Goal: Information Seeking & Learning: Learn about a topic

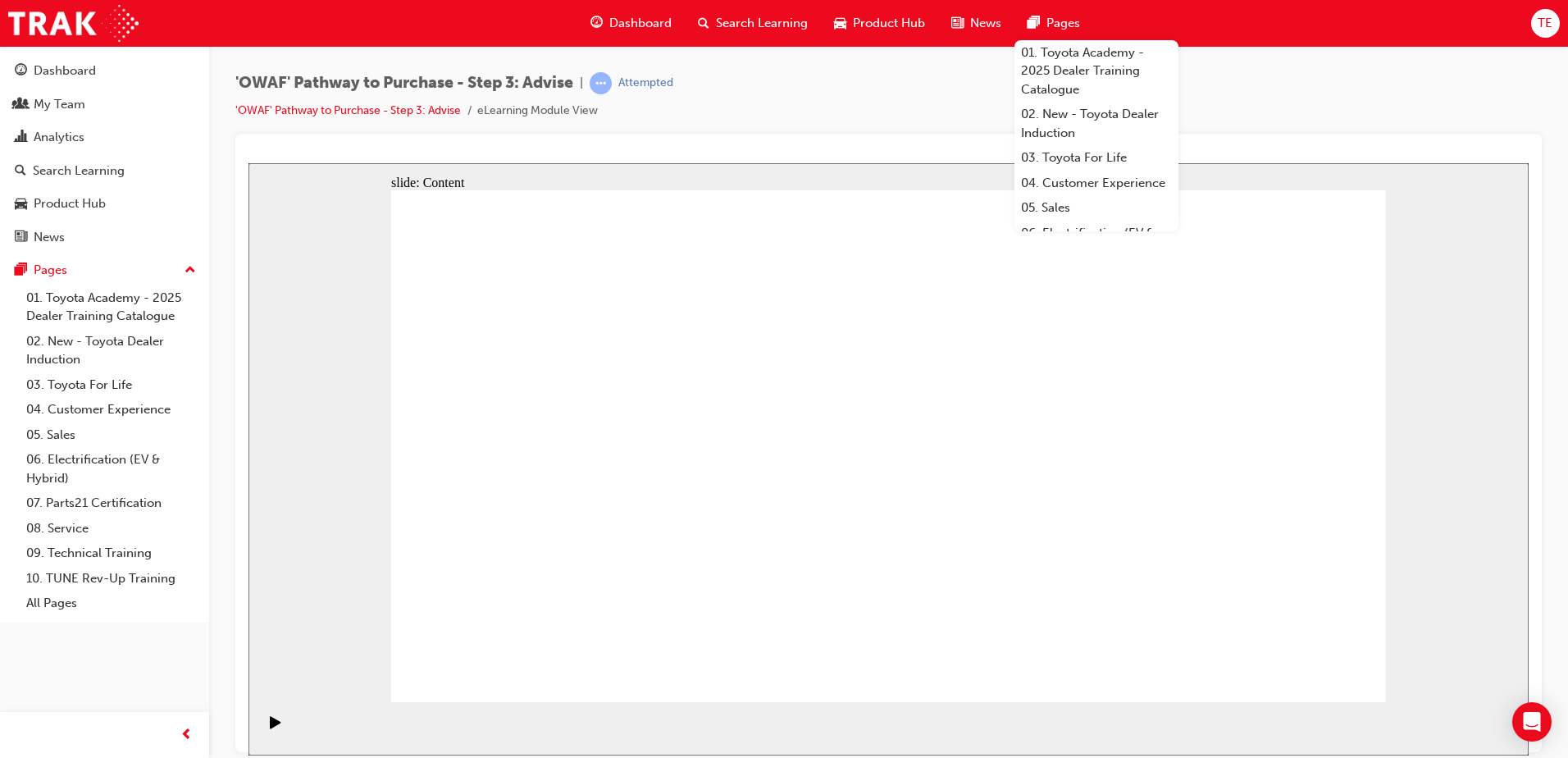
drag, startPoint x: 1278, startPoint y: 654, endPoint x: 1777, endPoint y: 807, distance: 521.9
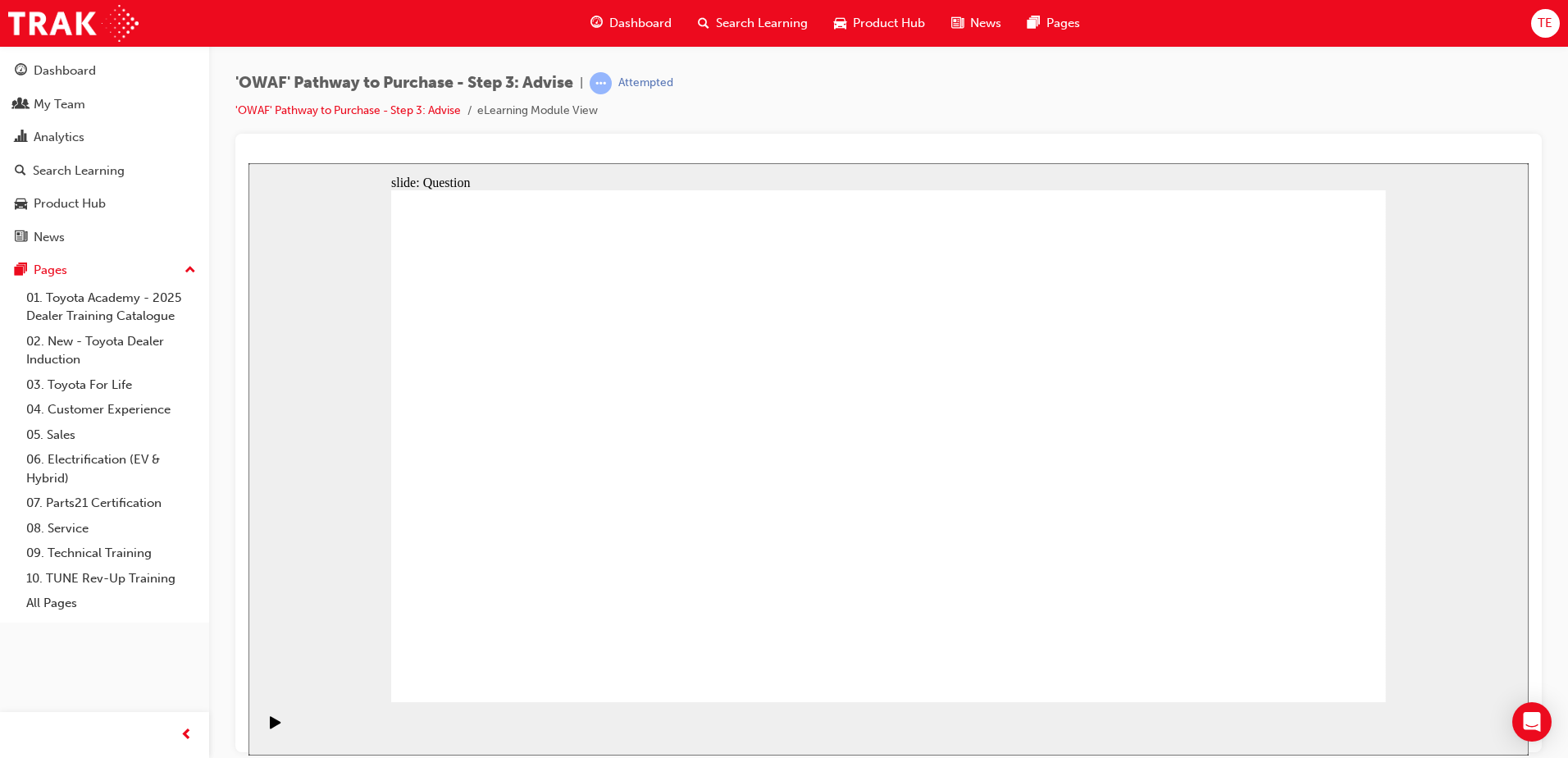
drag, startPoint x: 880, startPoint y: 428, endPoint x: 1021, endPoint y: 467, distance: 146.3
drag, startPoint x: 886, startPoint y: 390, endPoint x: 880, endPoint y: 399, distance: 10.8
drag, startPoint x: 854, startPoint y: 557, endPoint x: 909, endPoint y: 624, distance: 86.7
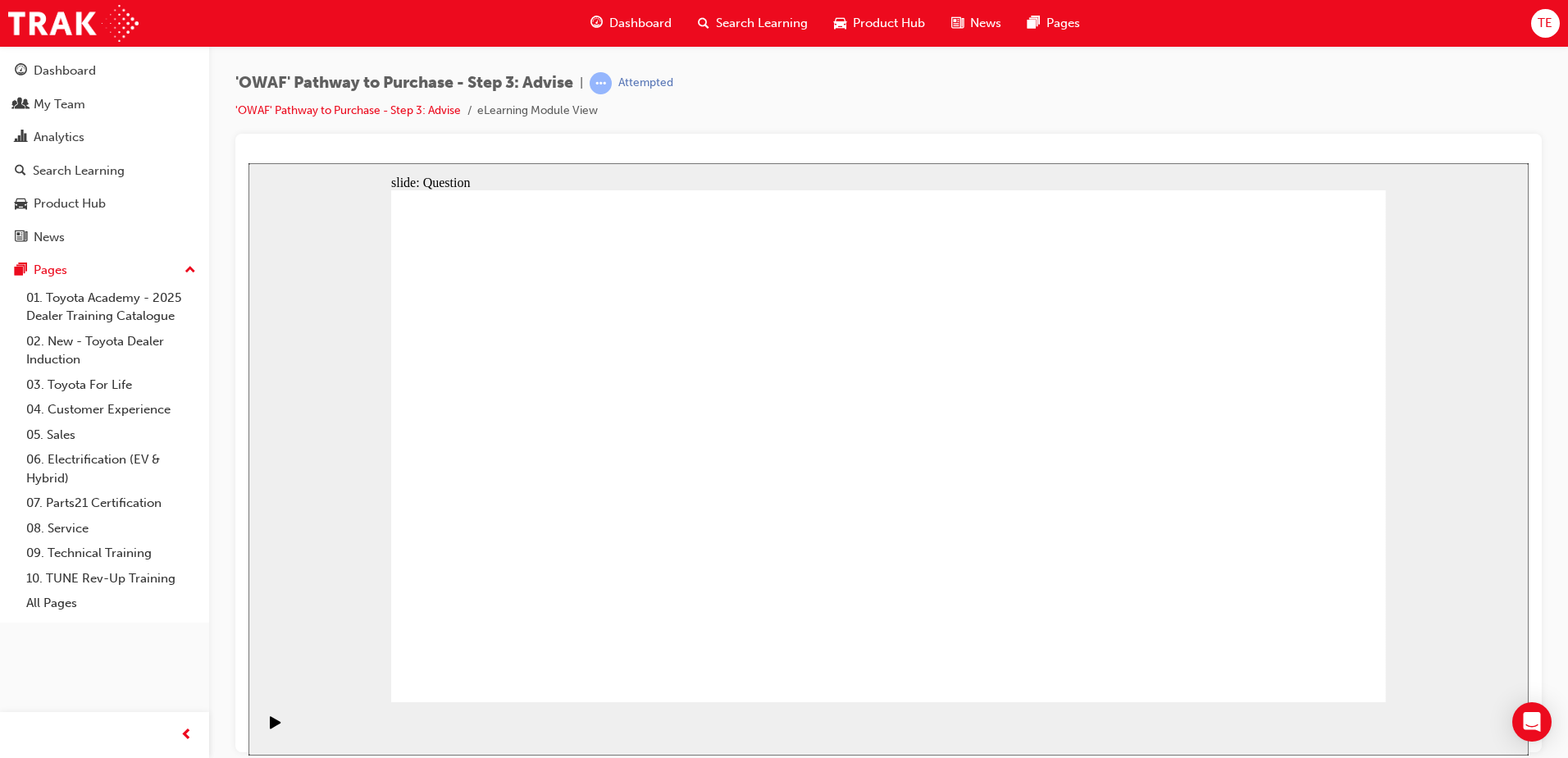
drag, startPoint x: 870, startPoint y: 542, endPoint x: 662, endPoint y: 394, distance: 255.3
drag, startPoint x: 1201, startPoint y: 602, endPoint x: 571, endPoint y: 452, distance: 647.6
drag, startPoint x: 602, startPoint y: 580, endPoint x: 631, endPoint y: 519, distance: 67.5
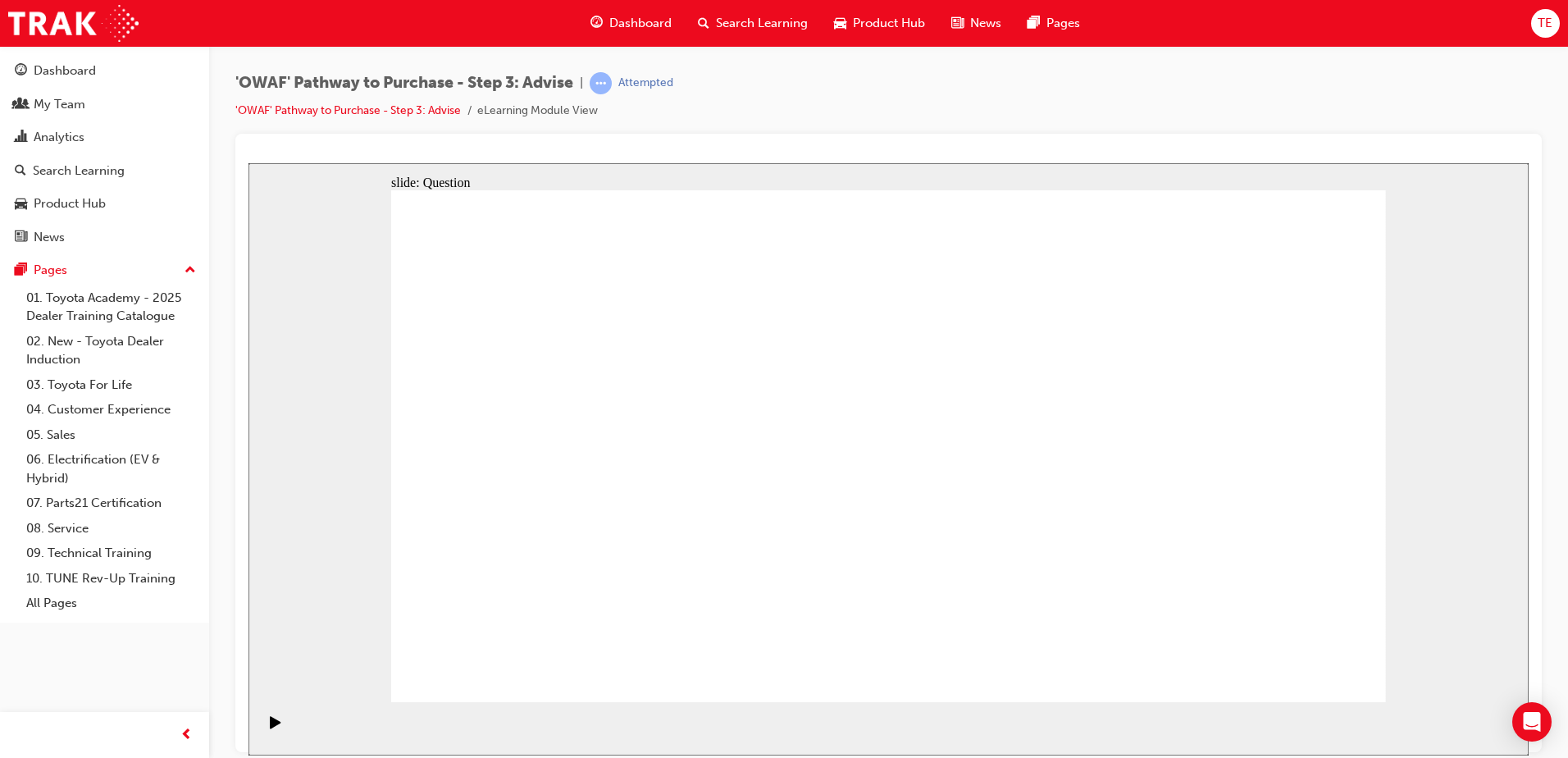
drag, startPoint x: 636, startPoint y: 388, endPoint x: 938, endPoint y: 387, distance: 302.0
drag, startPoint x: 1254, startPoint y: 447, endPoint x: 349, endPoint y: 243, distance: 927.7
click at [340, 247] on div "slide: Question Rectangle 1 Question 2 Fill in the blanks in the following stat…" at bounding box center [888, 458] width 1280 height 592
drag, startPoint x: 439, startPoint y: 238, endPoint x: 842, endPoint y: 328, distance: 412.9
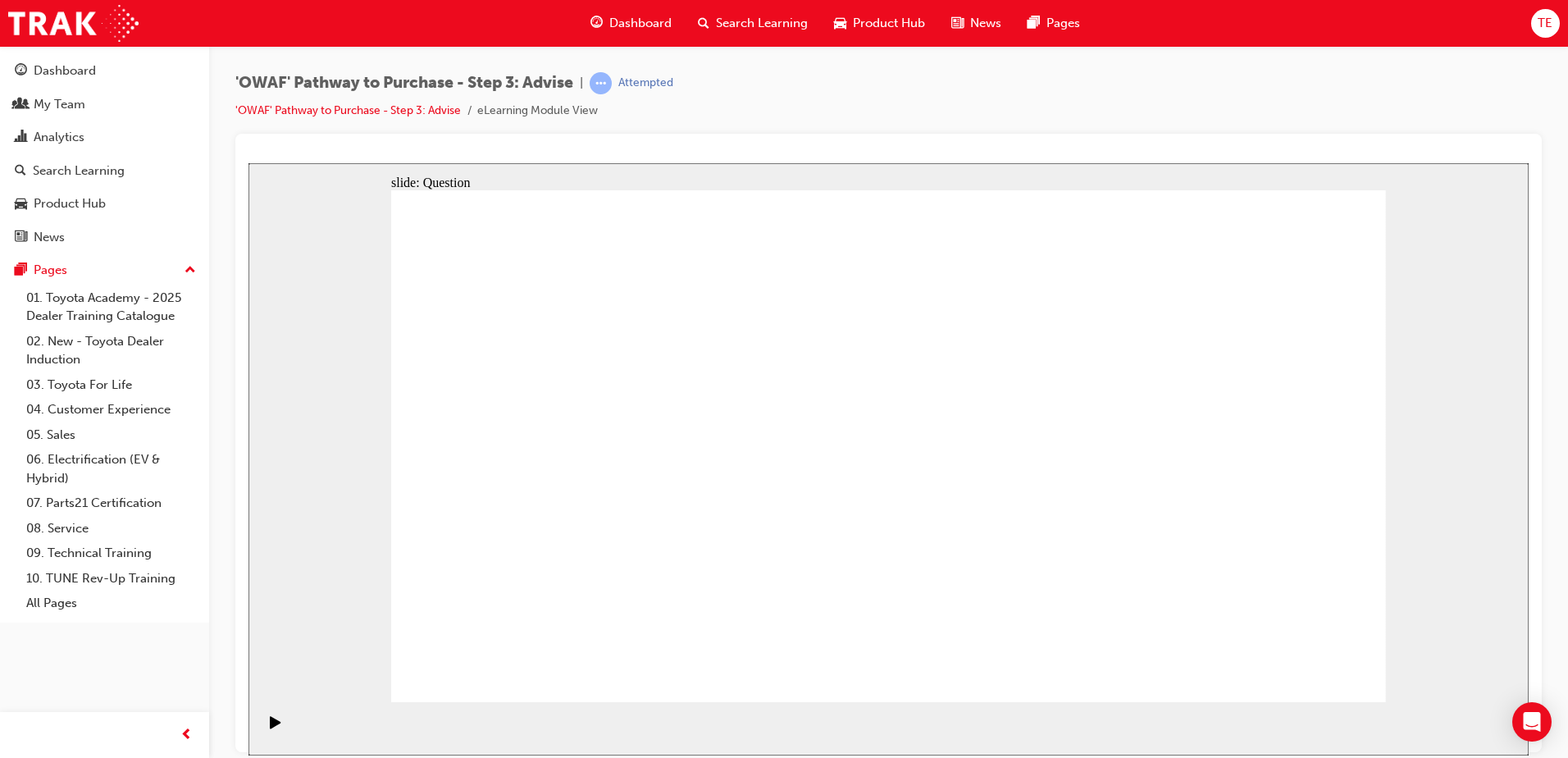
drag, startPoint x: 821, startPoint y: 315, endPoint x: 855, endPoint y: 208, distance: 112.3
drag, startPoint x: 873, startPoint y: 212, endPoint x: 1356, endPoint y: 412, distance: 522.8
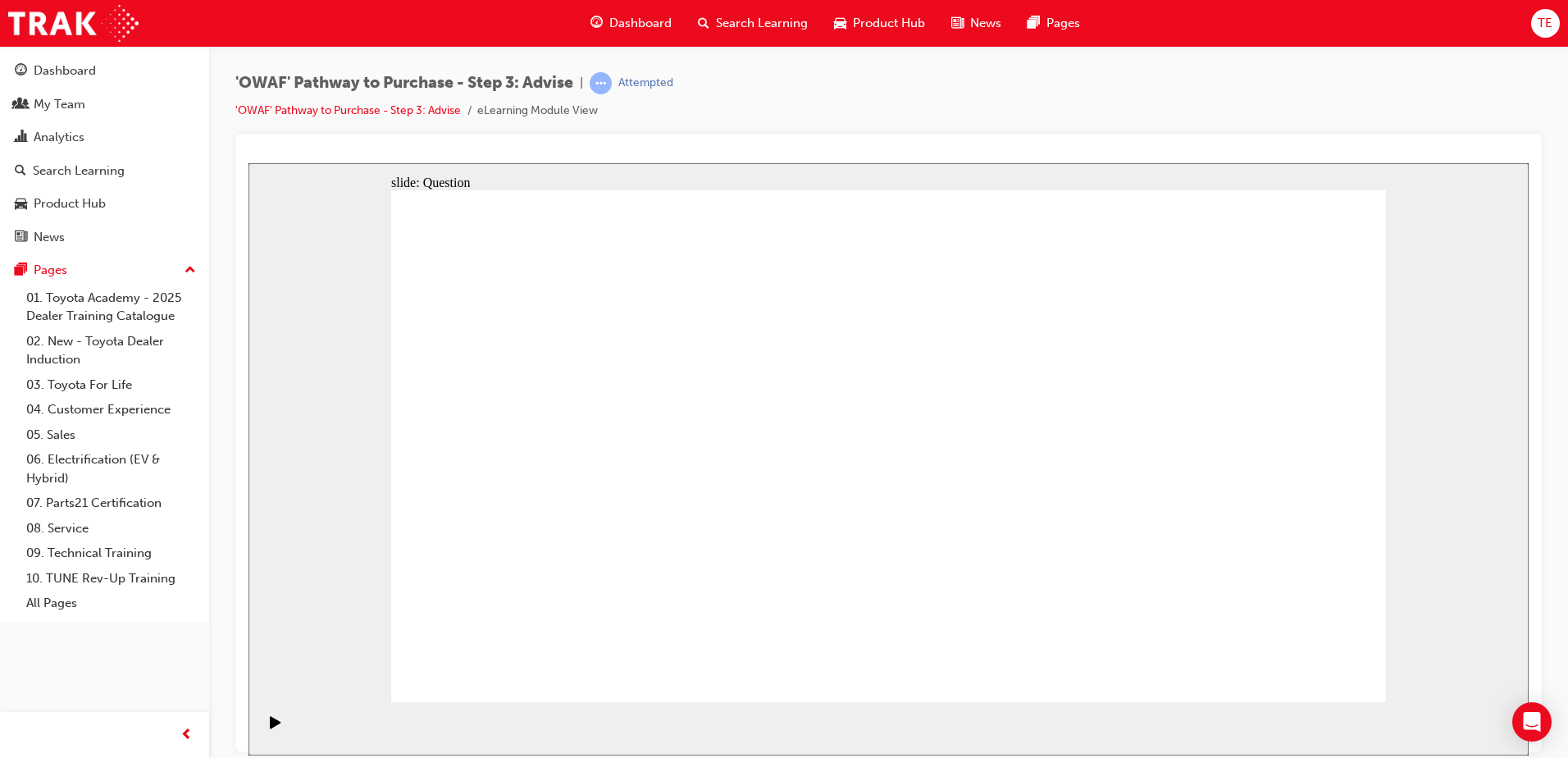
drag, startPoint x: 1272, startPoint y: 323, endPoint x: 703, endPoint y: 549, distance: 612.2
click at [693, 555] on div "slide: Question Rectangle 1 Question 2 Fill in the blanks in the following stat…" at bounding box center [888, 458] width 1280 height 592
drag, startPoint x: 747, startPoint y: 434, endPoint x: 798, endPoint y: 506, distance: 88.2
drag, startPoint x: 789, startPoint y: 408, endPoint x: 883, endPoint y: 625, distance: 236.5
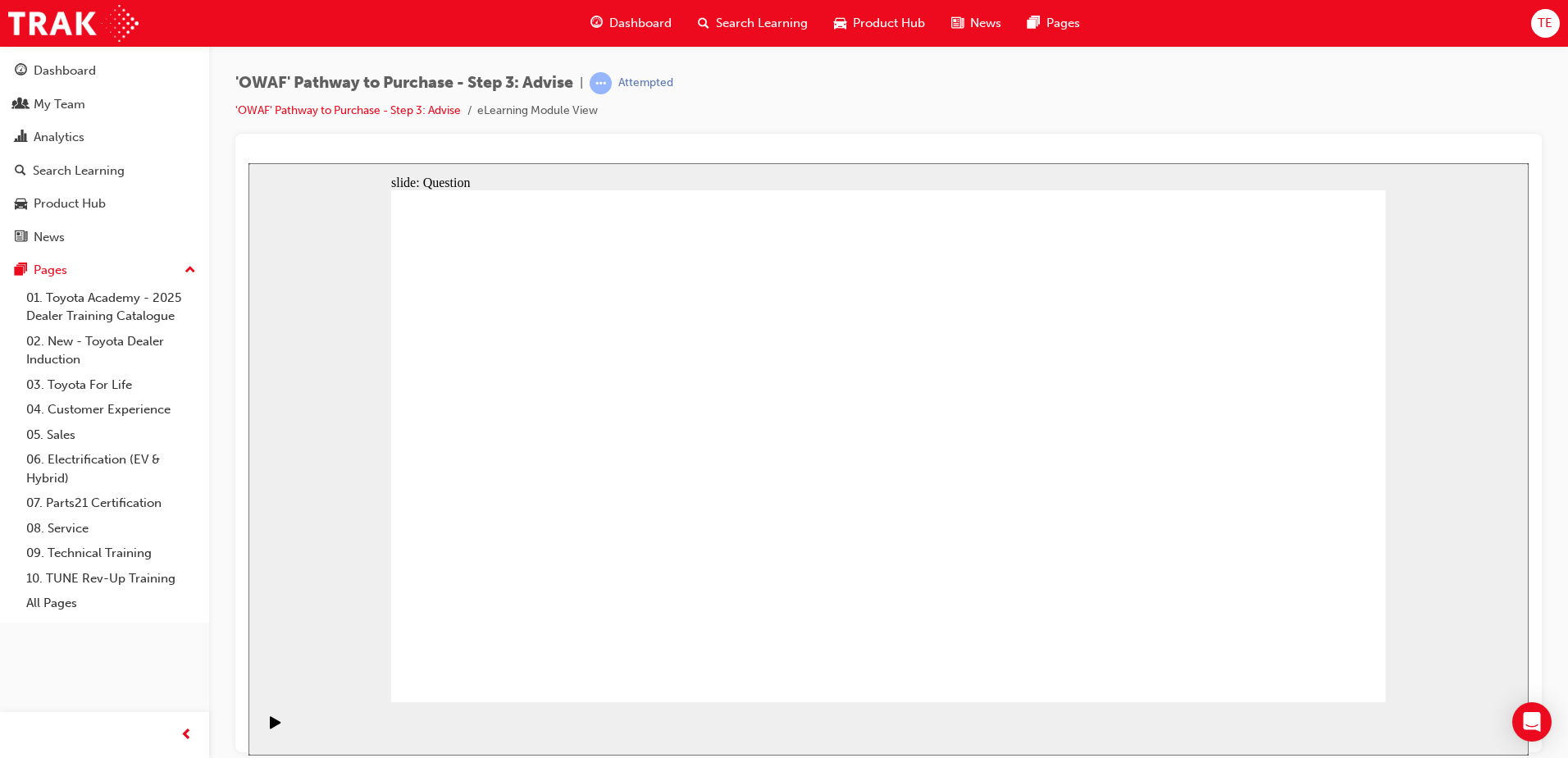
drag, startPoint x: 890, startPoint y: 651, endPoint x: 878, endPoint y: 655, distance: 12.6
drag, startPoint x: 1043, startPoint y: 655, endPoint x: 897, endPoint y: 645, distance: 146.3
drag, startPoint x: 1058, startPoint y: 633, endPoint x: 969, endPoint y: 594, distance: 97.2
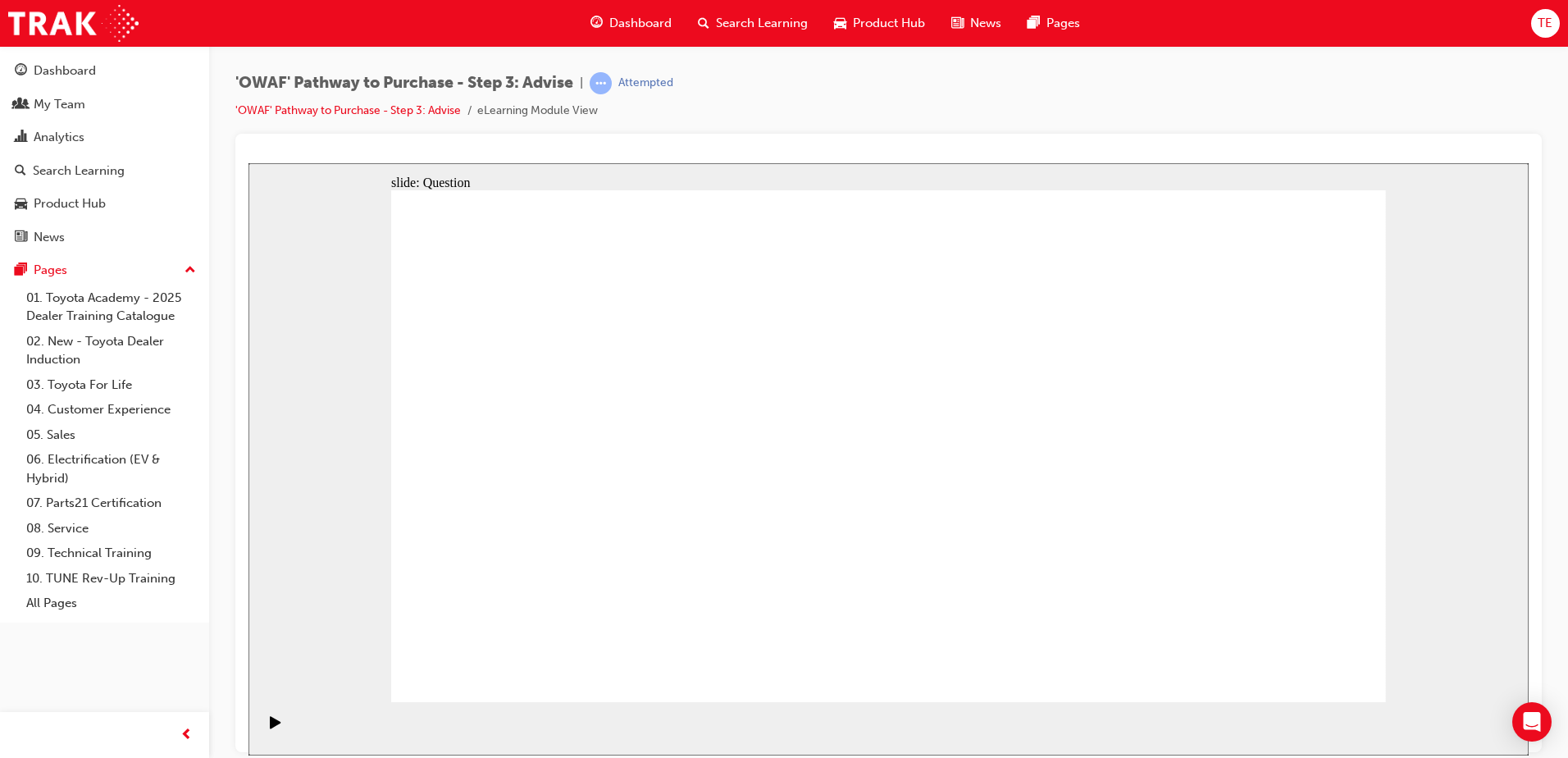
drag, startPoint x: 468, startPoint y: 360, endPoint x: 1355, endPoint y: 524, distance: 902.0
drag, startPoint x: 1123, startPoint y: 439, endPoint x: 463, endPoint y: 238, distance: 689.9
drag, startPoint x: 471, startPoint y: 225, endPoint x: 1315, endPoint y: 343, distance: 852.2
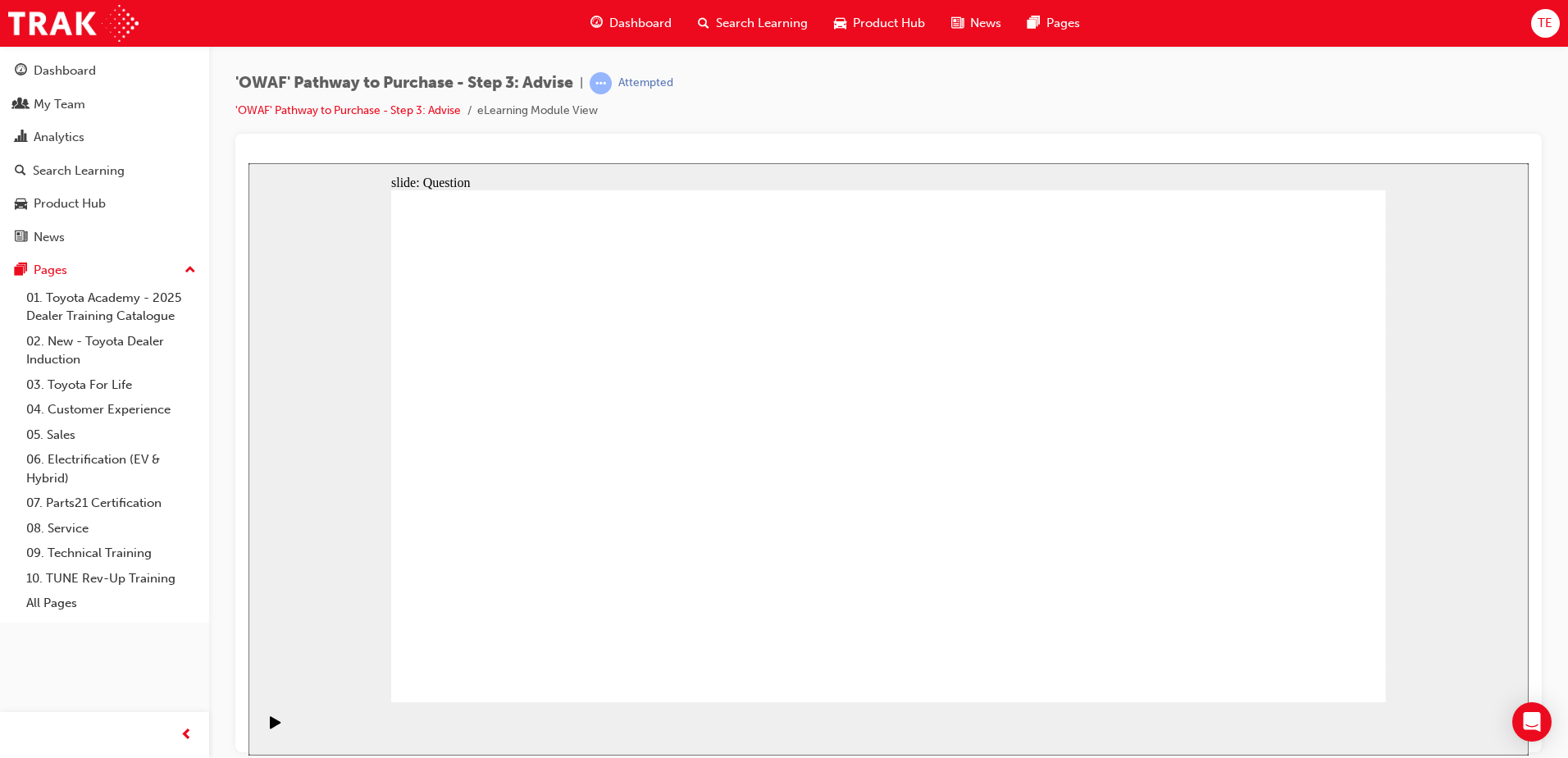
drag, startPoint x: 1293, startPoint y: 343, endPoint x: 618, endPoint y: 310, distance: 675.8
click at [370, 162] on html "slide: Question Rectangle 1 Question 2 Fill in the blanks in the following stat…" at bounding box center [888, 458] width 1280 height 592
drag, startPoint x: 839, startPoint y: 537, endPoint x: 878, endPoint y: 405, distance: 137.6
drag, startPoint x: 916, startPoint y: 612, endPoint x: 626, endPoint y: 464, distance: 325.6
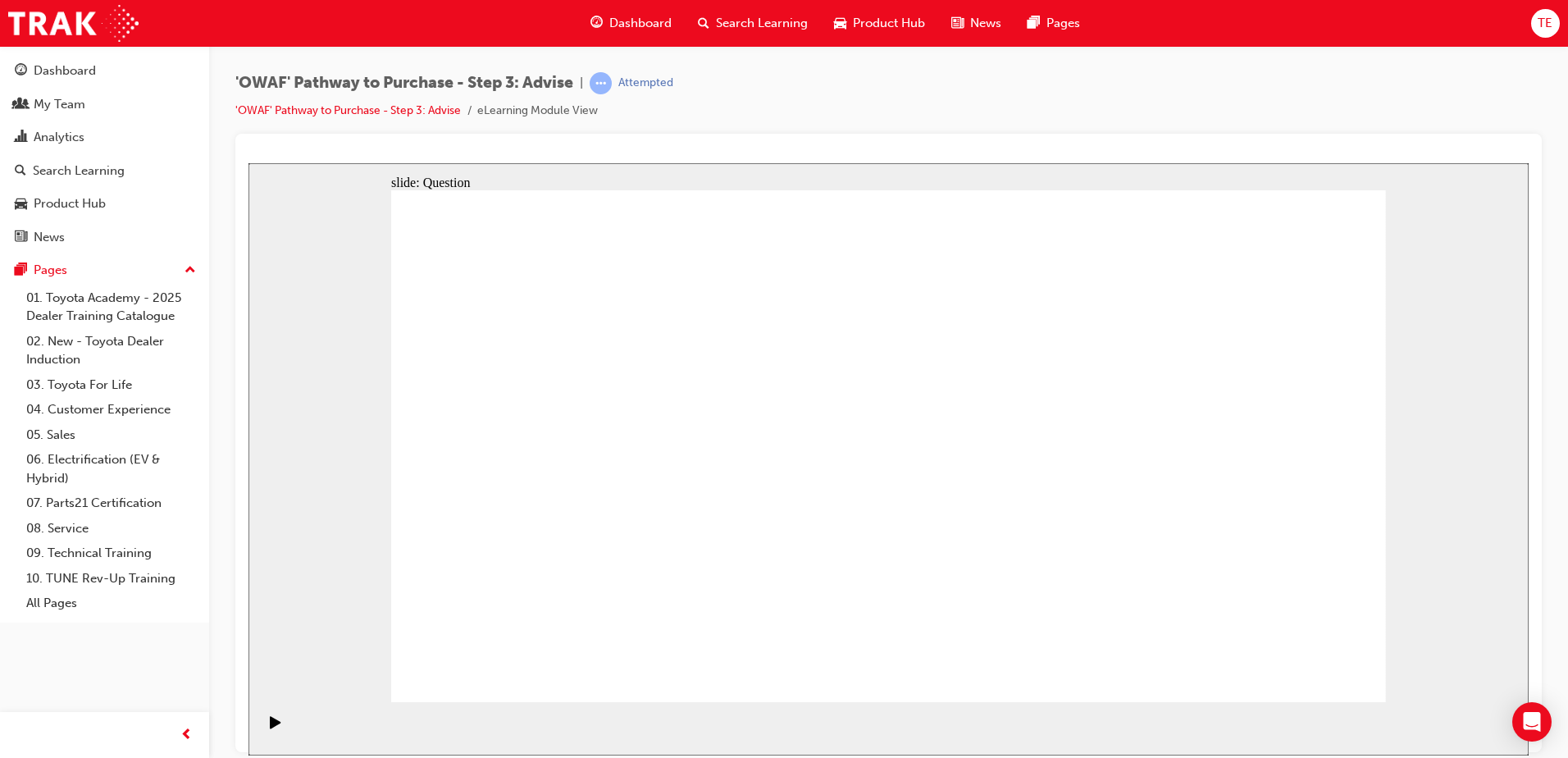
drag, startPoint x: 1051, startPoint y: 520, endPoint x: 1044, endPoint y: 469, distance: 51.5
drag, startPoint x: 1208, startPoint y: 562, endPoint x: 873, endPoint y: 547, distance: 335.3
drag, startPoint x: 1228, startPoint y: 568, endPoint x: 589, endPoint y: 516, distance: 641.1
drag, startPoint x: 1238, startPoint y: 580, endPoint x: 1234, endPoint y: 588, distance: 8.9
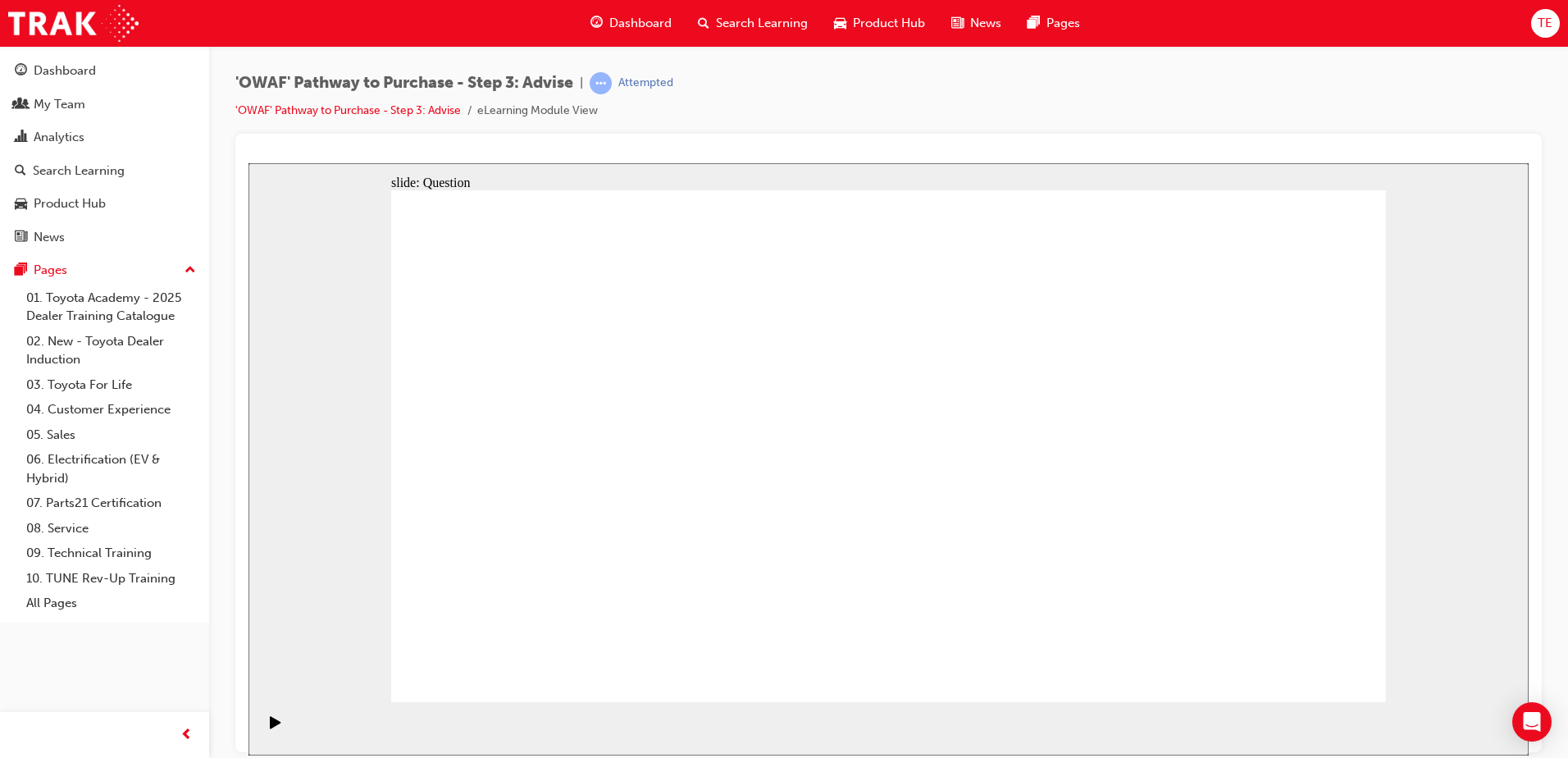
drag, startPoint x: 1230, startPoint y: 564, endPoint x: 1229, endPoint y: 575, distance: 11.0
drag, startPoint x: 1228, startPoint y: 575, endPoint x: 931, endPoint y: 522, distance: 301.7
drag, startPoint x: 1201, startPoint y: 589, endPoint x: 950, endPoint y: 516, distance: 261.4
drag, startPoint x: 1196, startPoint y: 567, endPoint x: 859, endPoint y: 533, distance: 338.7
drag, startPoint x: 1262, startPoint y: 580, endPoint x: 581, endPoint y: 516, distance: 684.0
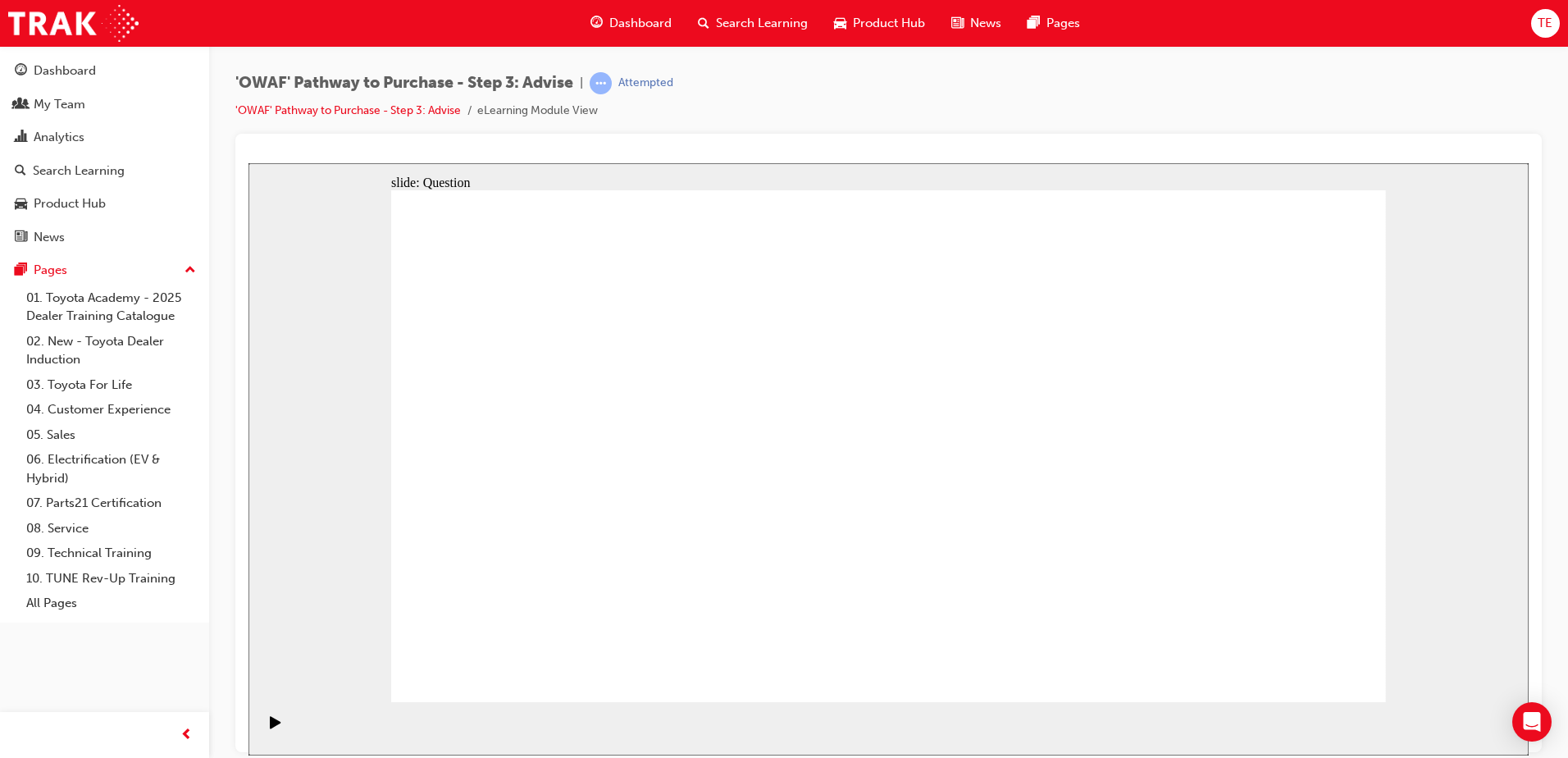
drag, startPoint x: 1207, startPoint y: 570, endPoint x: 577, endPoint y: 555, distance: 630.2
drag, startPoint x: 1252, startPoint y: 567, endPoint x: 578, endPoint y: 520, distance: 675.6
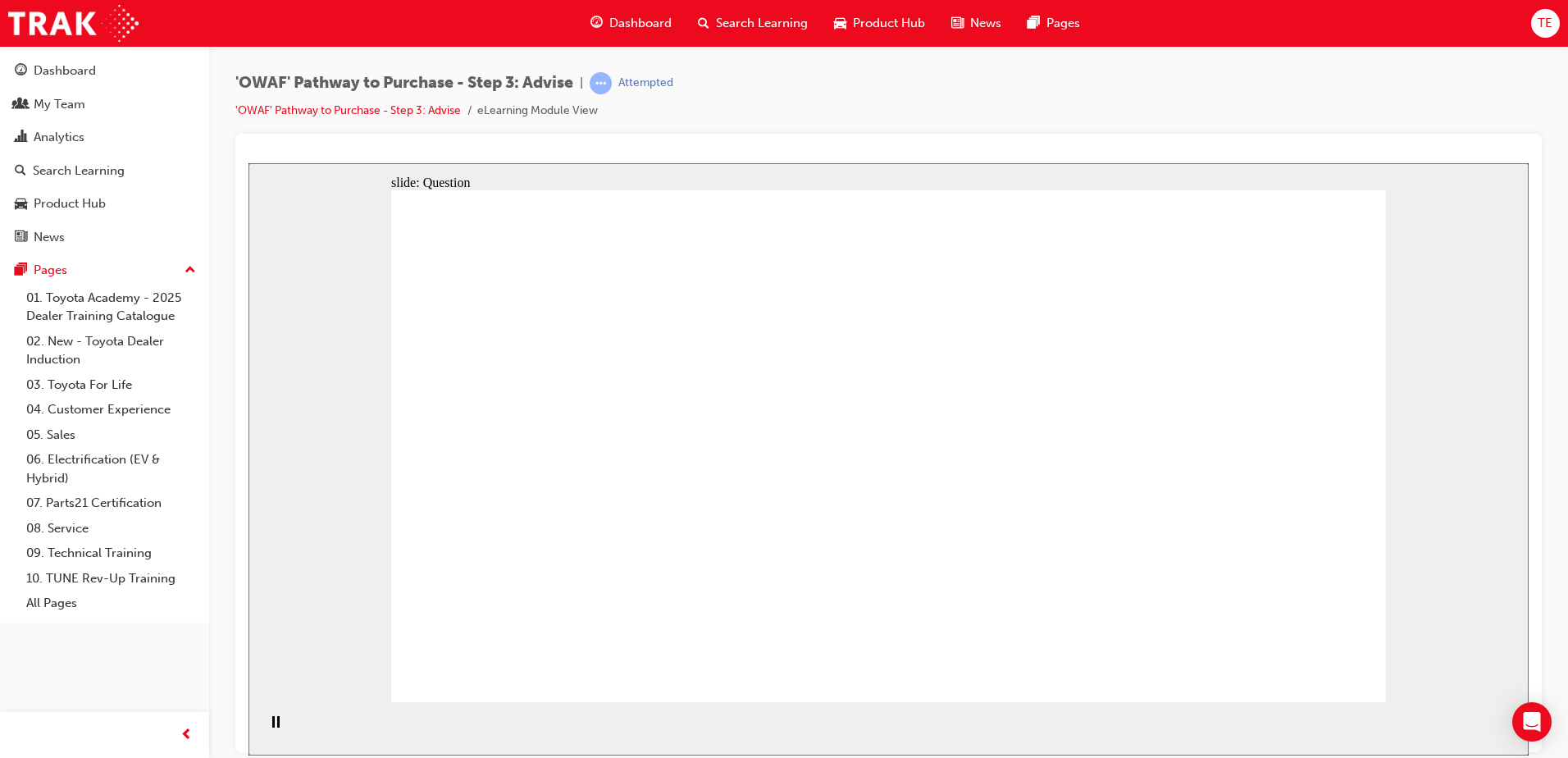
drag, startPoint x: 660, startPoint y: 382, endPoint x: 675, endPoint y: 384, distance: 15.1
drag, startPoint x: 535, startPoint y: 398, endPoint x: 546, endPoint y: 468, distance: 70.9
drag, startPoint x: 561, startPoint y: 385, endPoint x: 551, endPoint y: 473, distance: 88.6
drag, startPoint x: 702, startPoint y: 494, endPoint x: 576, endPoint y: 570, distance: 147.1
drag, startPoint x: 647, startPoint y: 570, endPoint x: 515, endPoint y: 572, distance: 132.0
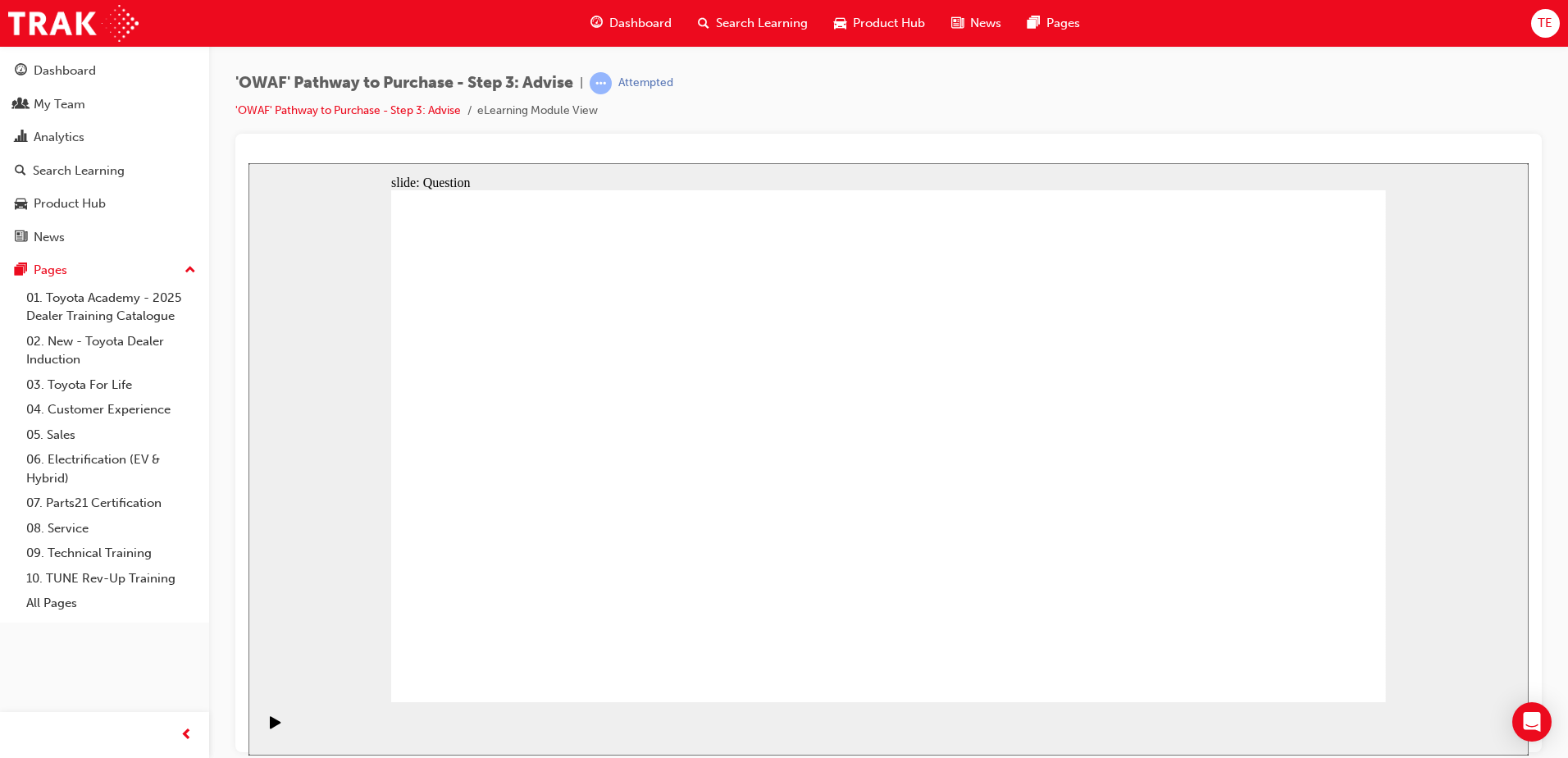
drag, startPoint x: 1103, startPoint y: 335, endPoint x: 1123, endPoint y: 326, distance: 21.9
drag, startPoint x: 1119, startPoint y: 203, endPoint x: 1206, endPoint y: 295, distance: 126.6
drag, startPoint x: 674, startPoint y: 560, endPoint x: 687, endPoint y: 566, distance: 14.3
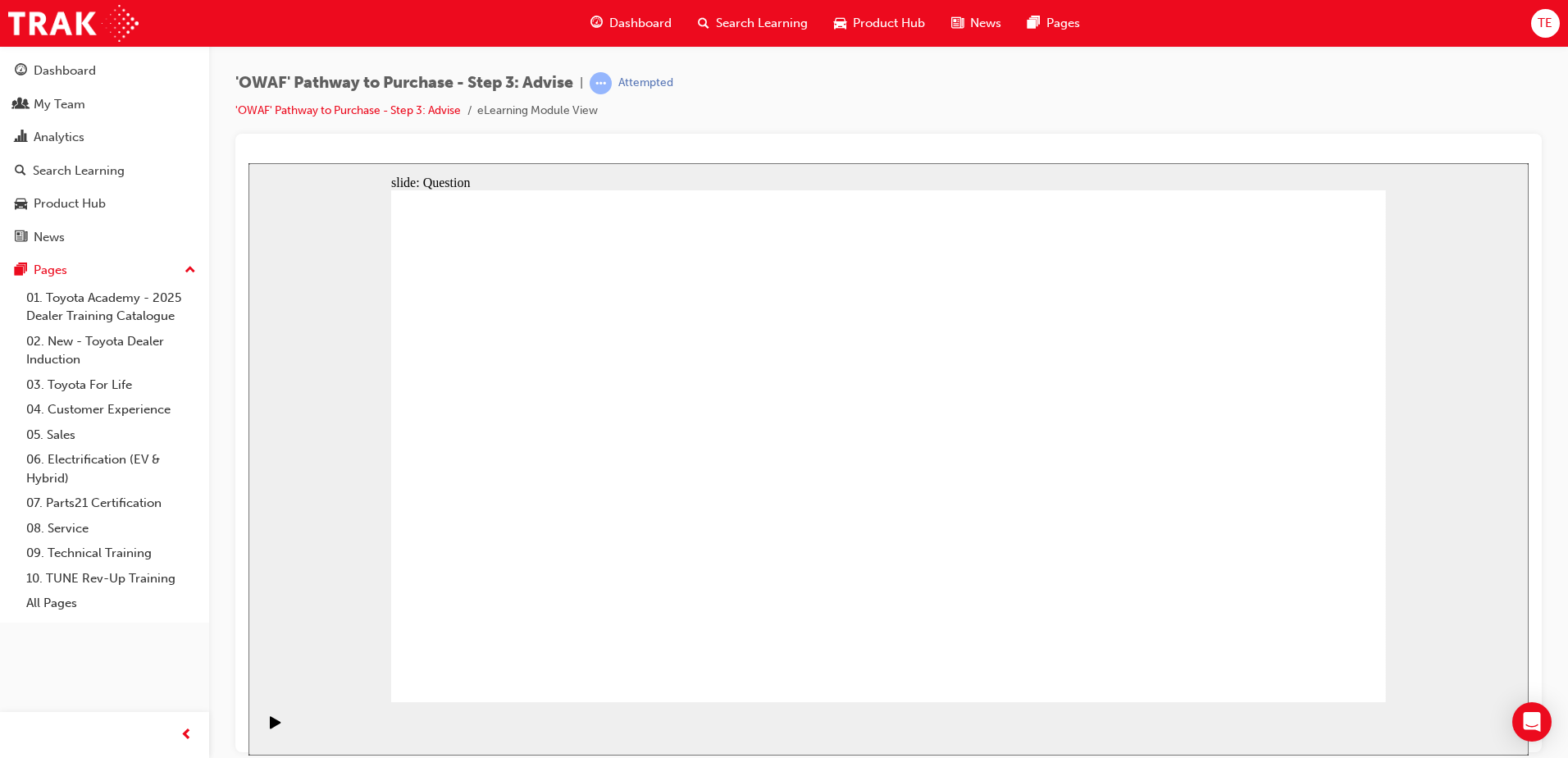
drag, startPoint x: 686, startPoint y: 560, endPoint x: 686, endPoint y: 581, distance: 21.0
drag, startPoint x: 675, startPoint y: 575, endPoint x: 1158, endPoint y: 500, distance: 488.8
drag, startPoint x: 714, startPoint y: 468, endPoint x: 1164, endPoint y: 434, distance: 451.3
drag, startPoint x: 537, startPoint y: 476, endPoint x: 1110, endPoint y: 492, distance: 573.2
drag, startPoint x: 563, startPoint y: 547, endPoint x: 588, endPoint y: 487, distance: 65.0
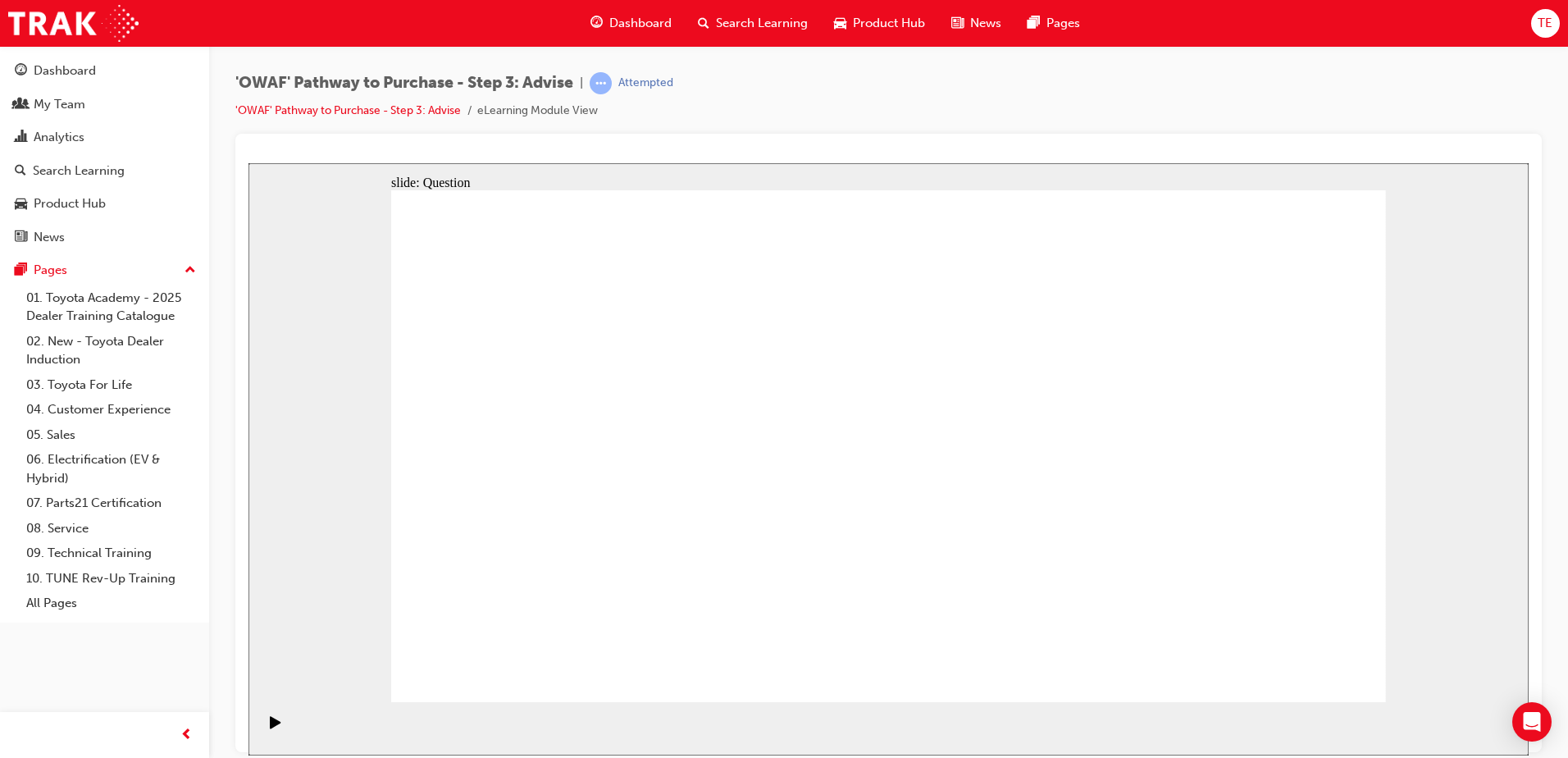
drag, startPoint x: 637, startPoint y: 409, endPoint x: 973, endPoint y: 474, distance: 342.2
drag, startPoint x: 575, startPoint y: 559, endPoint x: 1144, endPoint y: 503, distance: 571.7
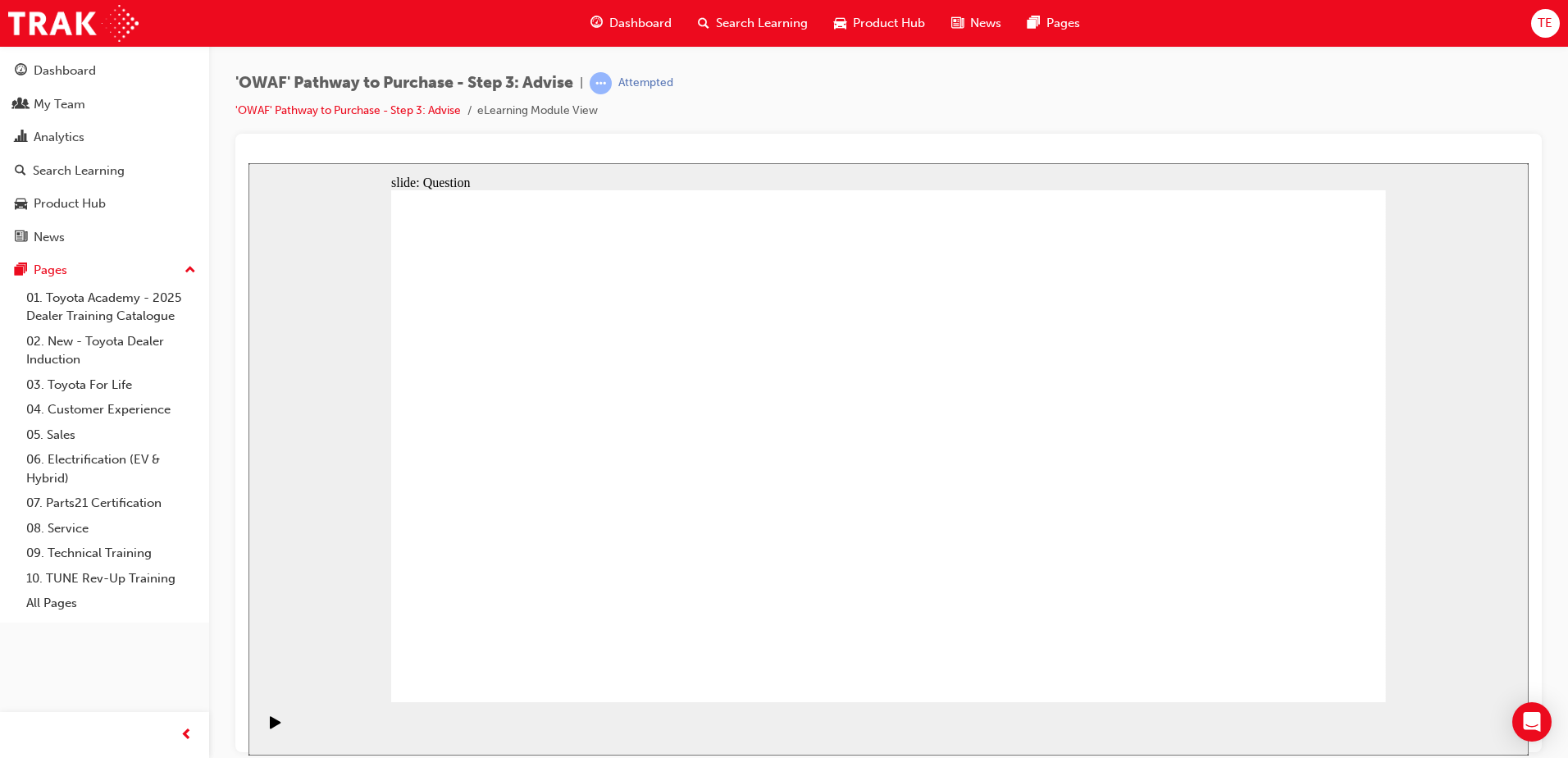
drag, startPoint x: 786, startPoint y: 412, endPoint x: 994, endPoint y: 612, distance: 288.6
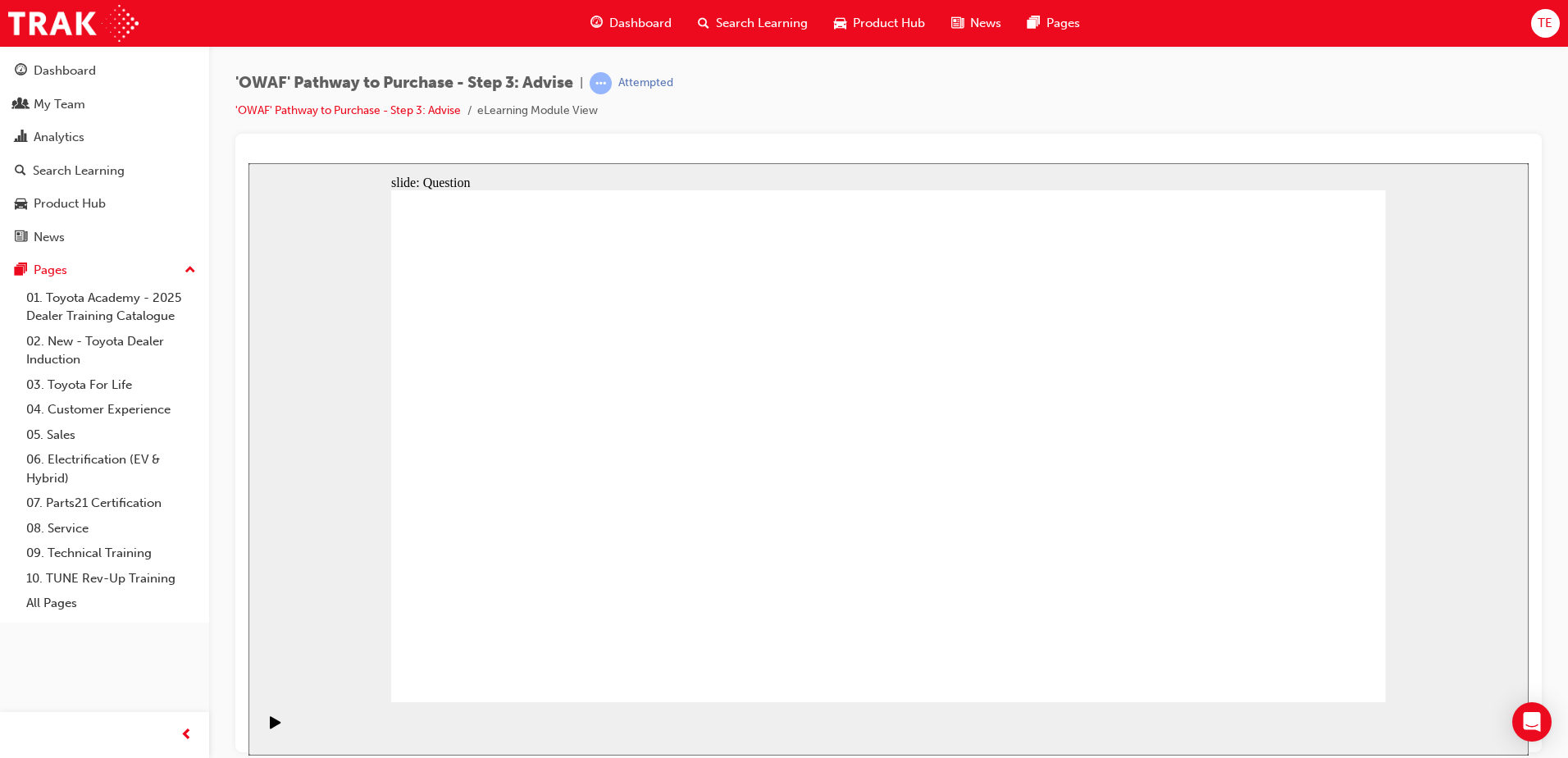
drag, startPoint x: 980, startPoint y: 396, endPoint x: 970, endPoint y: 370, distance: 27.9
drag, startPoint x: 966, startPoint y: 401, endPoint x: 557, endPoint y: 601, distance: 455.3
drag, startPoint x: 908, startPoint y: 403, endPoint x: 896, endPoint y: 396, distance: 13.9
drag, startPoint x: 695, startPoint y: 401, endPoint x: 765, endPoint y: 383, distance: 72.3
drag, startPoint x: 587, startPoint y: 392, endPoint x: 894, endPoint y: 570, distance: 354.9
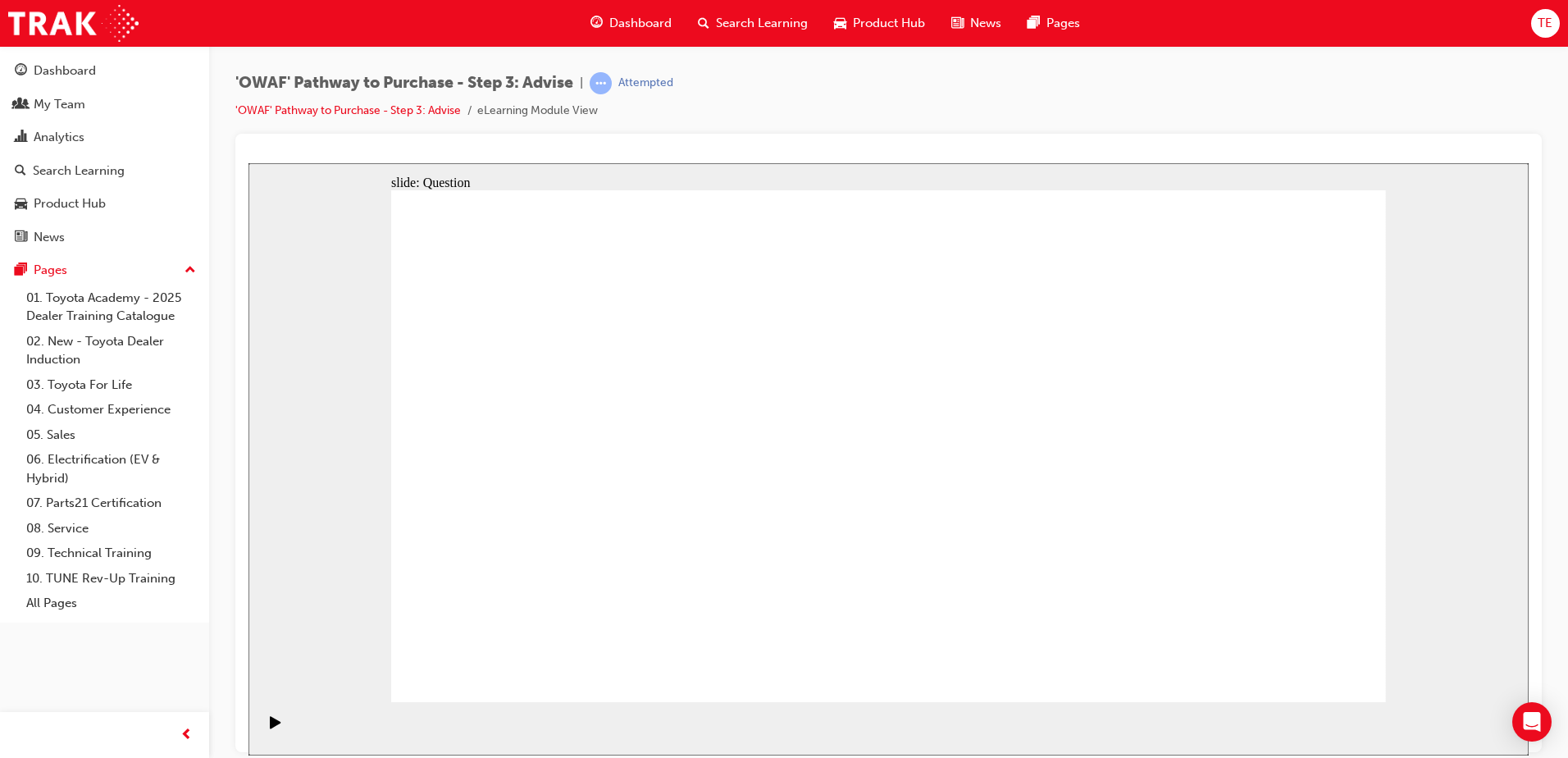
drag, startPoint x: 475, startPoint y: 399, endPoint x: 1166, endPoint y: 594, distance: 718.0
drag, startPoint x: 1288, startPoint y: 407, endPoint x: 785, endPoint y: 615, distance: 544.3
drag, startPoint x: 709, startPoint y: 382, endPoint x: 646, endPoint y: 357, distance: 67.8
drag, startPoint x: 674, startPoint y: 398, endPoint x: 1063, endPoint y: 593, distance: 435.1
drag, startPoint x: 1095, startPoint y: 402, endPoint x: 707, endPoint y: 601, distance: 436.1
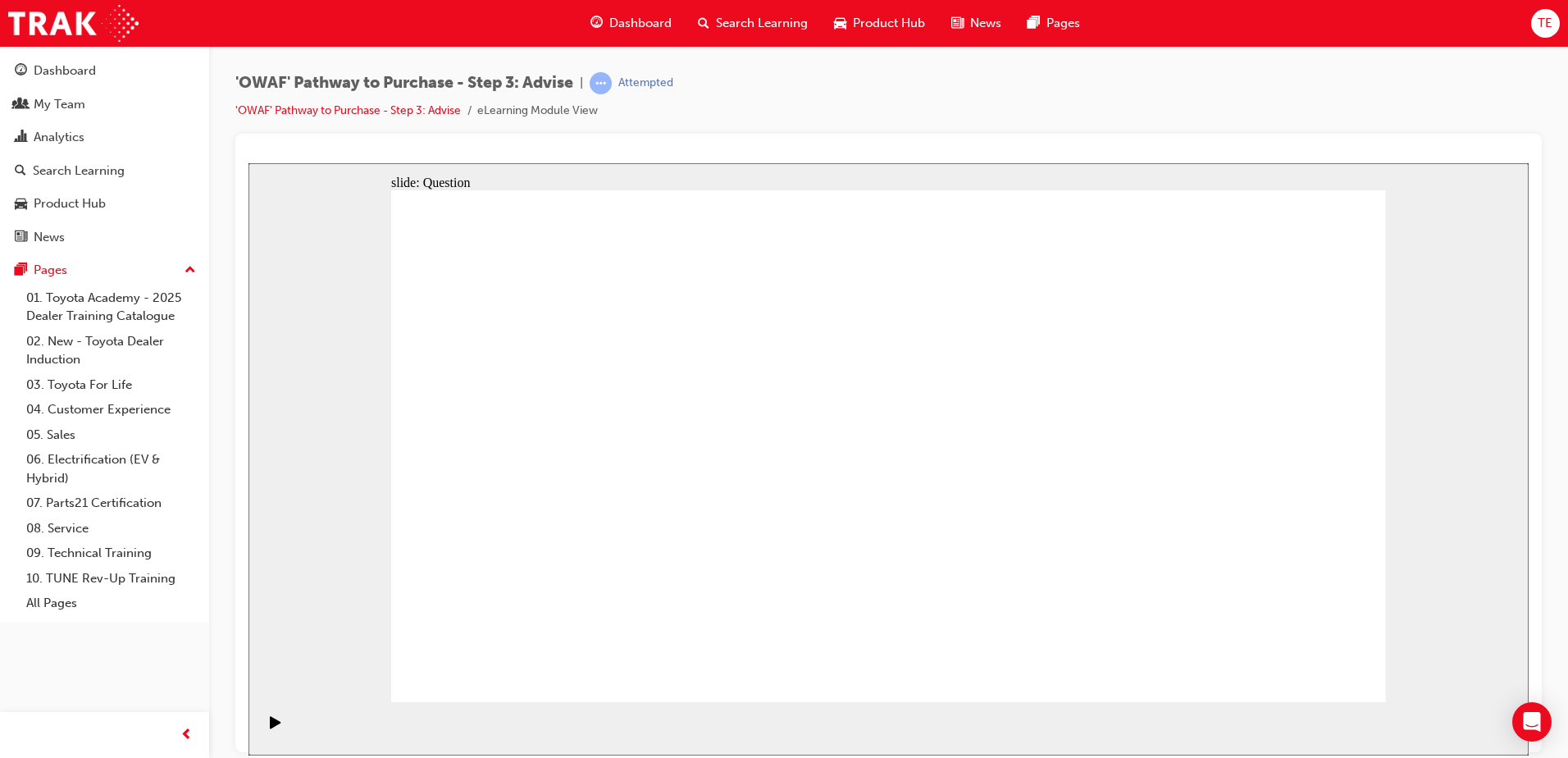
drag, startPoint x: 899, startPoint y: 409, endPoint x: 489, endPoint y: 609, distance: 456.2
drag, startPoint x: 1166, startPoint y: 397, endPoint x: 1124, endPoint y: 347, distance: 65.3
drag, startPoint x: 1261, startPoint y: 588, endPoint x: 1258, endPoint y: 528, distance: 60.1
drag, startPoint x: 1220, startPoint y: 431, endPoint x: 1183, endPoint y: 602, distance: 175.0
drag, startPoint x: 1106, startPoint y: 595, endPoint x: 1187, endPoint y: 374, distance: 235.4
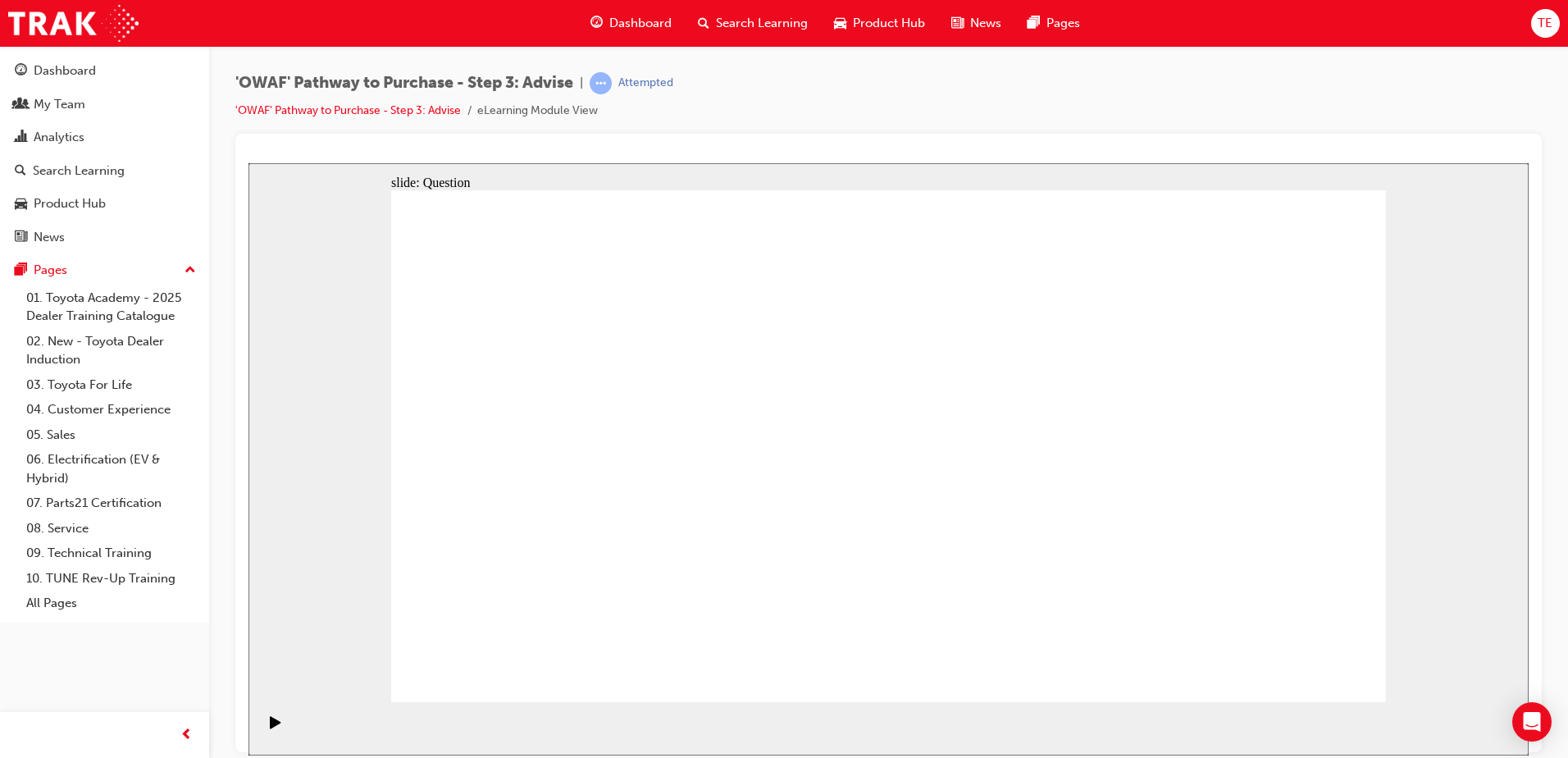
drag, startPoint x: 1257, startPoint y: 586, endPoint x: 1053, endPoint y: 601, distance: 204.6
drag, startPoint x: 1215, startPoint y: 398, endPoint x: 1287, endPoint y: 604, distance: 218.2
drag, startPoint x: 1265, startPoint y: 576, endPoint x: 1132, endPoint y: 196, distance: 402.6
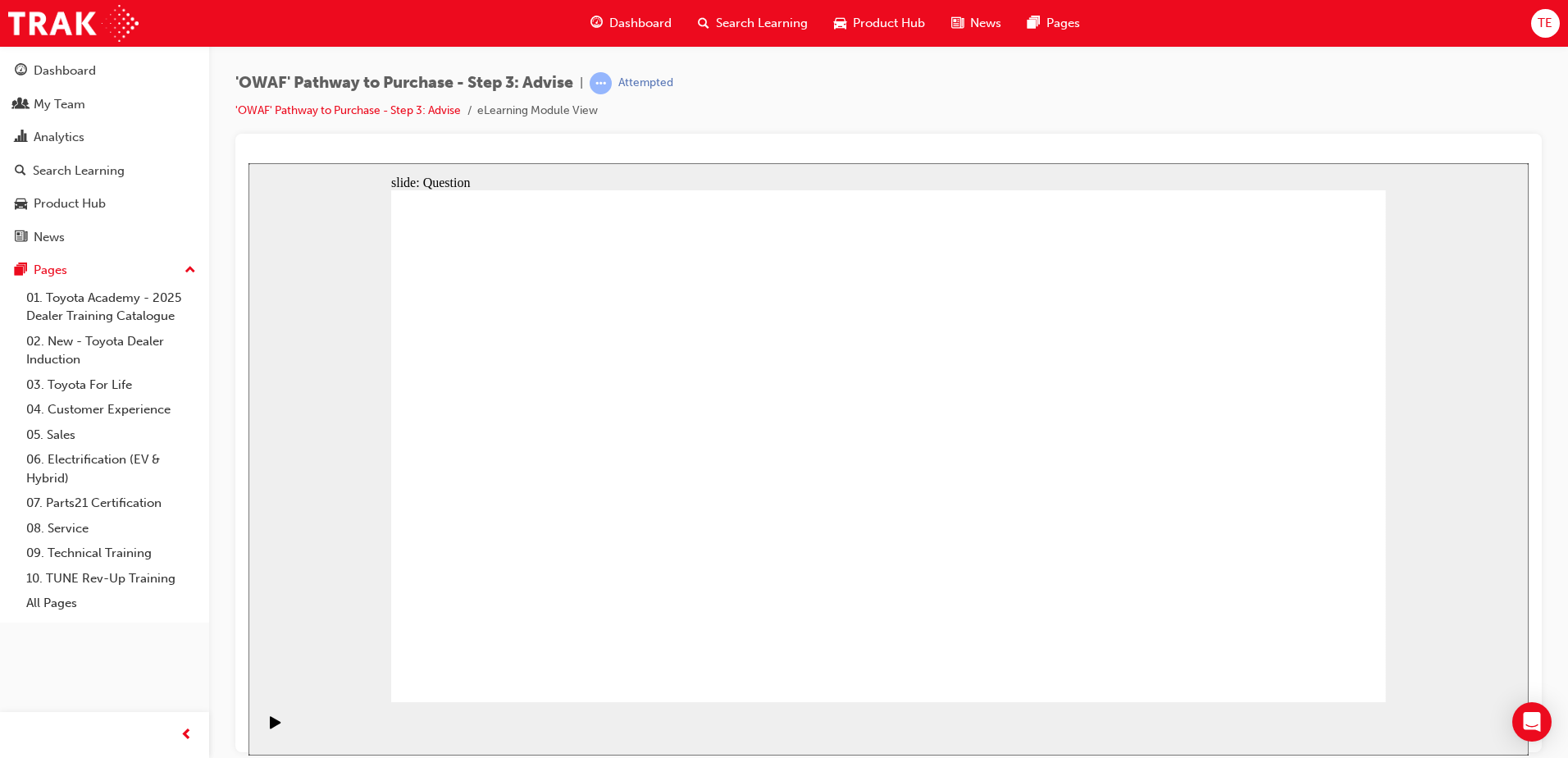
drag, startPoint x: 987, startPoint y: 572, endPoint x: 1031, endPoint y: 322, distance: 253.8
drag, startPoint x: 1195, startPoint y: 403, endPoint x: 1023, endPoint y: 574, distance: 242.5
drag, startPoint x: 969, startPoint y: 596, endPoint x: 975, endPoint y: 313, distance: 283.1
drag, startPoint x: 859, startPoint y: 481, endPoint x: 954, endPoint y: 619, distance: 167.5
drag, startPoint x: 1201, startPoint y: 396, endPoint x: 1292, endPoint y: 616, distance: 238.1
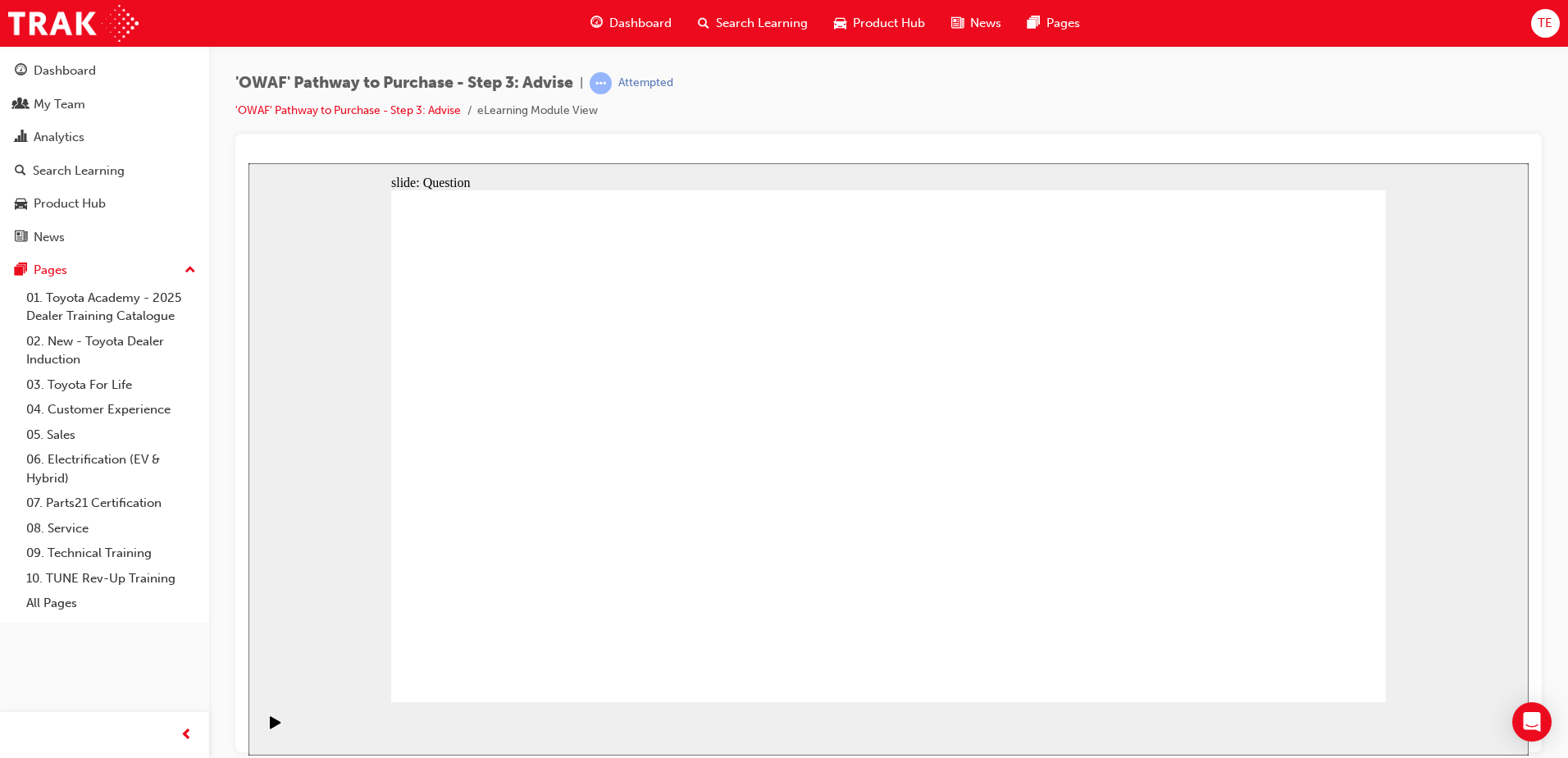
drag, startPoint x: 885, startPoint y: 562, endPoint x: 885, endPoint y: 550, distance: 12.0
drag, startPoint x: 885, startPoint y: 544, endPoint x: 979, endPoint y: 562, distance: 95.7
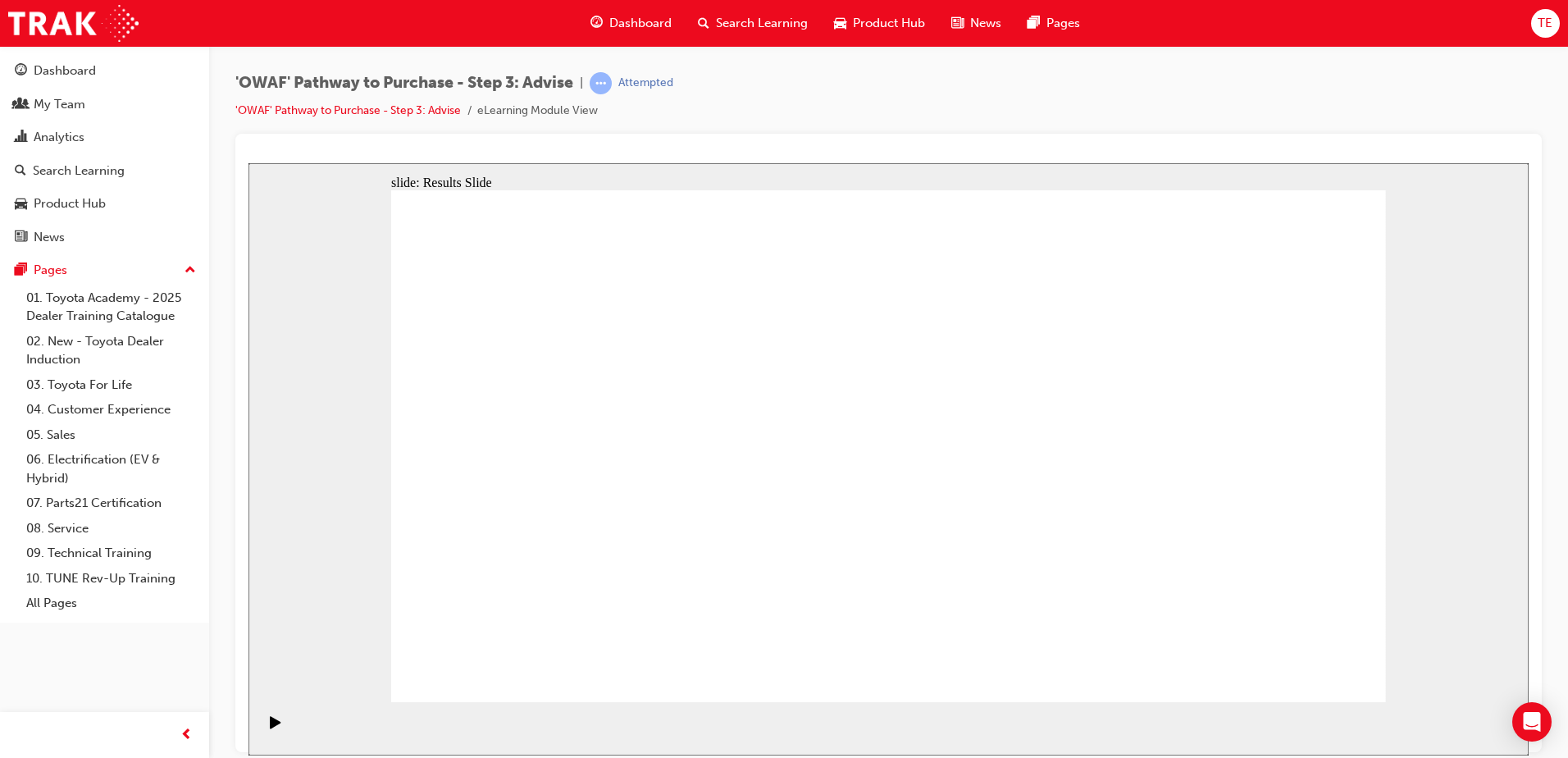
drag, startPoint x: 1295, startPoint y: 610, endPoint x: 1297, endPoint y: 588, distance: 22.1
click at [752, 25] on span "Search Learning" at bounding box center [762, 23] width 92 height 19
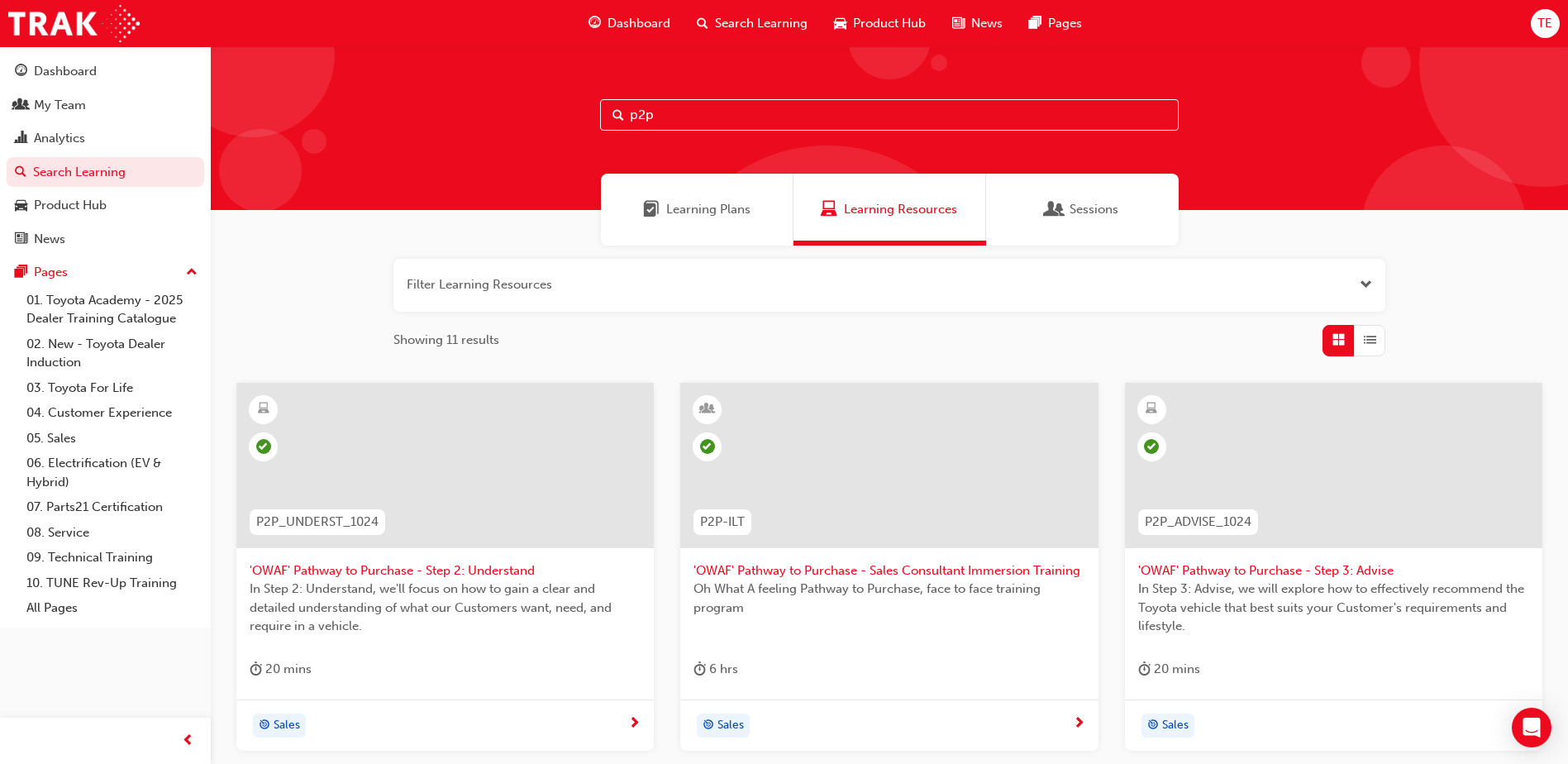
drag, startPoint x: 943, startPoint y: 114, endPoint x: 936, endPoint y: 120, distance: 9.2
click at [939, 119] on input "p2p" at bounding box center [888, 115] width 578 height 32
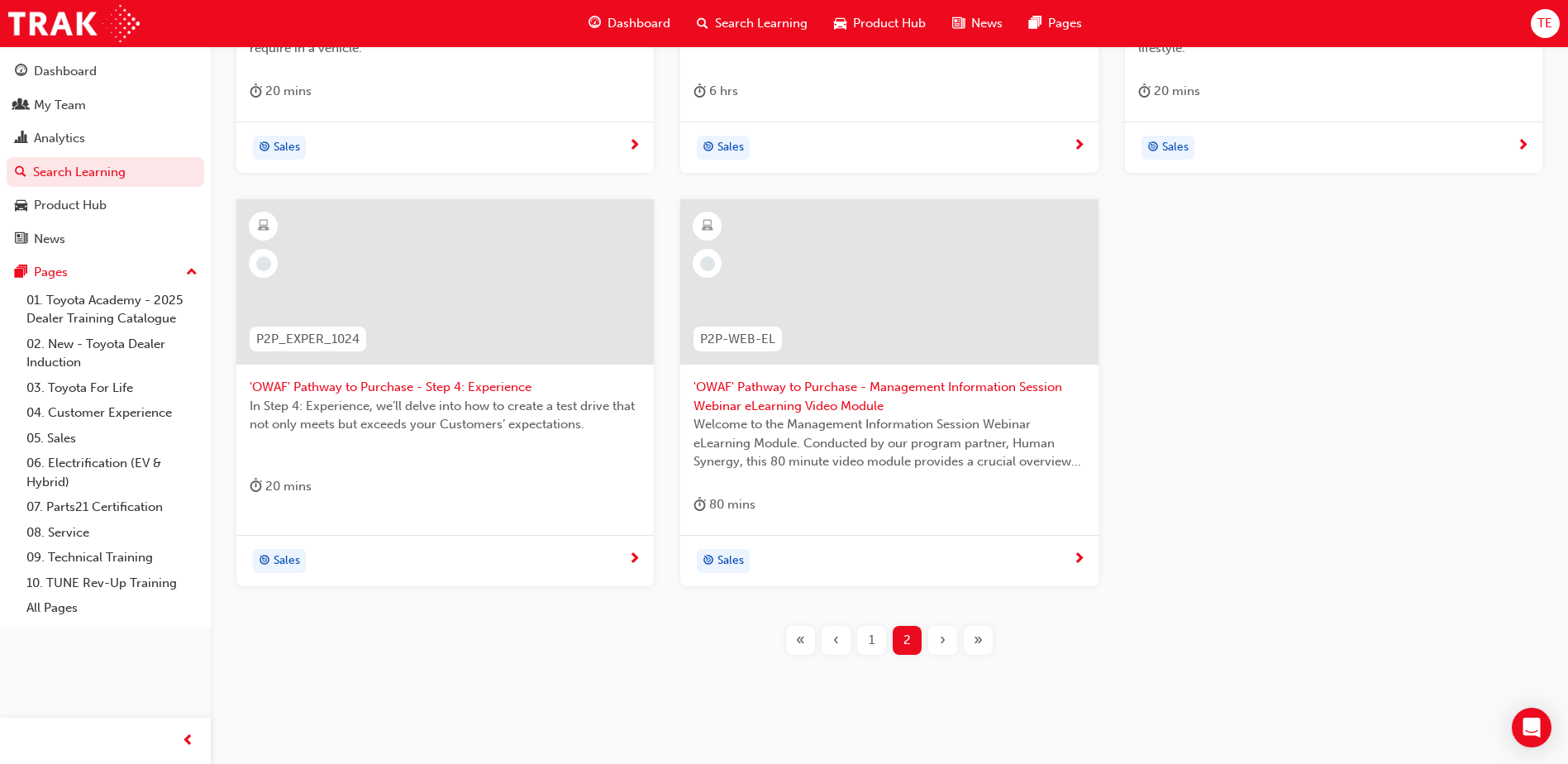
scroll to position [578, 0]
click at [391, 385] on span "'OWAF' Pathway to Purchase - Step 4: Experience" at bounding box center [445, 387] width 391 height 19
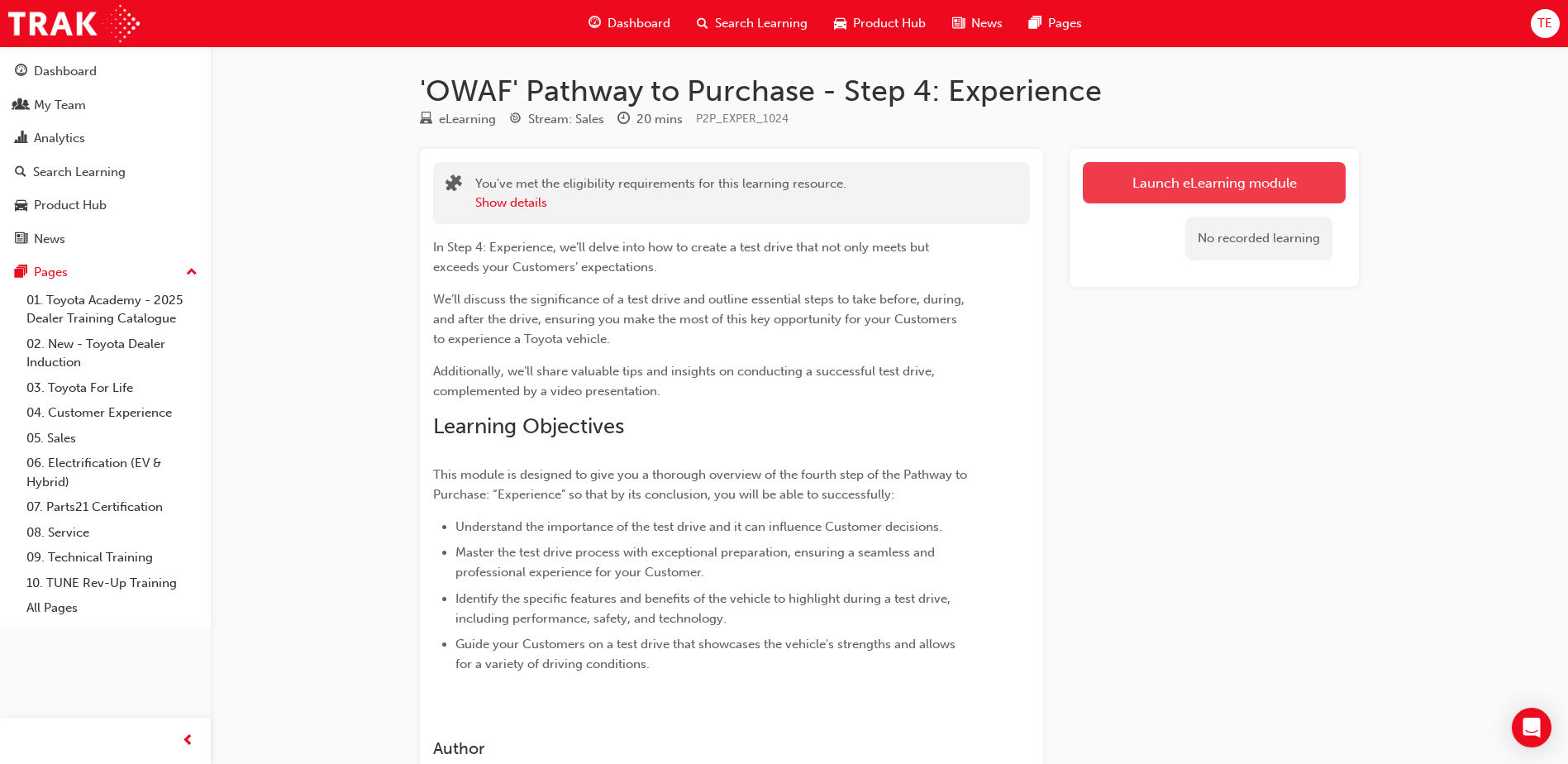
click at [1177, 181] on link "Launch eLearning module" at bounding box center [1213, 182] width 262 height 41
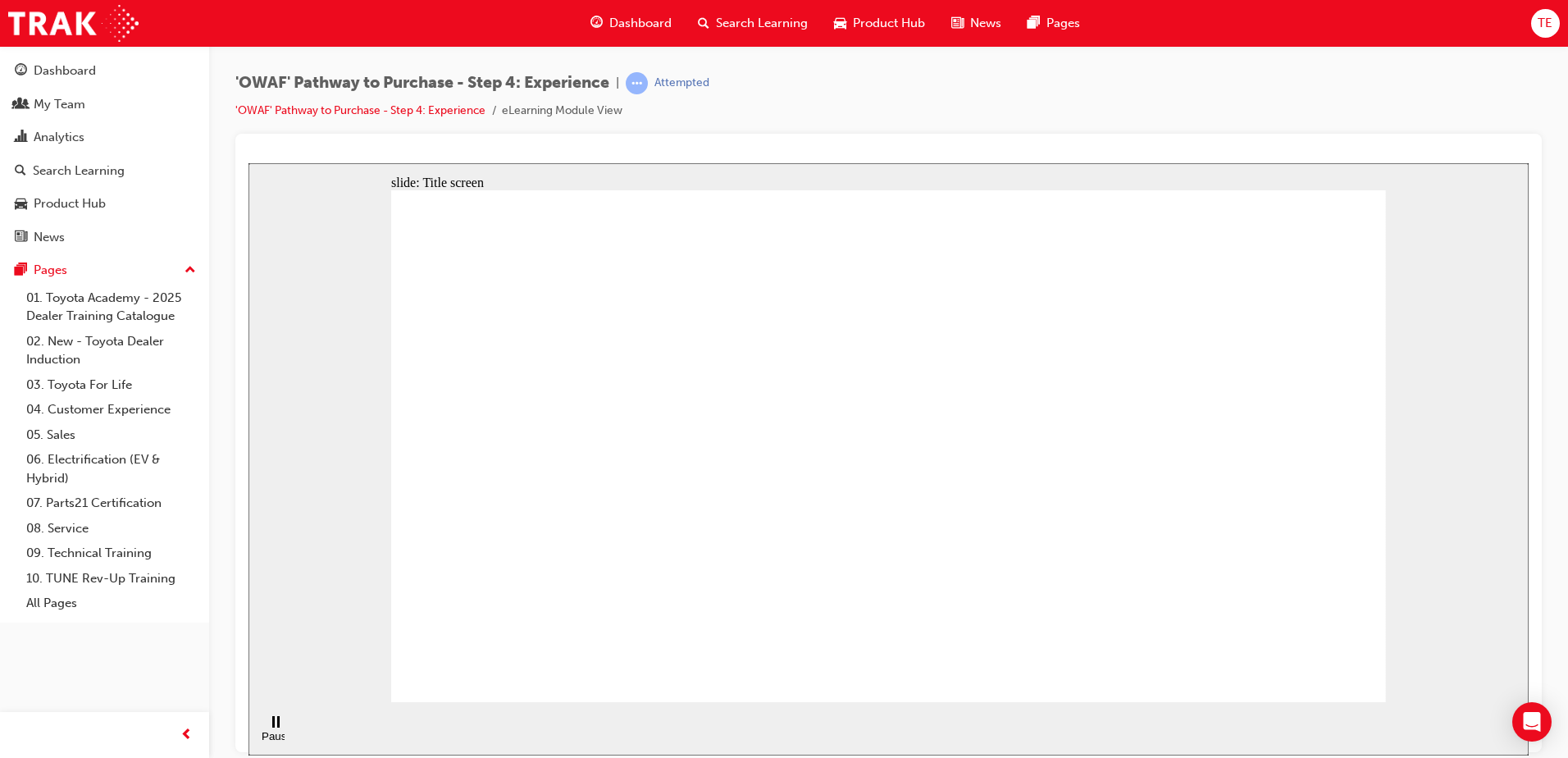
drag, startPoint x: 1263, startPoint y: 456, endPoint x: 1186, endPoint y: 454, distance: 77.0
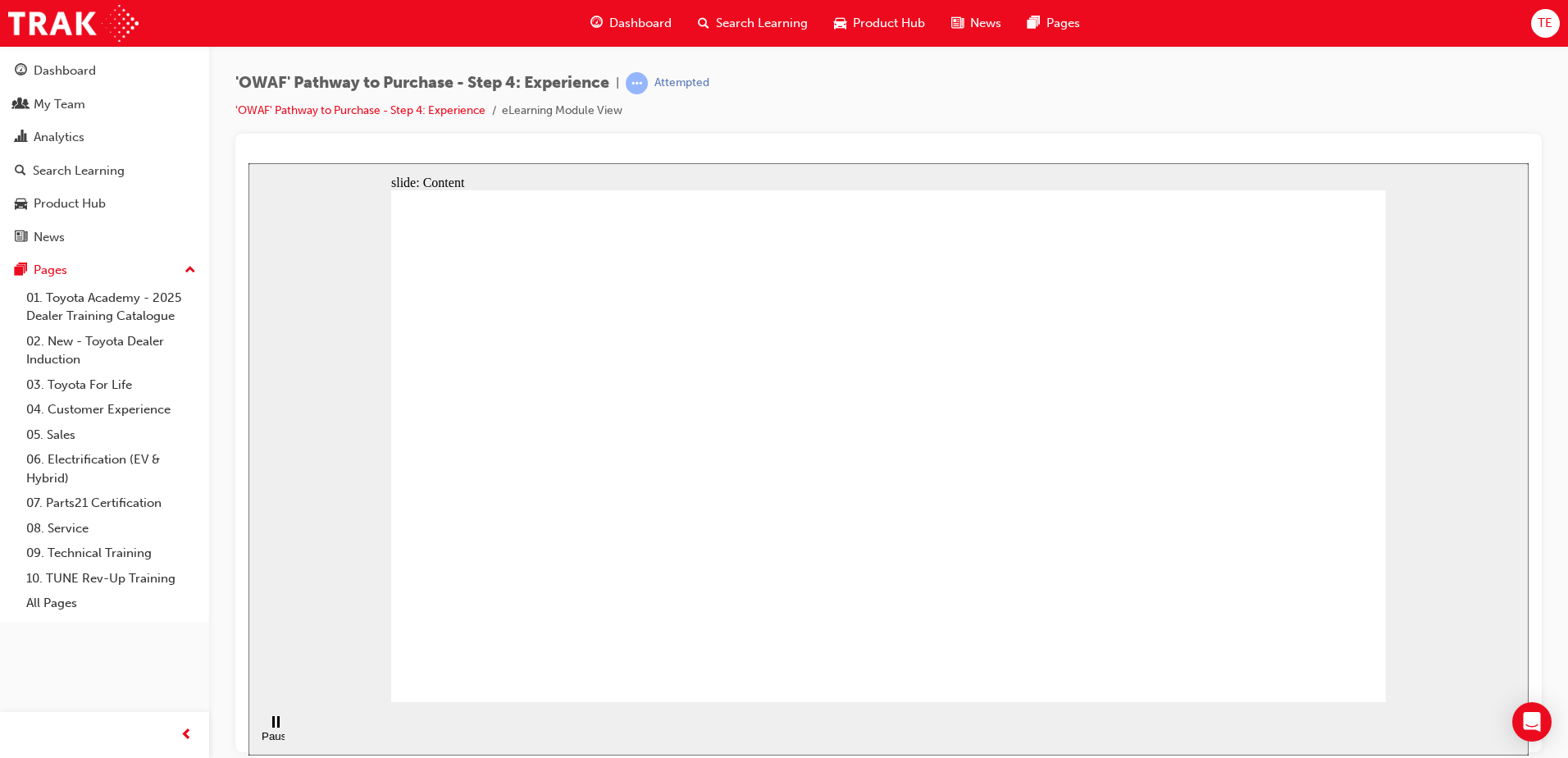
drag, startPoint x: 944, startPoint y: 277, endPoint x: 421, endPoint y: 125, distance: 544.6
click at [421, 162] on html "slide: Content The benefits of a Test Drive Establishes a genuine connection be…" at bounding box center [888, 458] width 1280 height 592
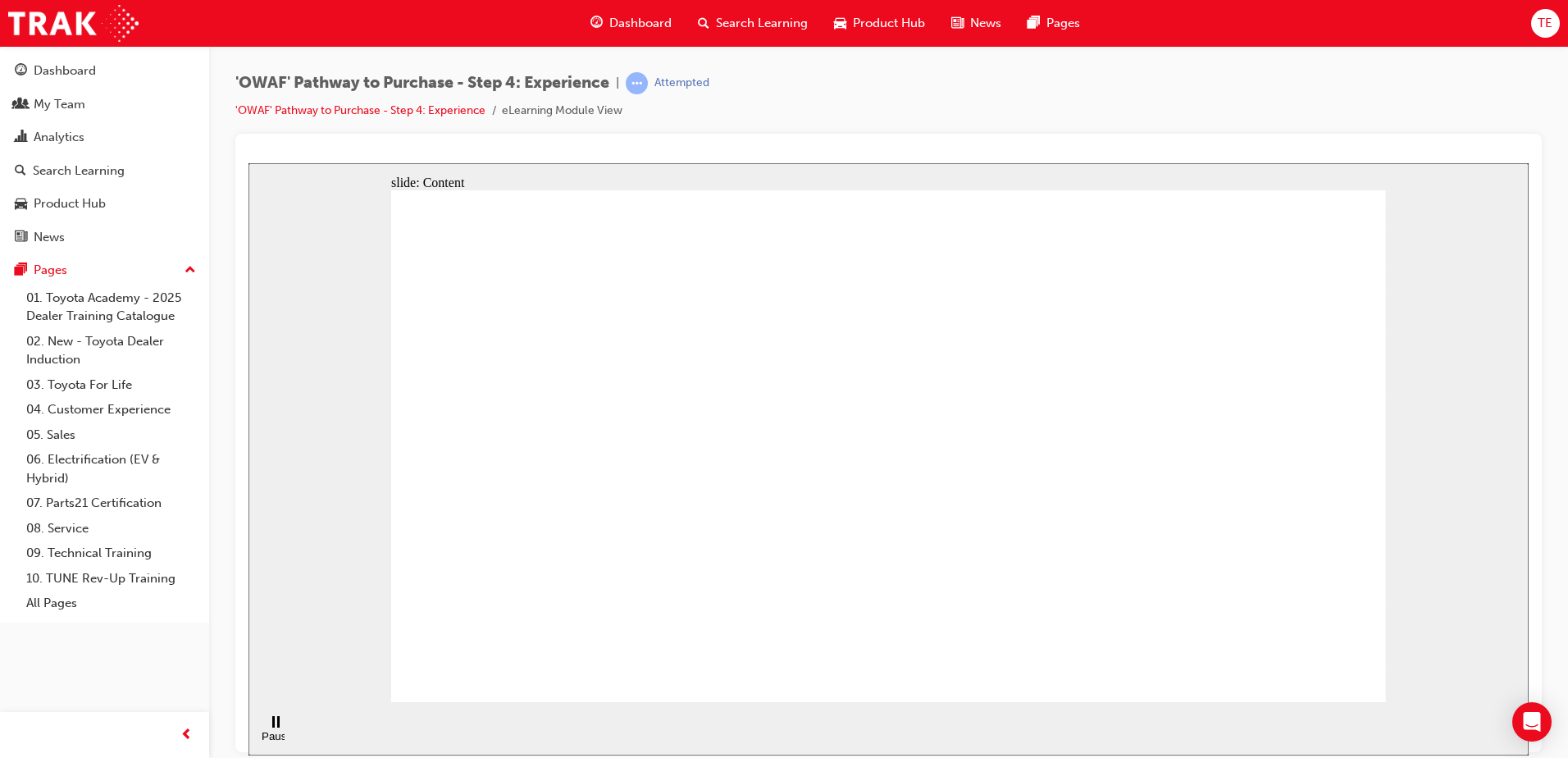
drag, startPoint x: 1084, startPoint y: 694, endPoint x: 1137, endPoint y: 689, distance: 53.2
drag, startPoint x: 1138, startPoint y: 688, endPoint x: 461, endPoint y: 225, distance: 820.2
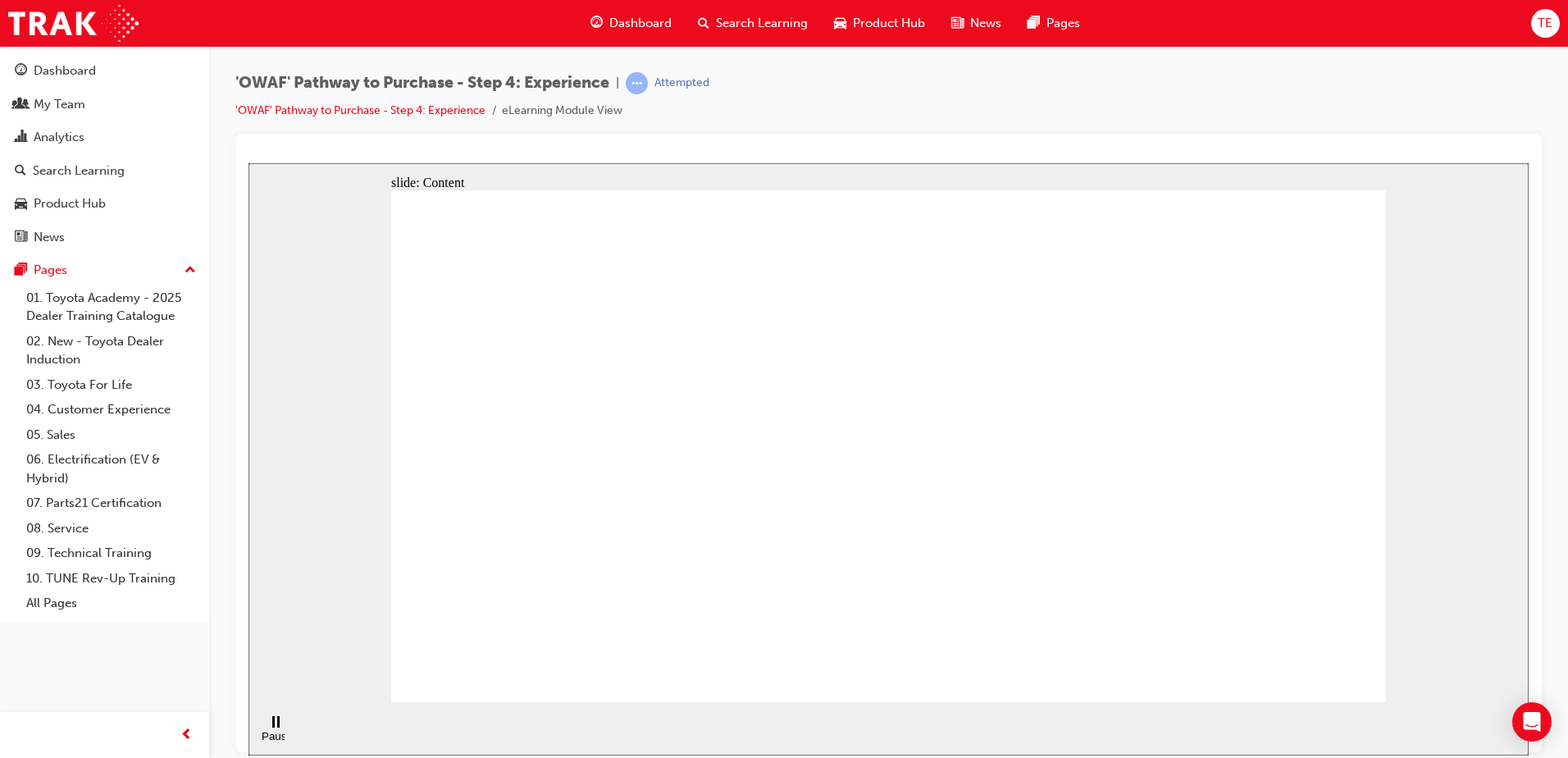
drag, startPoint x: 627, startPoint y: 511, endPoint x: 836, endPoint y: 512, distance: 209.0
drag, startPoint x: 1265, startPoint y: 523, endPoint x: 987, endPoint y: 584, distance: 284.6
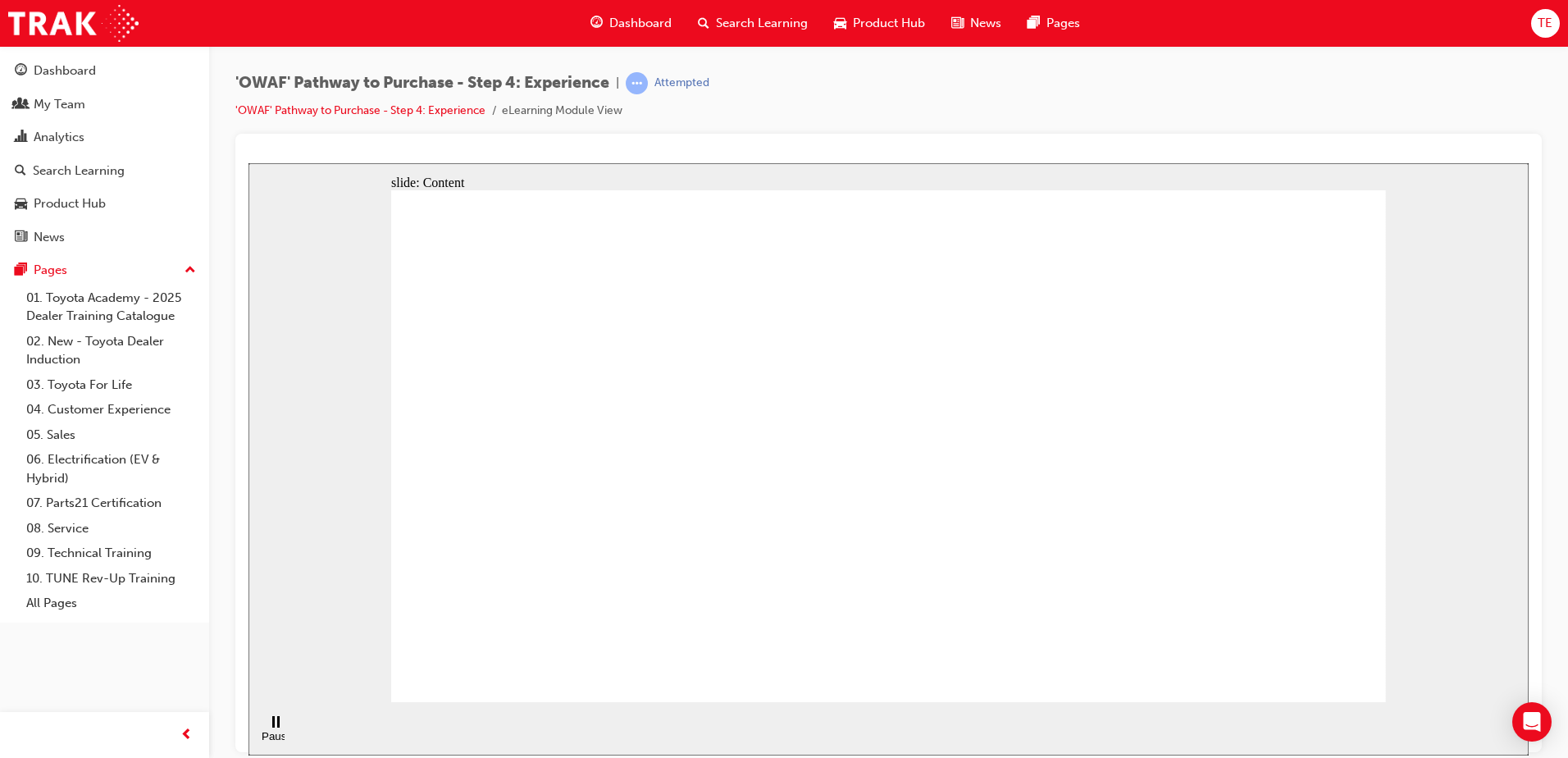
drag, startPoint x: 1195, startPoint y: 280, endPoint x: 1316, endPoint y: 365, distance: 147.9
drag, startPoint x: 1333, startPoint y: 365, endPoint x: 645, endPoint y: 167, distance: 715.9
click at [706, 162] on html "slide: Content Rectangle Rectangle 1 Toyota For Life “We offer test drives to a…" at bounding box center [888, 458] width 1280 height 592
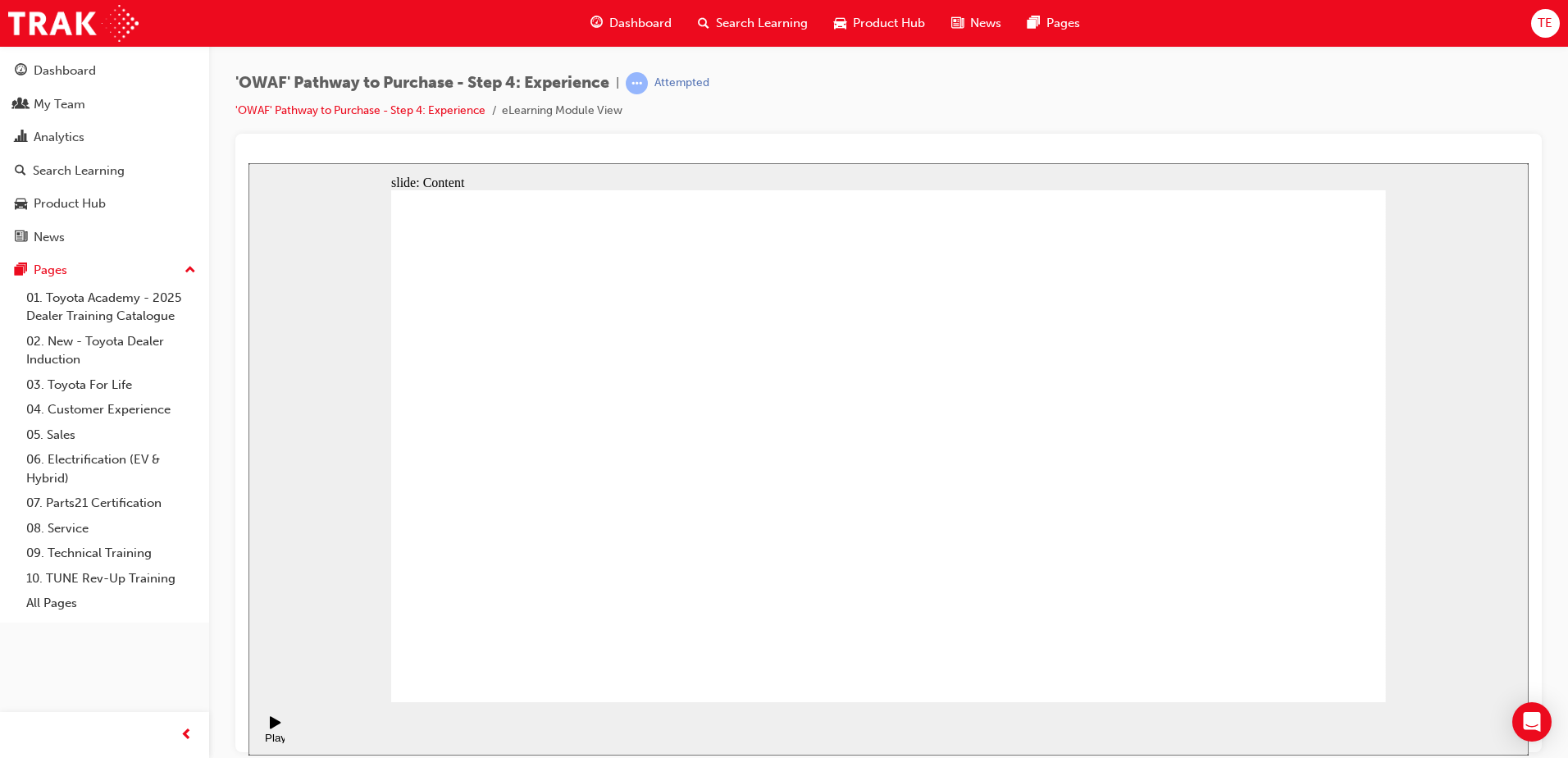
drag, startPoint x: 790, startPoint y: 357, endPoint x: 731, endPoint y: 388, distance: 66.6
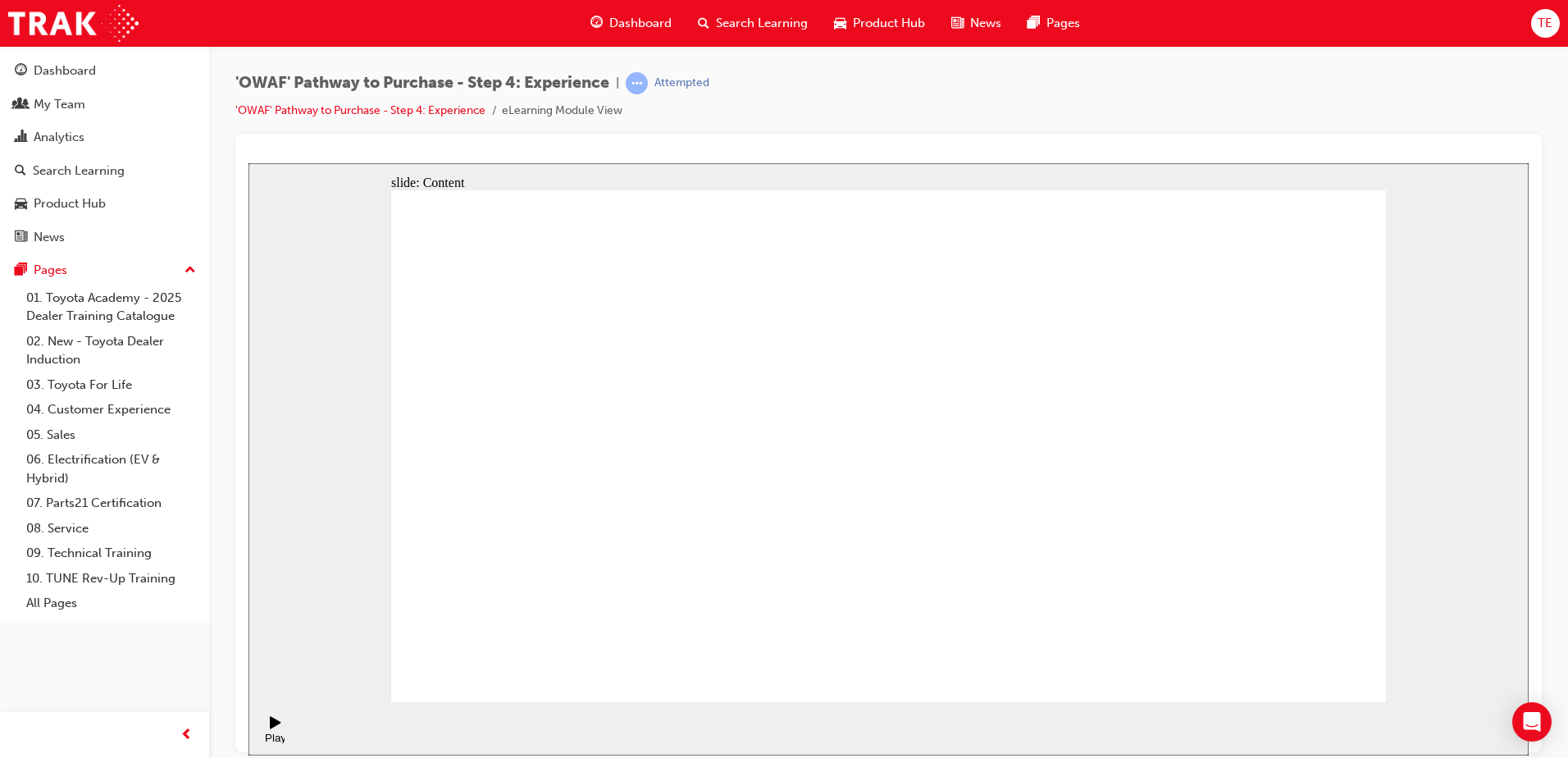
drag, startPoint x: 731, startPoint y: 388, endPoint x: 685, endPoint y: 417, distance: 54.4
drag, startPoint x: 685, startPoint y: 417, endPoint x: 1351, endPoint y: 685, distance: 717.9
drag, startPoint x: 958, startPoint y: 494, endPoint x: 674, endPoint y: 563, distance: 292.3
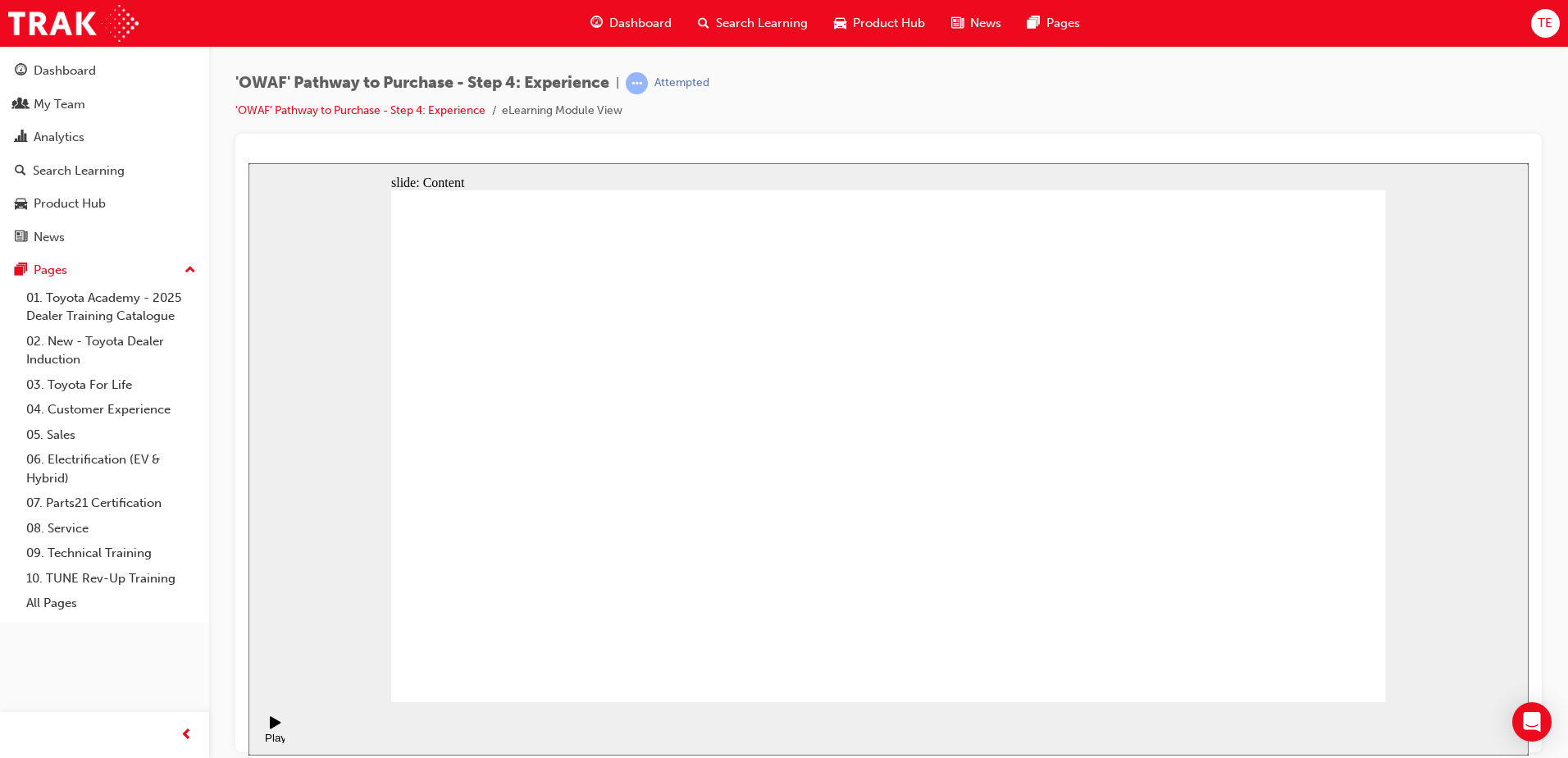
drag, startPoint x: 665, startPoint y: 402, endPoint x: 702, endPoint y: 432, distance: 47.6
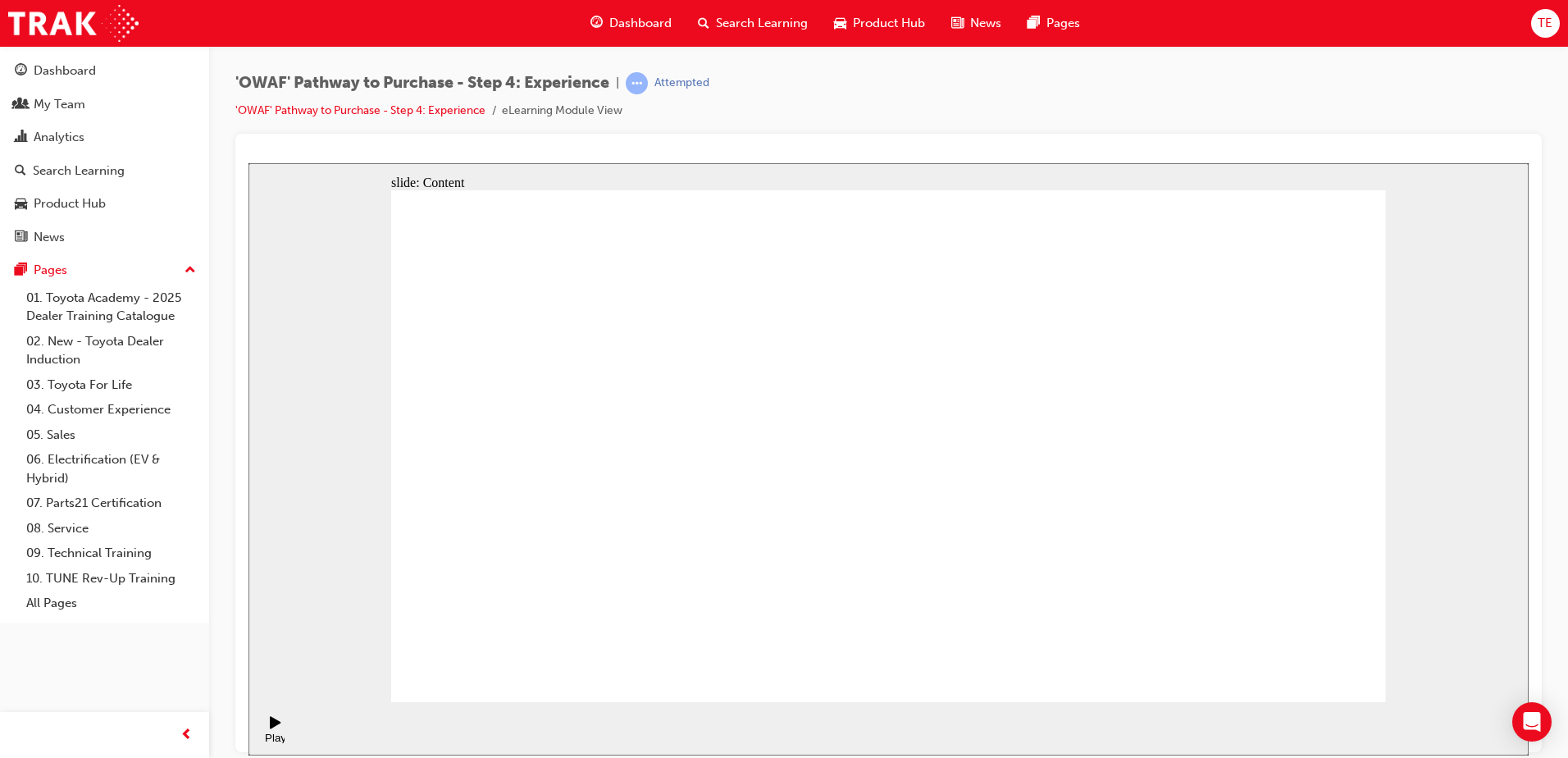
drag, startPoint x: 1110, startPoint y: 401, endPoint x: 1081, endPoint y: 391, distance: 30.7
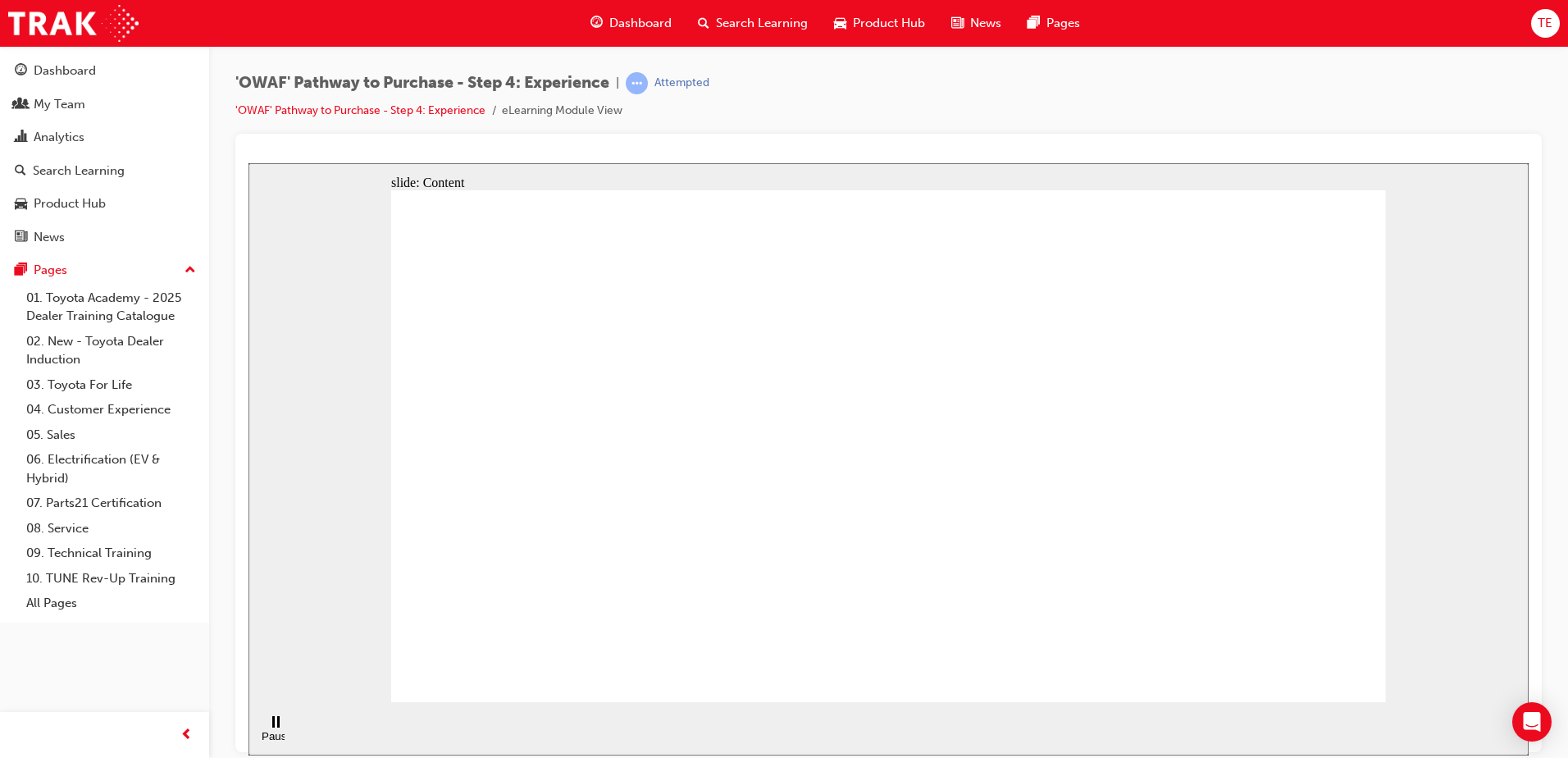
drag, startPoint x: 948, startPoint y: 423, endPoint x: 948, endPoint y: 454, distance: 31.0
drag, startPoint x: 947, startPoint y: 486, endPoint x: 950, endPoint y: 512, distance: 26.2
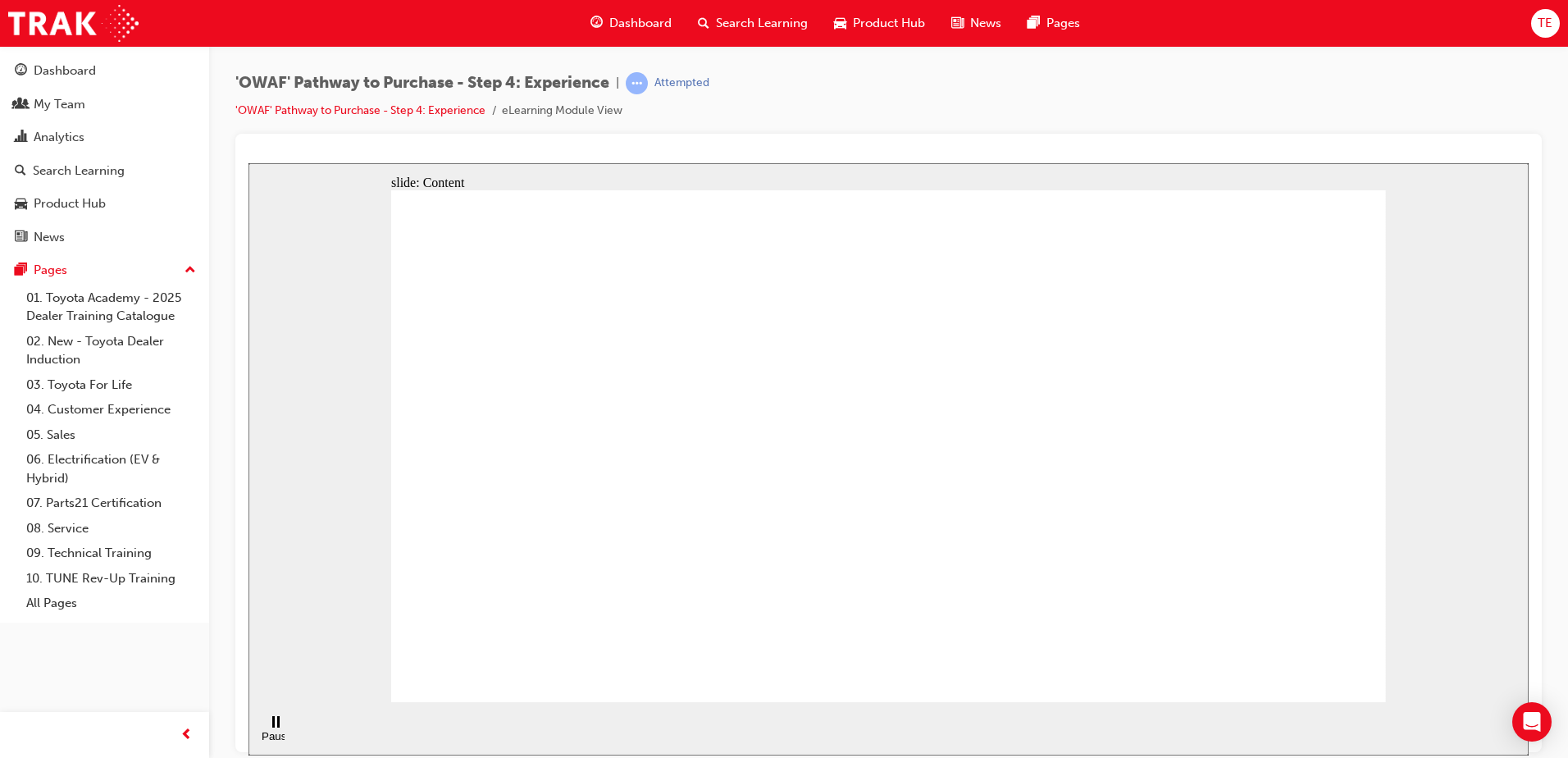
drag, startPoint x: 978, startPoint y: 541, endPoint x: 1491, endPoint y: 208, distance: 611.6
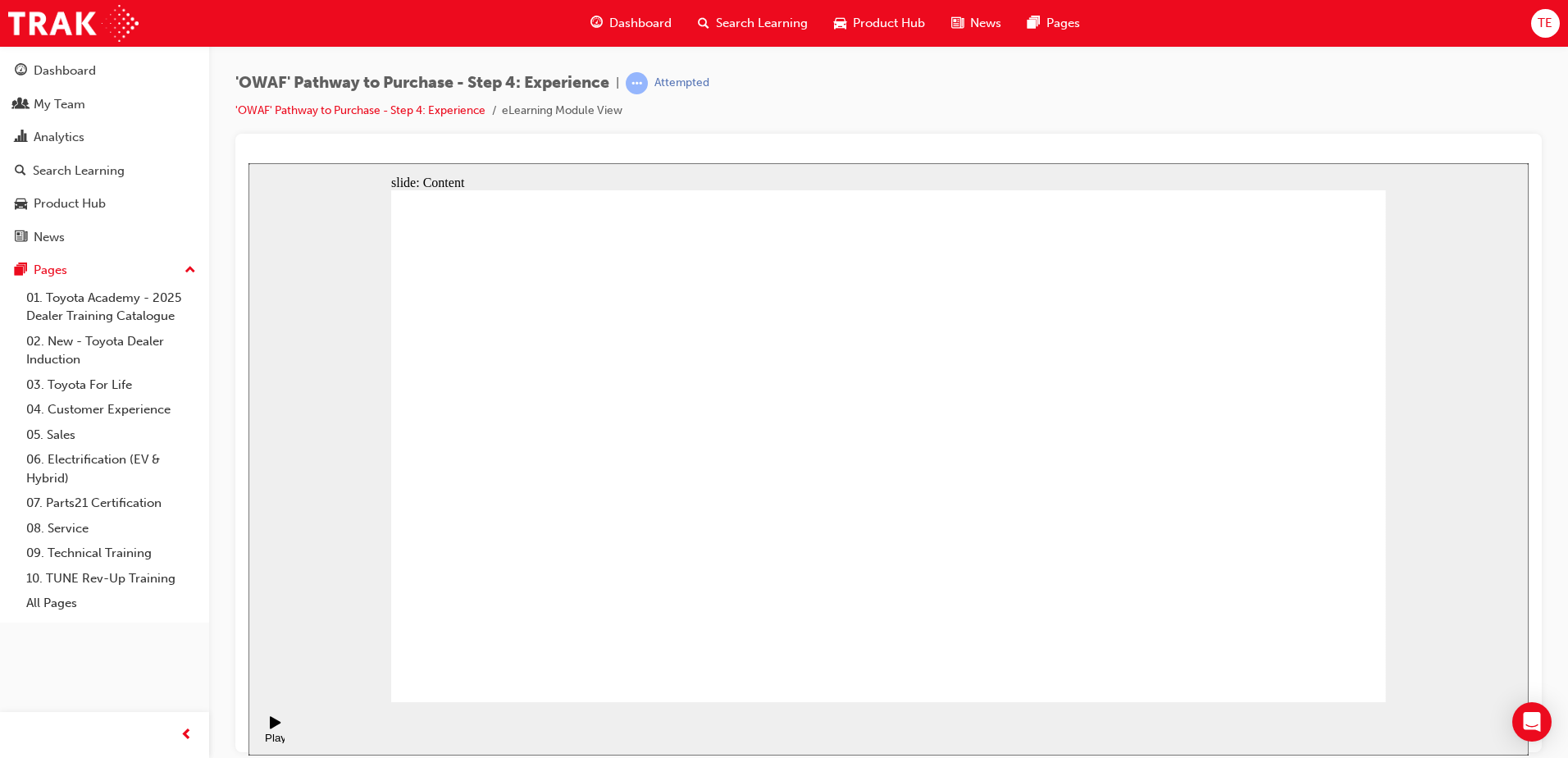
drag, startPoint x: 928, startPoint y: 427, endPoint x: 909, endPoint y: 427, distance: 19.0
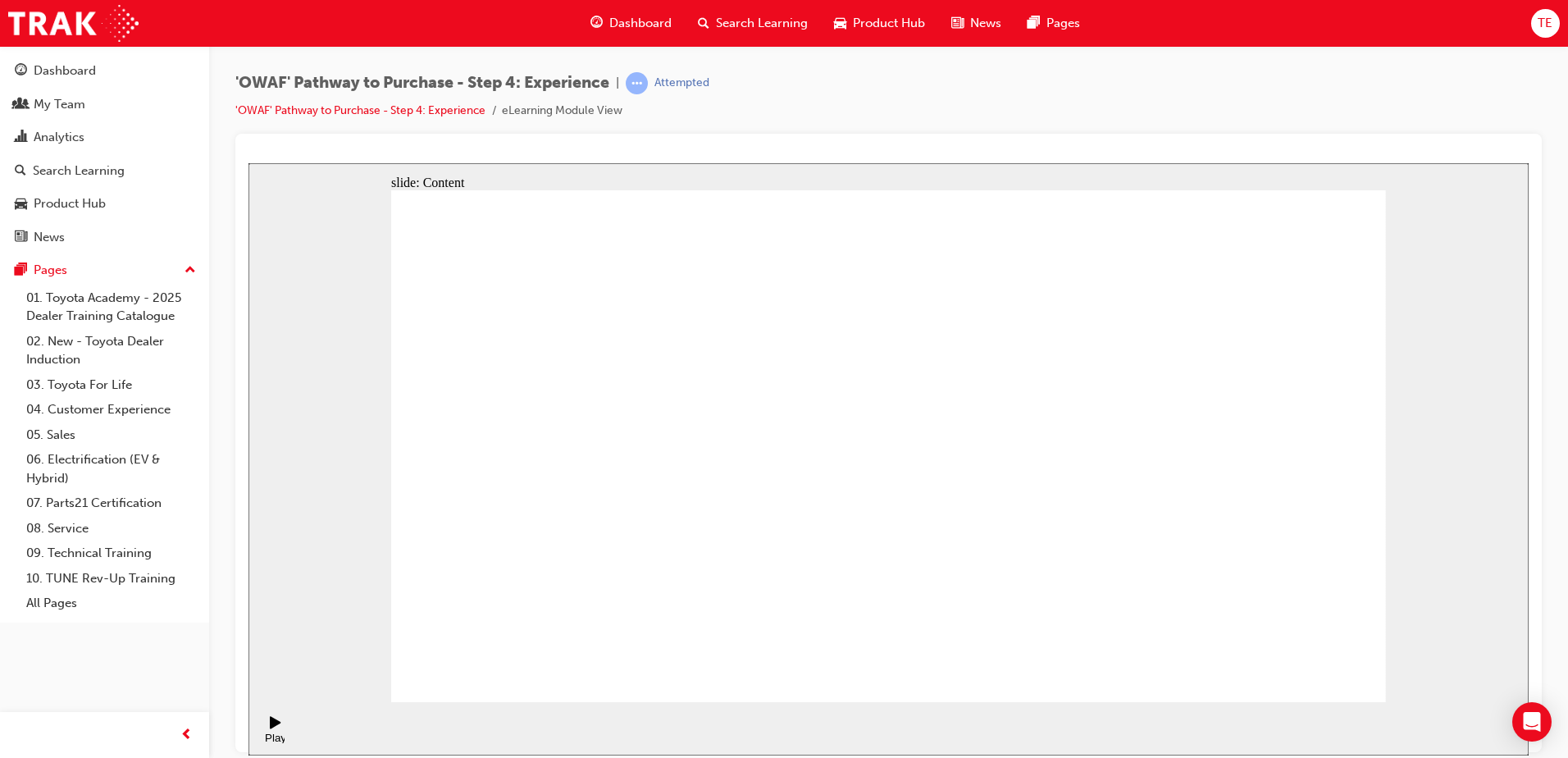
drag, startPoint x: 933, startPoint y: 425, endPoint x: 943, endPoint y: 430, distance: 11.2
drag, startPoint x: 1272, startPoint y: 645, endPoint x: 1303, endPoint y: 675, distance: 43.1
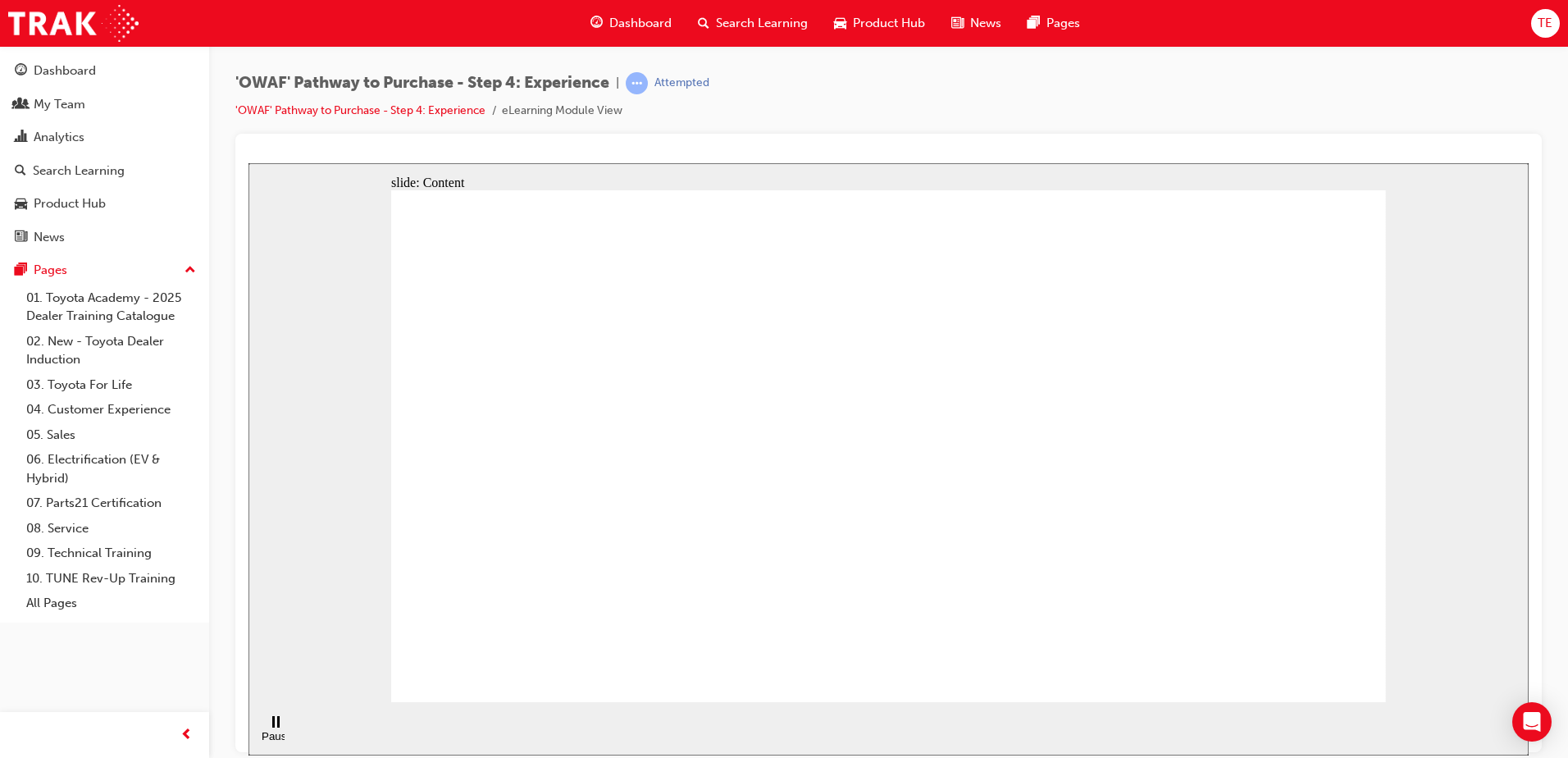
drag, startPoint x: 725, startPoint y: 312, endPoint x: 944, endPoint y: 358, distance: 223.8
drag, startPoint x: 437, startPoint y: 332, endPoint x: 568, endPoint y: 307, distance: 133.4
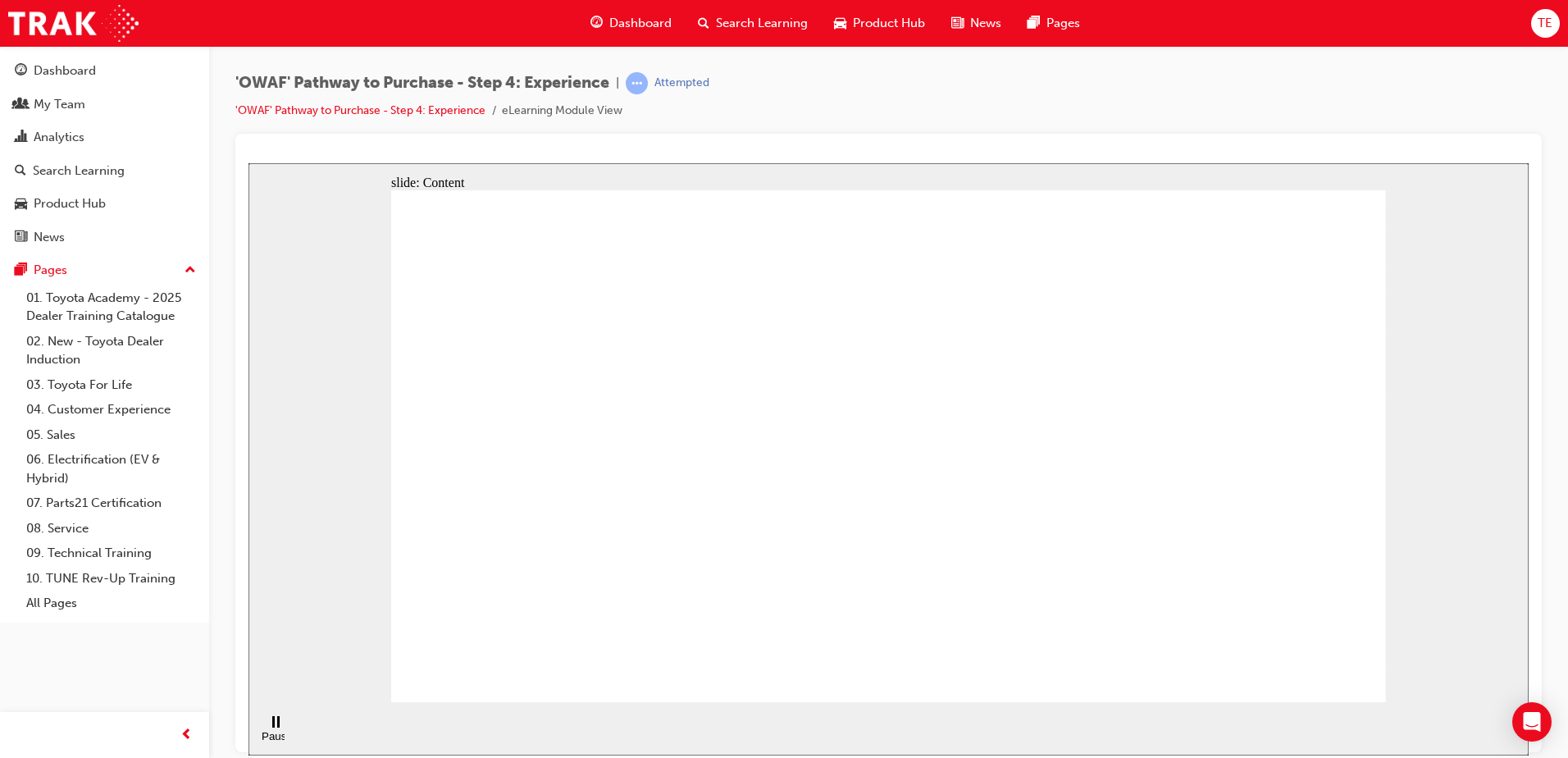
drag, startPoint x: 568, startPoint y: 307, endPoint x: 596, endPoint y: 310, distance: 28.2
drag, startPoint x: 596, startPoint y: 310, endPoint x: 706, endPoint y: 334, distance: 112.6
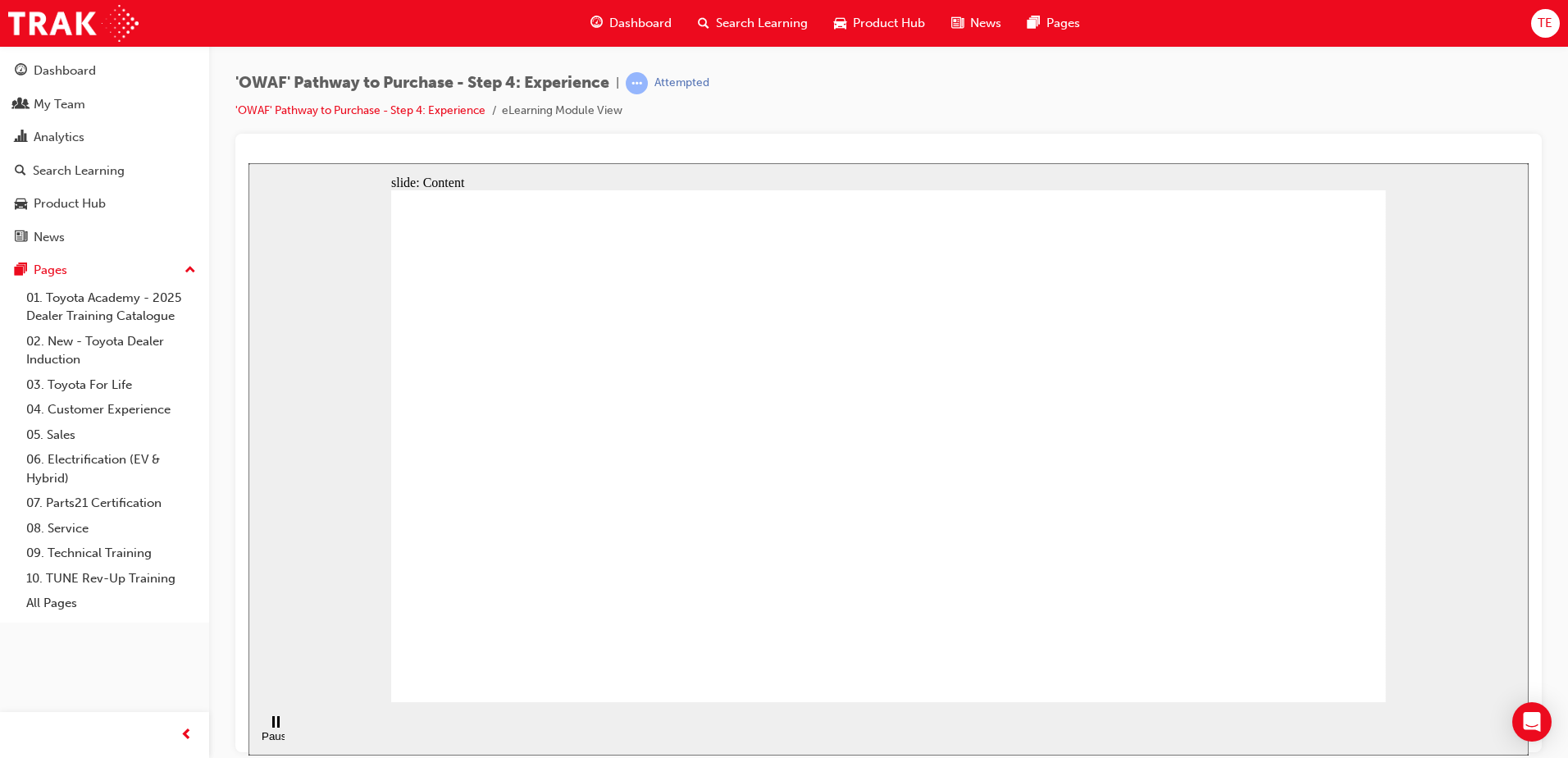
drag, startPoint x: 549, startPoint y: 403, endPoint x: 468, endPoint y: 429, distance: 85.1
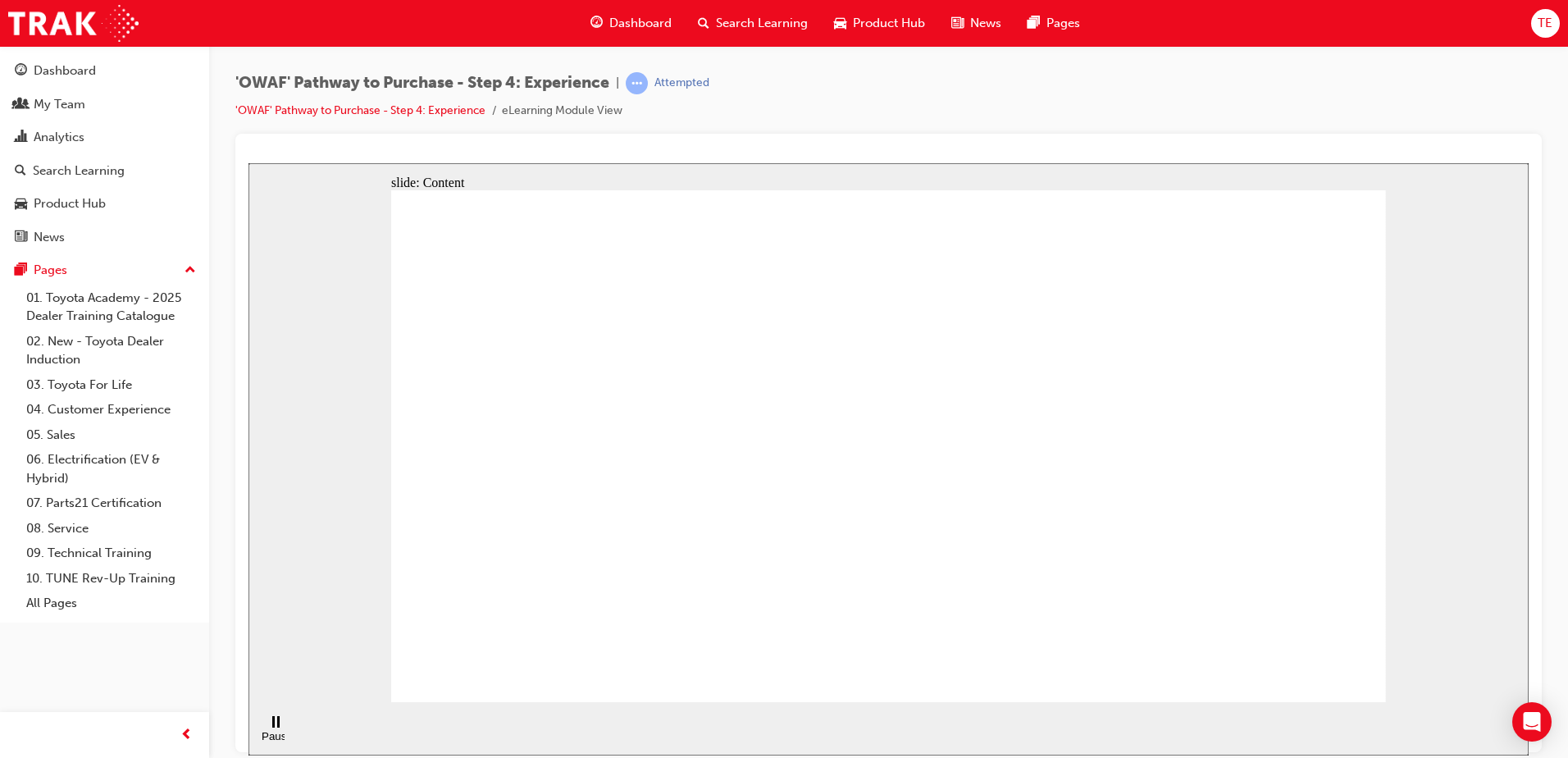
drag, startPoint x: 431, startPoint y: 435, endPoint x: 518, endPoint y: 396, distance: 95.3
drag, startPoint x: 482, startPoint y: 487, endPoint x: 596, endPoint y: 489, distance: 114.0
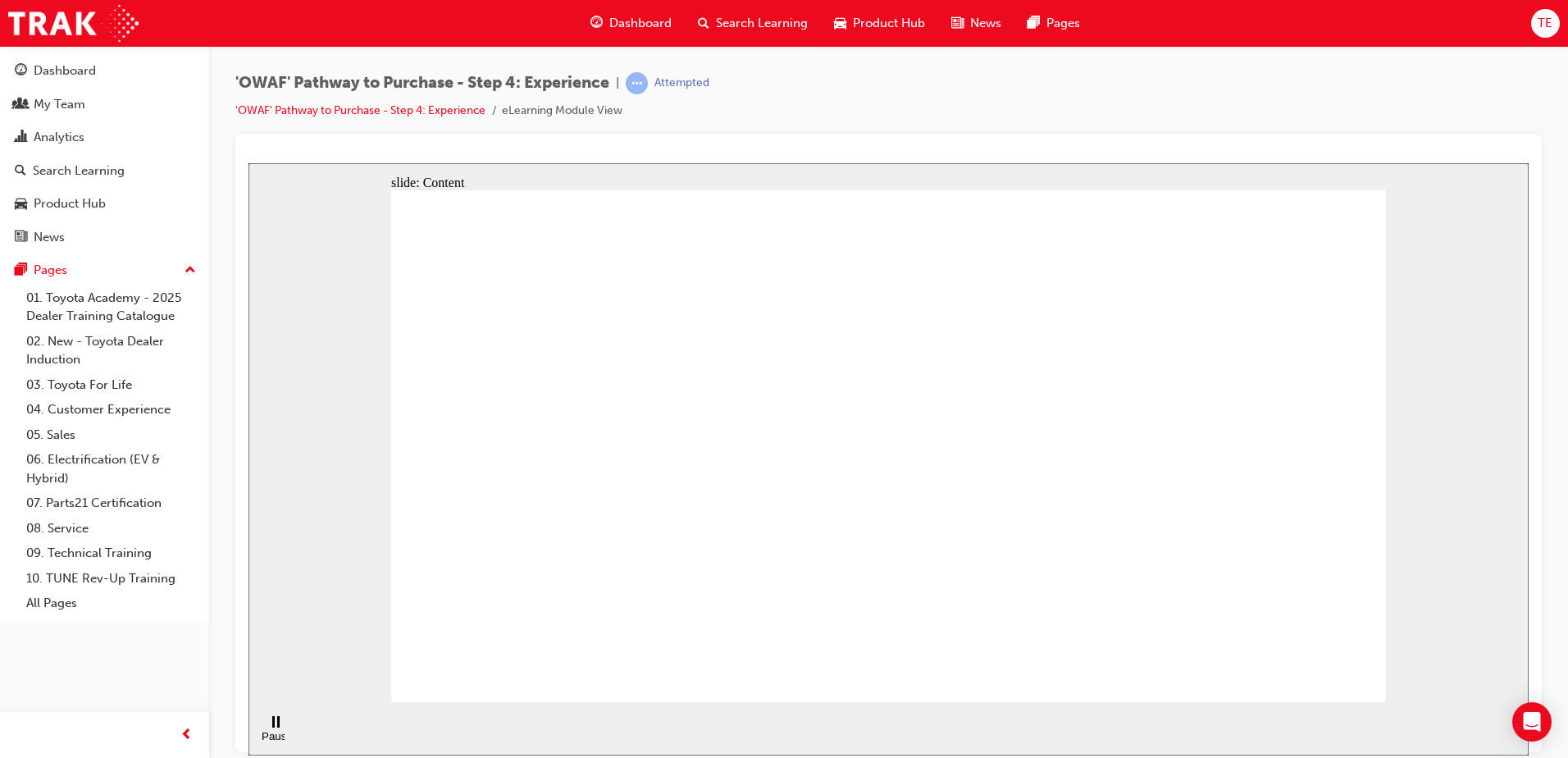
drag, startPoint x: 630, startPoint y: 390, endPoint x: 841, endPoint y: 404, distance: 211.5
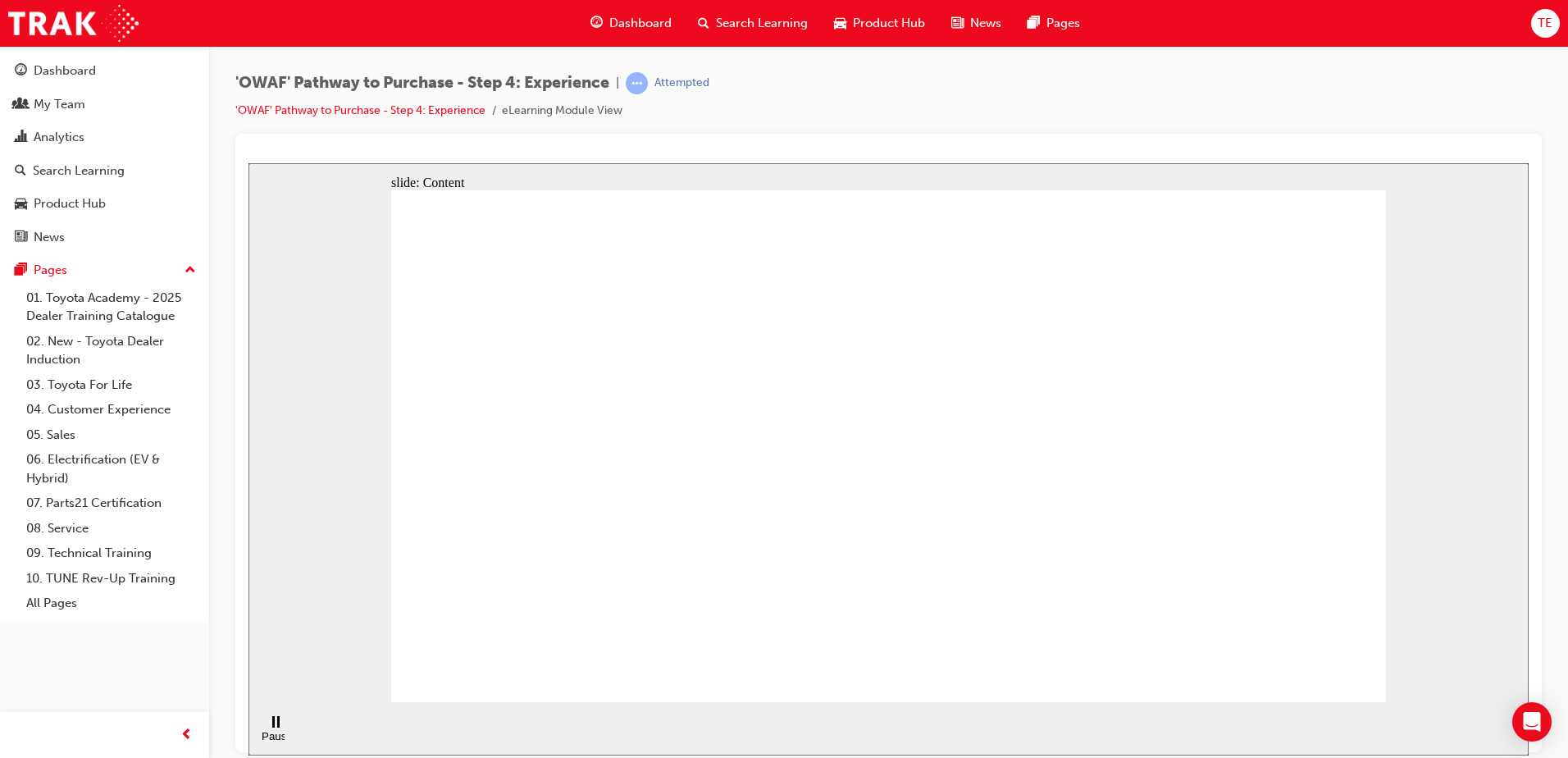
drag, startPoint x: 1026, startPoint y: 188, endPoint x: 1069, endPoint y: 574, distance: 388.4
drag, startPoint x: 601, startPoint y: 294, endPoint x: 428, endPoint y: 182, distance: 206.1
drag, startPoint x: 428, startPoint y: 181, endPoint x: 654, endPoint y: 172, distance: 226.2
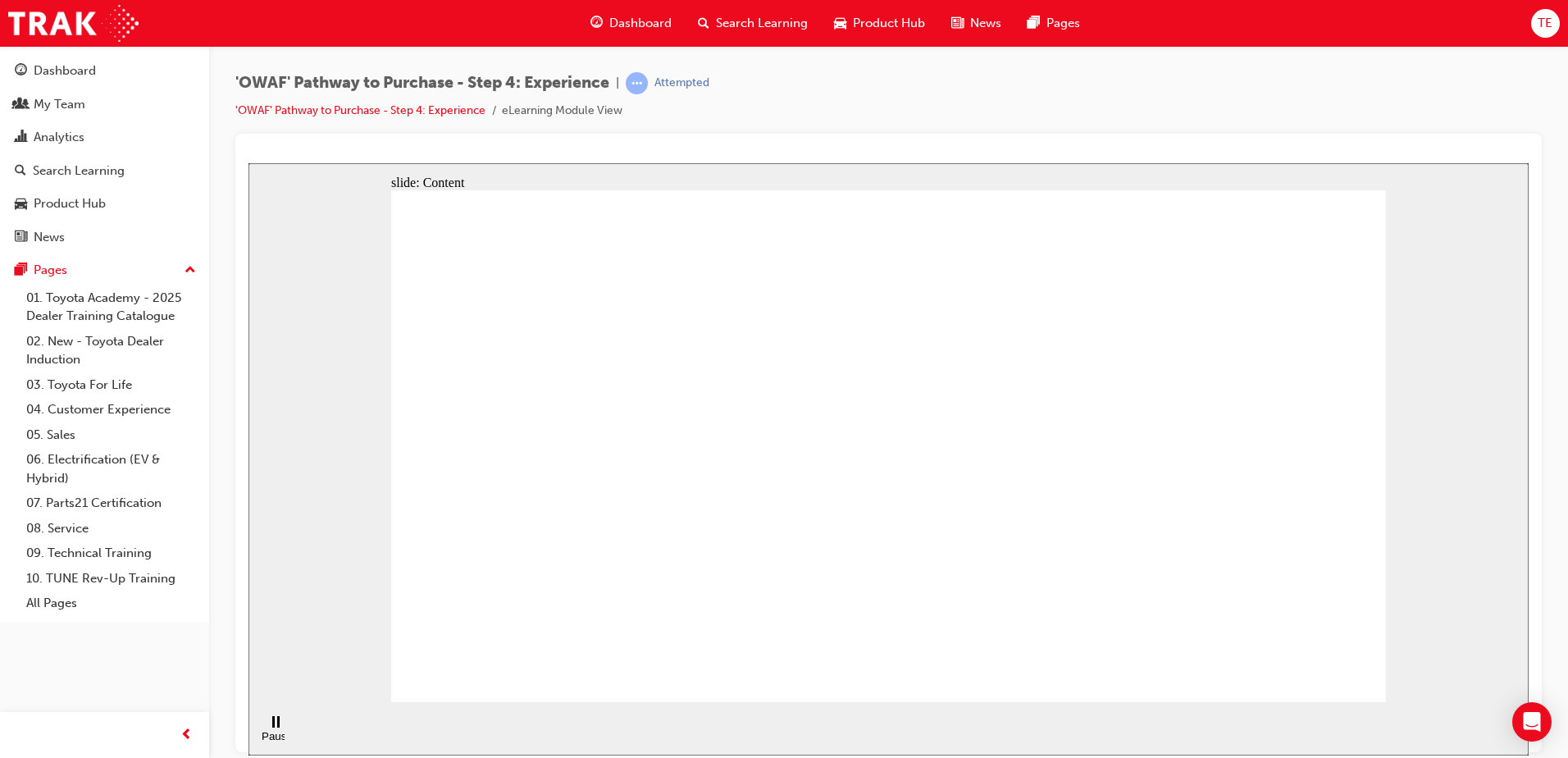
drag, startPoint x: 1058, startPoint y: 281, endPoint x: 893, endPoint y: 357, distance: 181.7
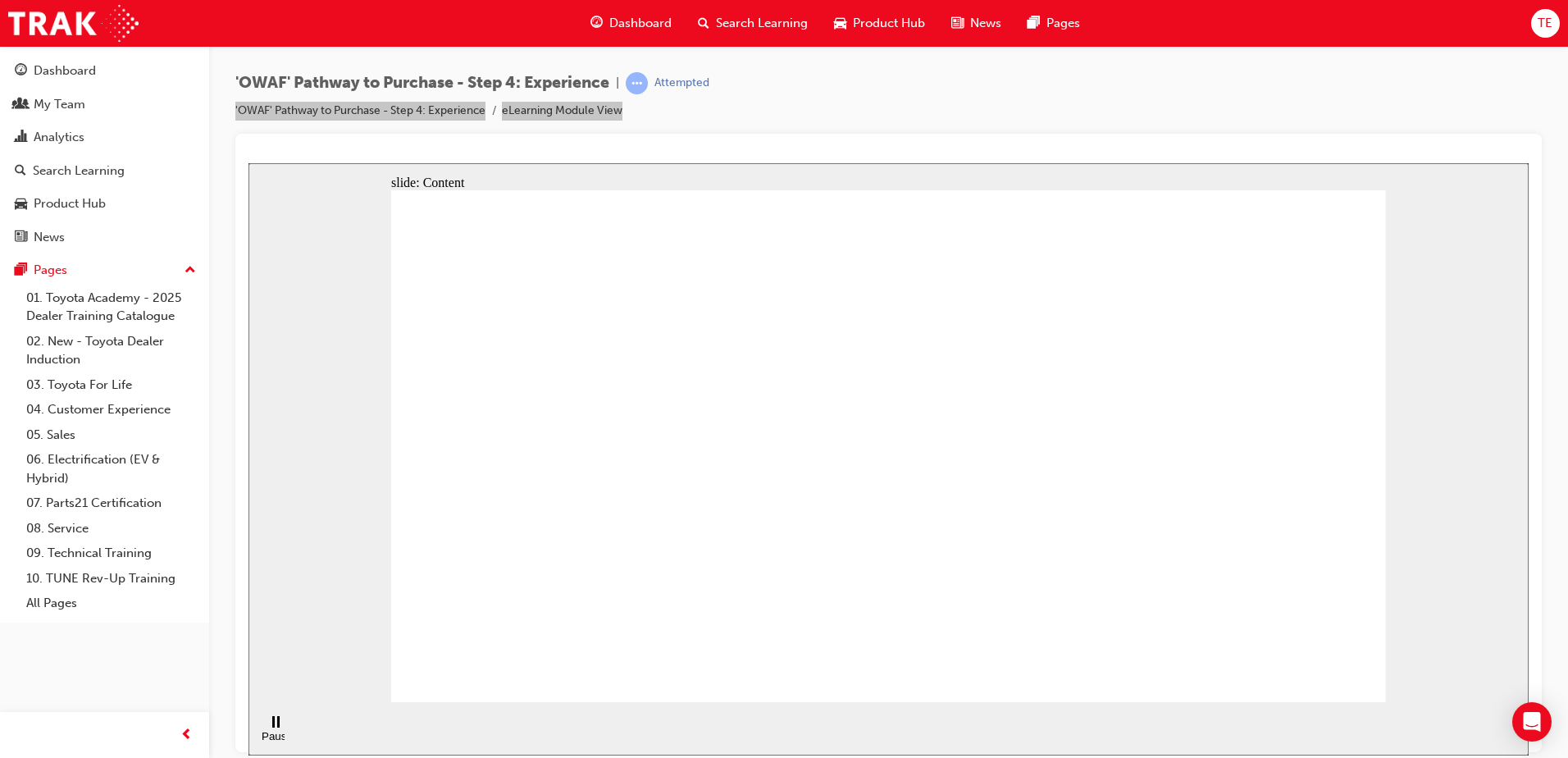
click at [964, 55] on div "'OWAF' Pathway to Purchase - Step 4: Experience | Attempted 'OWAF' Pathway to P…" at bounding box center [889, 382] width 1359 height 671
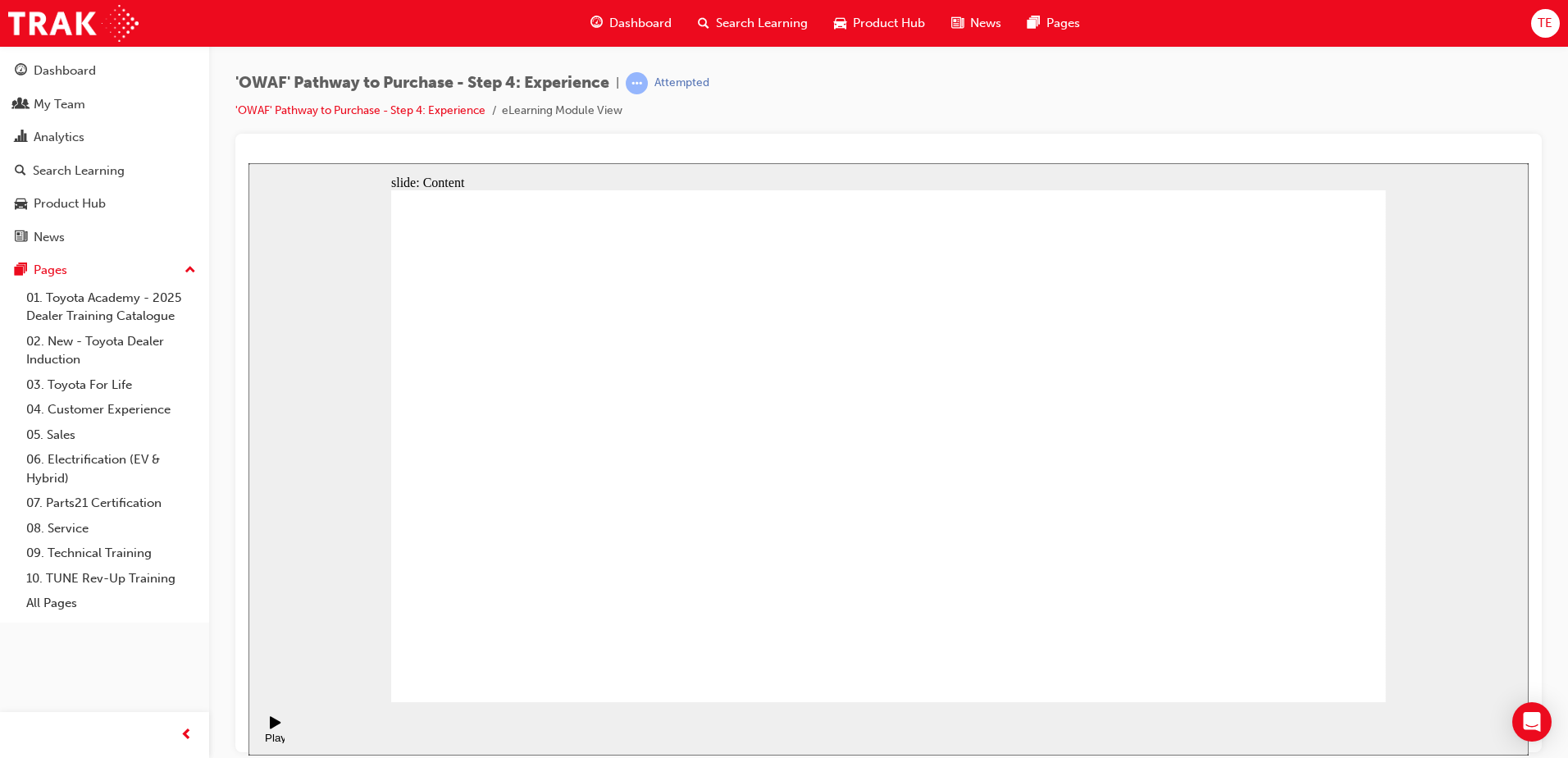
drag, startPoint x: 750, startPoint y: 396, endPoint x: 742, endPoint y: 488, distance: 92.3
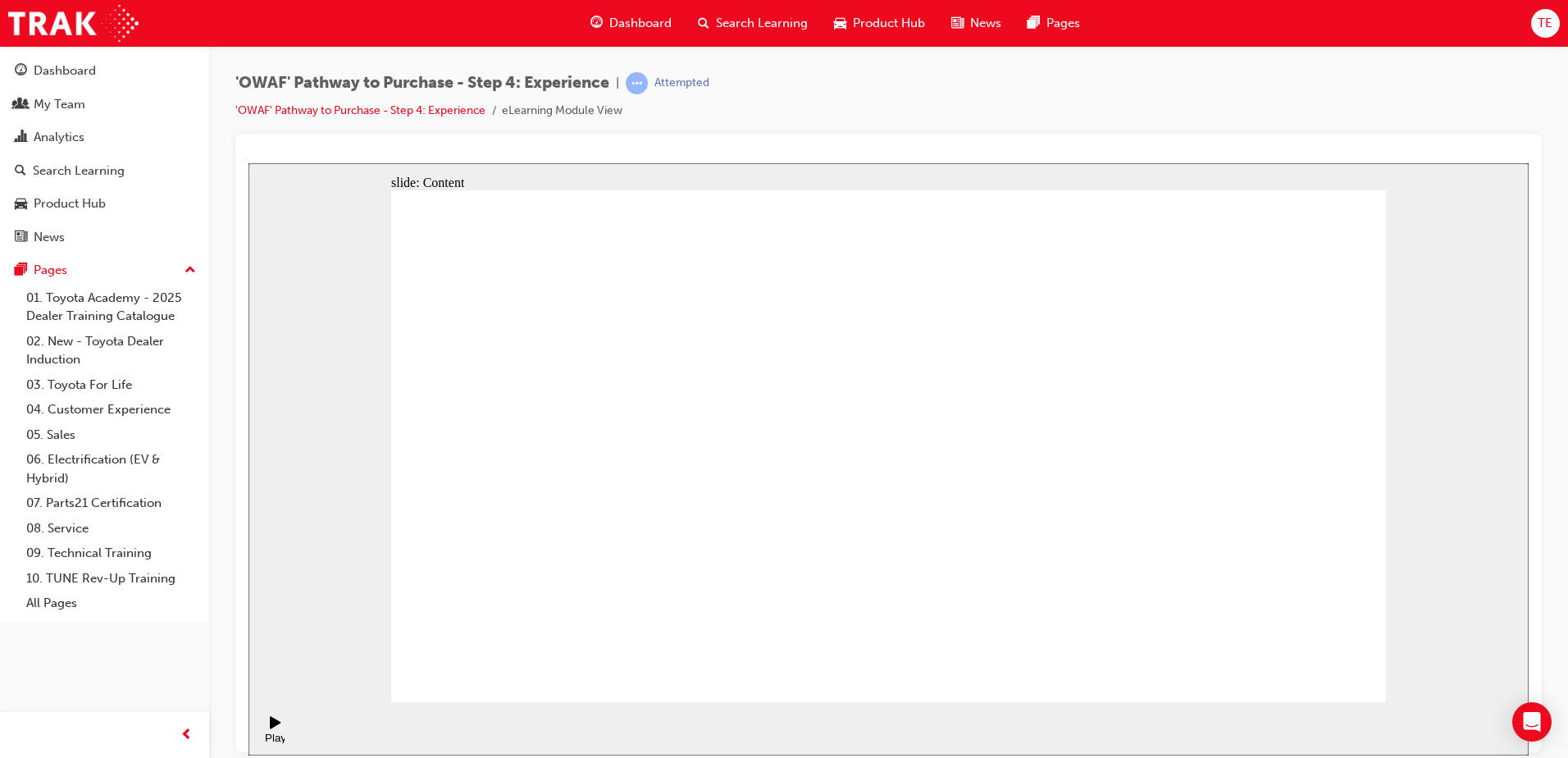
drag, startPoint x: 881, startPoint y: 396, endPoint x: 858, endPoint y: 469, distance: 76.5
drag, startPoint x: 1289, startPoint y: 646, endPoint x: 1259, endPoint y: 667, distance: 36.6
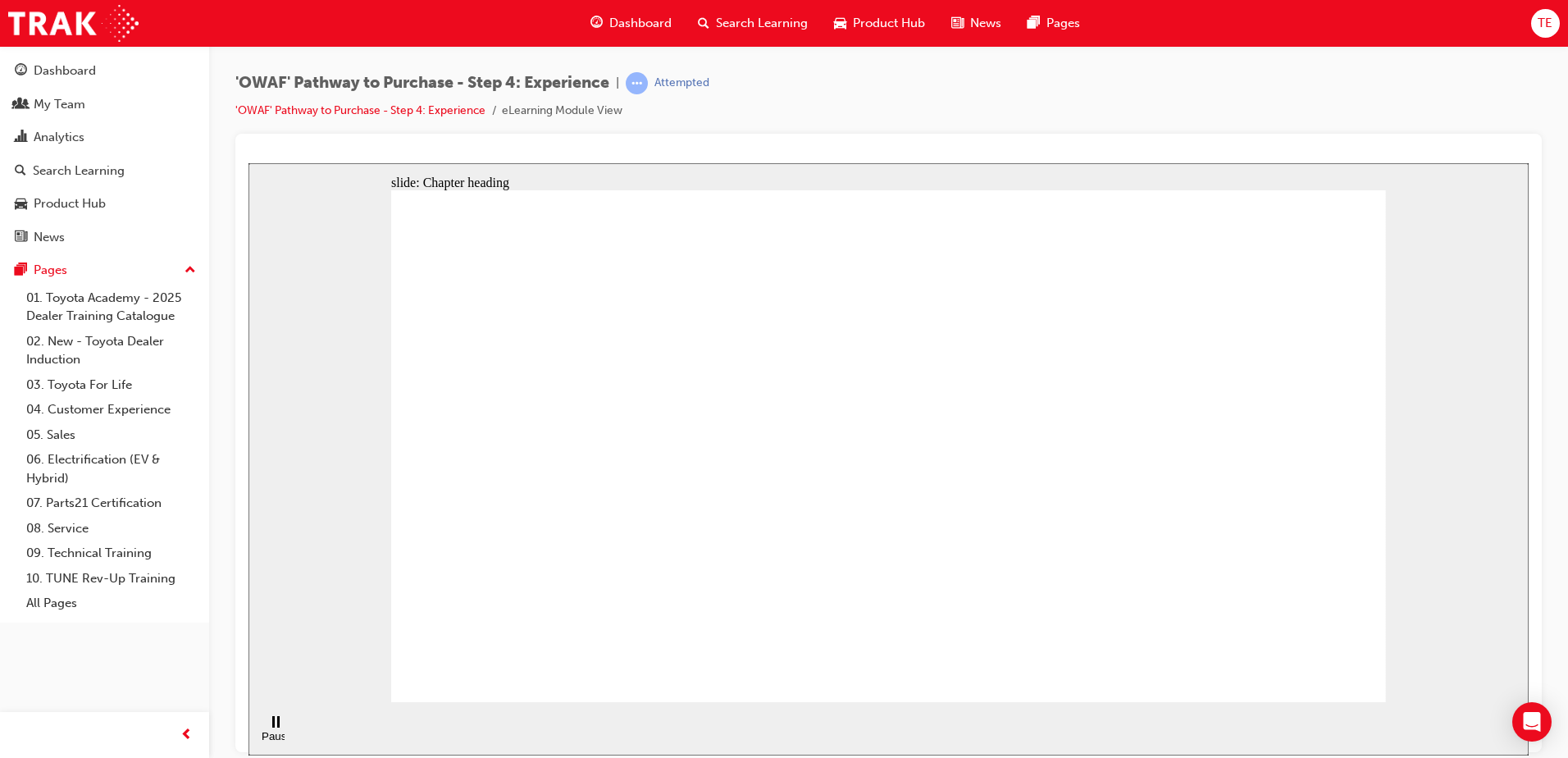
drag, startPoint x: 749, startPoint y: 289, endPoint x: 772, endPoint y: 281, distance: 24.4
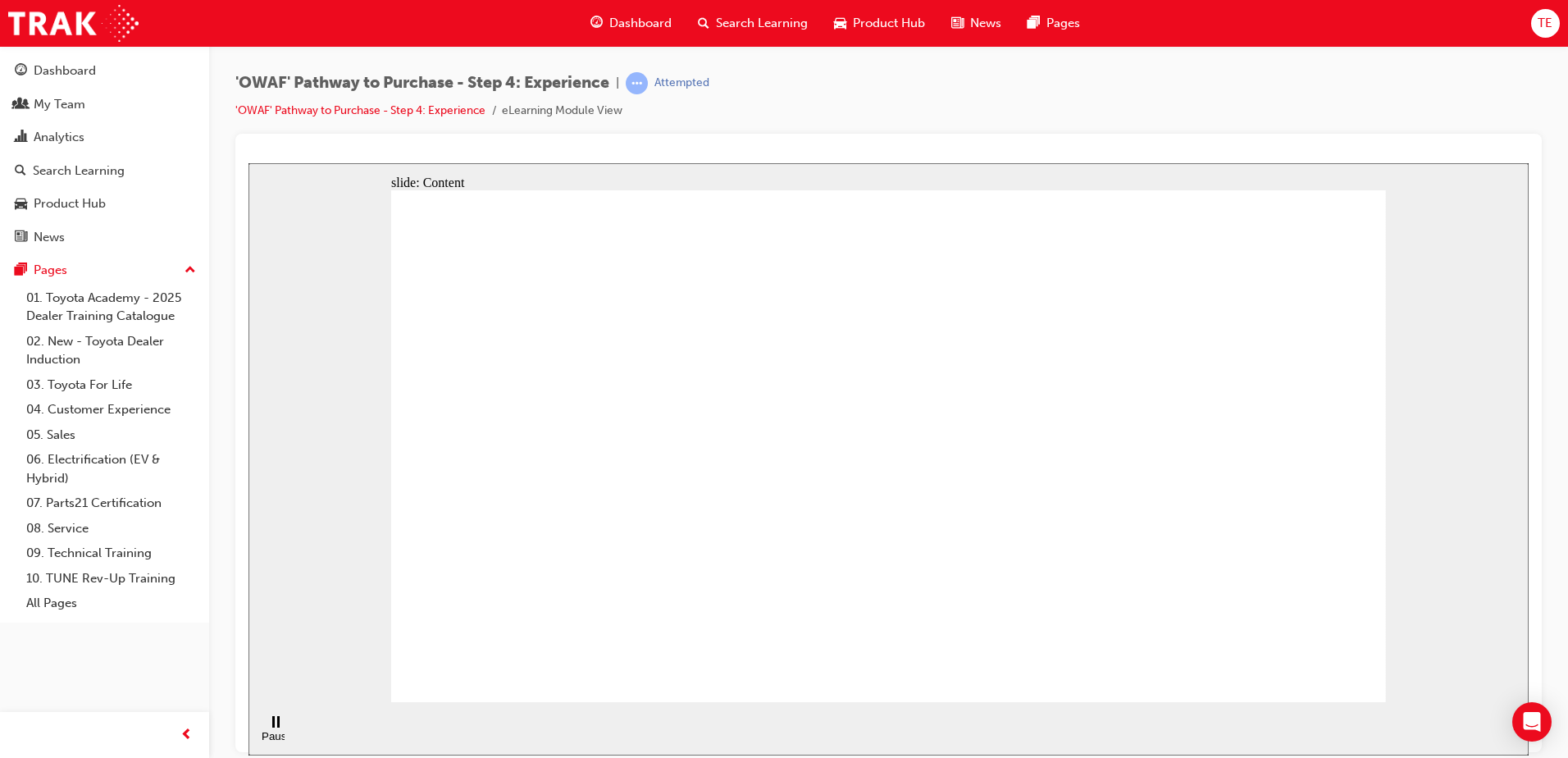
drag, startPoint x: 1014, startPoint y: 257, endPoint x: 1094, endPoint y: 453, distance: 211.7
drag, startPoint x: 1106, startPoint y: 454, endPoint x: 1086, endPoint y: 541, distance: 89.3
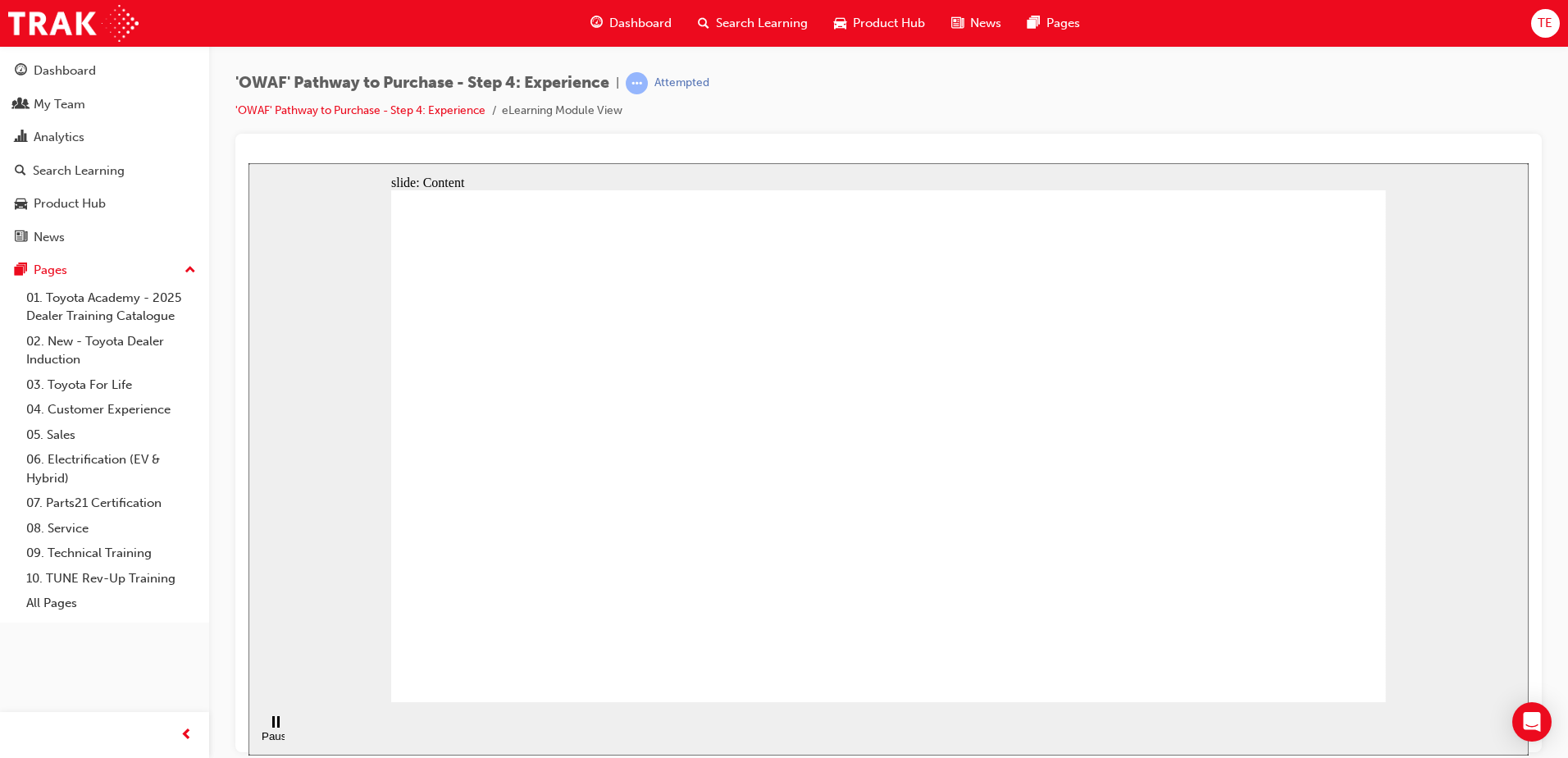
drag, startPoint x: 779, startPoint y: 542, endPoint x: 765, endPoint y: 517, distance: 28.7
drag, startPoint x: 1045, startPoint y: 572, endPoint x: 1045, endPoint y: 588, distance: 16.0
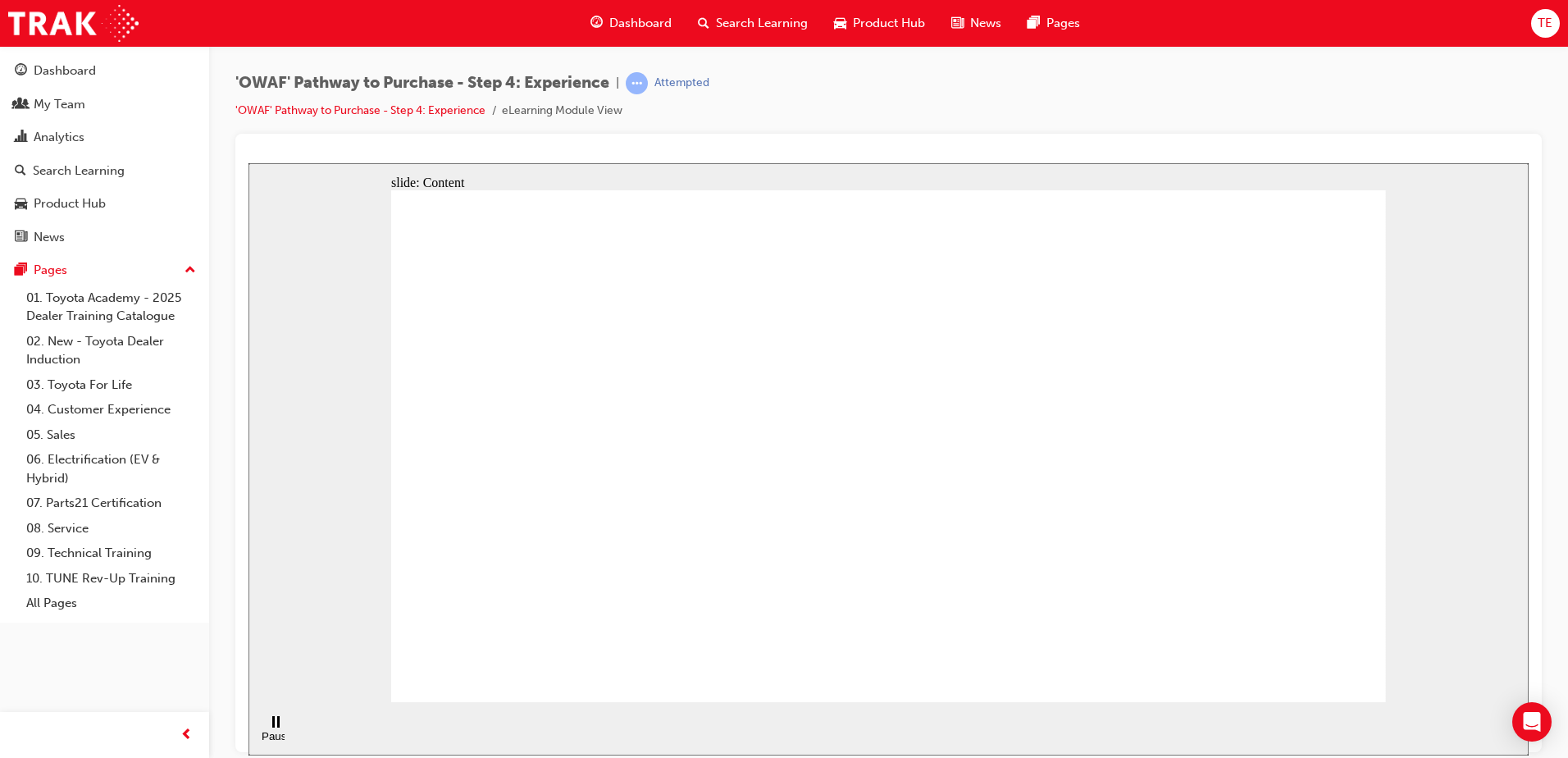
drag, startPoint x: 1195, startPoint y: 575, endPoint x: 1290, endPoint y: 690, distance: 149.2
drag, startPoint x: 1309, startPoint y: 680, endPoint x: 752, endPoint y: 377, distance: 634.1
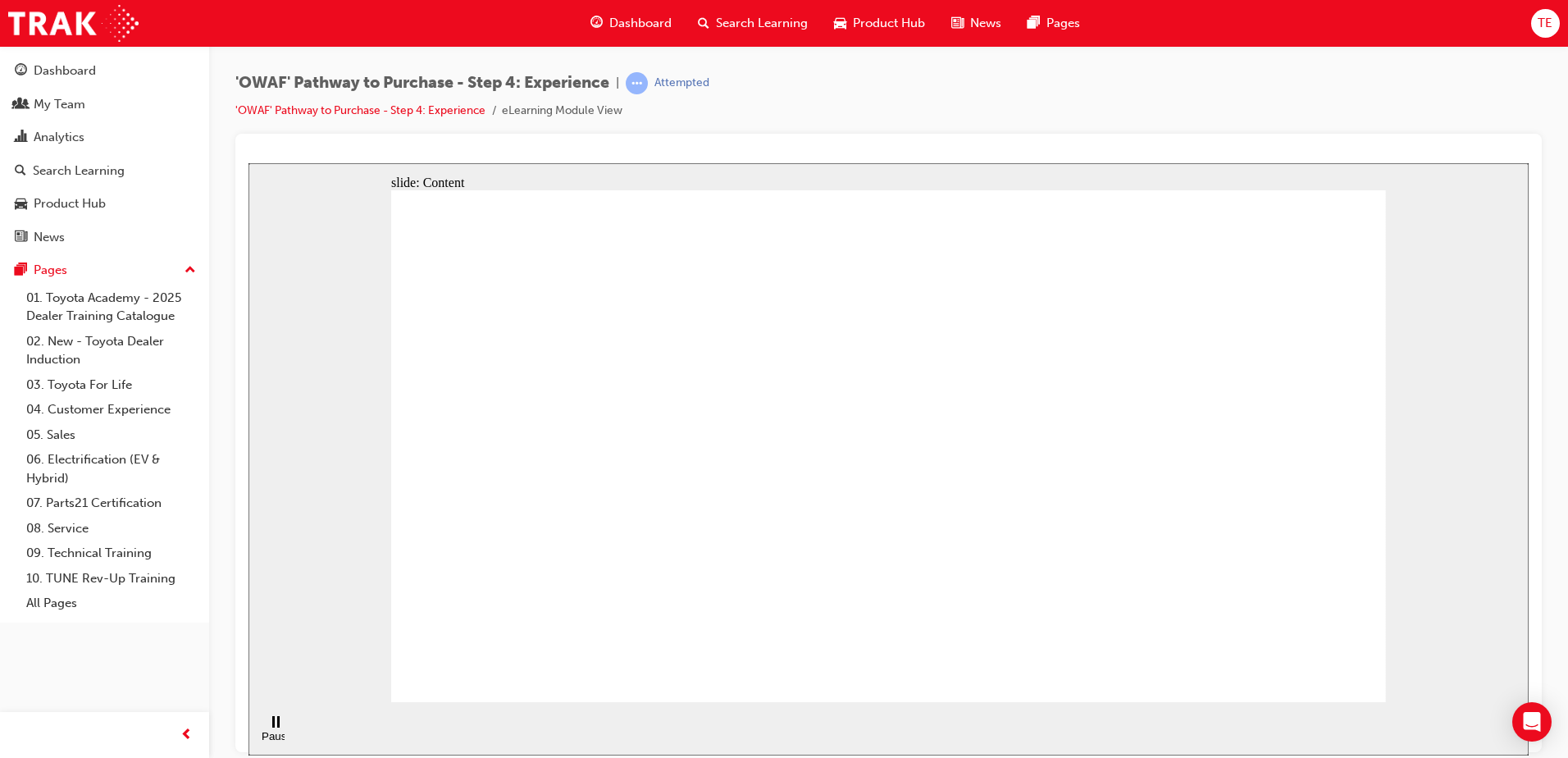
drag, startPoint x: 746, startPoint y: 367, endPoint x: 1410, endPoint y: 648, distance: 721.0
click at [1413, 648] on div "slide: Content Rectangle 1 Rectangle 4 Rectangle 1 Rectangle 2 Driver’s seat Re…" at bounding box center [888, 458] width 1280 height 592
drag, startPoint x: 1409, startPoint y: 648, endPoint x: 924, endPoint y: 497, distance: 508.0
click at [924, 497] on div "slide: Content Rectangle 1 Rectangle 4 Rectangle 1 Rectangle 2 Driver’s seat Re…" at bounding box center [888, 458] width 1280 height 592
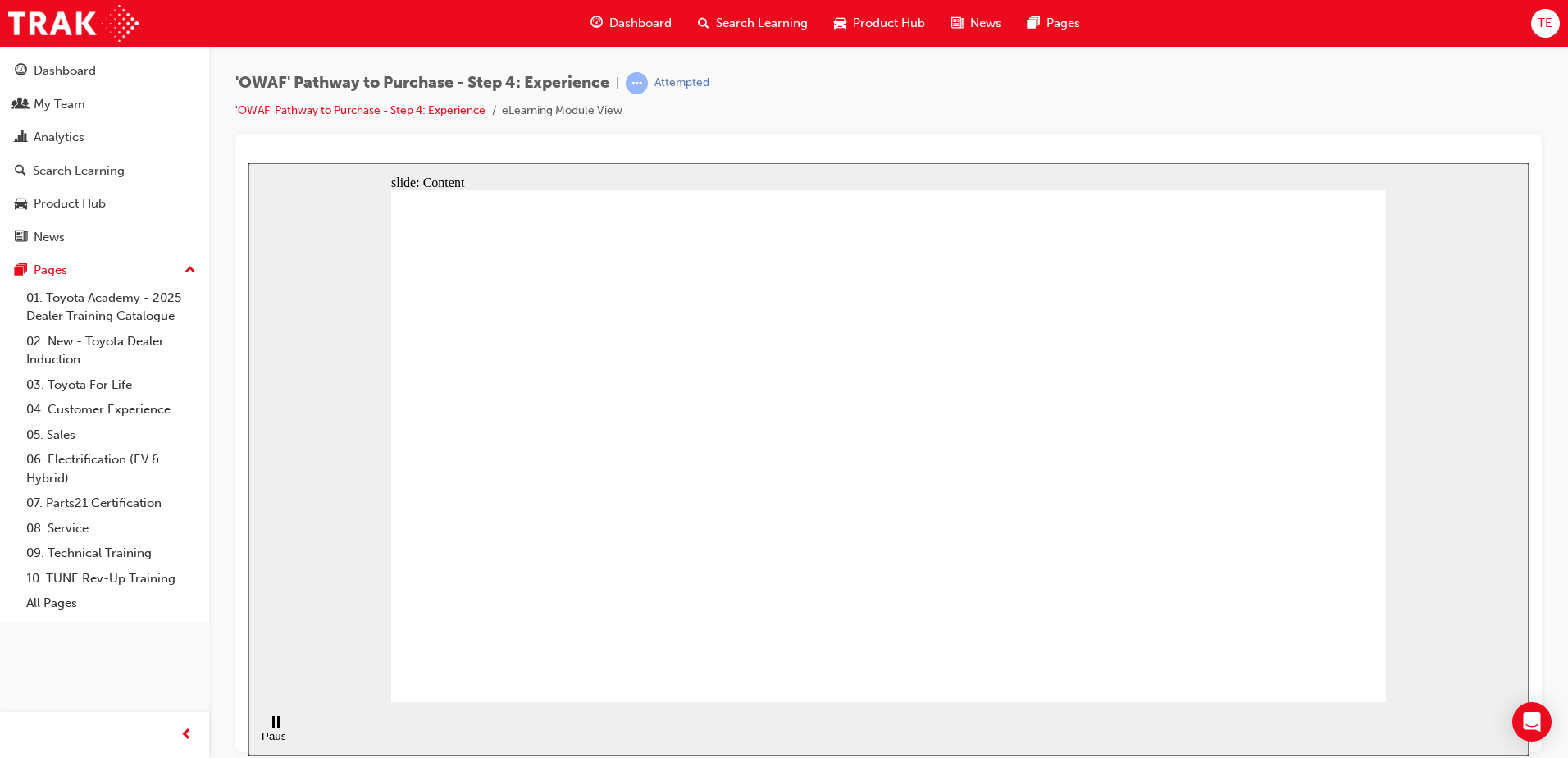
drag, startPoint x: 947, startPoint y: 482, endPoint x: 1336, endPoint y: 699, distance: 445.4
click at [1336, 707] on div "slide: Content Rectangle 1 Rectangle 4 Rectangle 1 Rectangle 2 Driver’s seat Re…" at bounding box center [888, 458] width 1280 height 592
drag, startPoint x: 1336, startPoint y: 699, endPoint x: 970, endPoint y: 504, distance: 414.7
drag, startPoint x: 983, startPoint y: 499, endPoint x: 983, endPoint y: 512, distance: 13.0
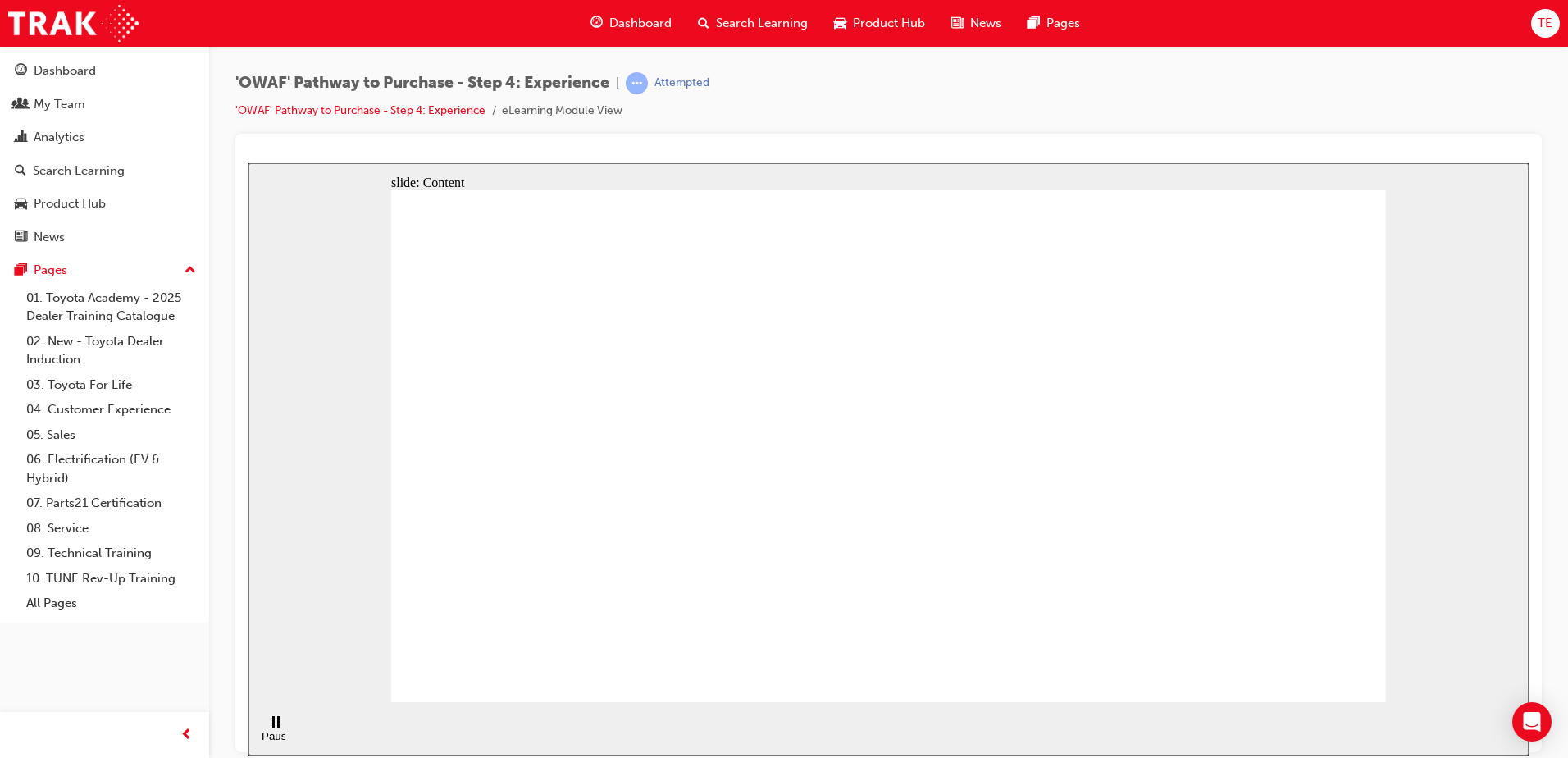
click at [593, 736] on section "Pause (Ctrl+Alt+P) Replay (Ctrl+Alt+R) Playback speed Playback Speed 2 1.75 1.5" at bounding box center [888, 728] width 1280 height 54
drag, startPoint x: 518, startPoint y: 532, endPoint x: 1058, endPoint y: 631, distance: 549.0
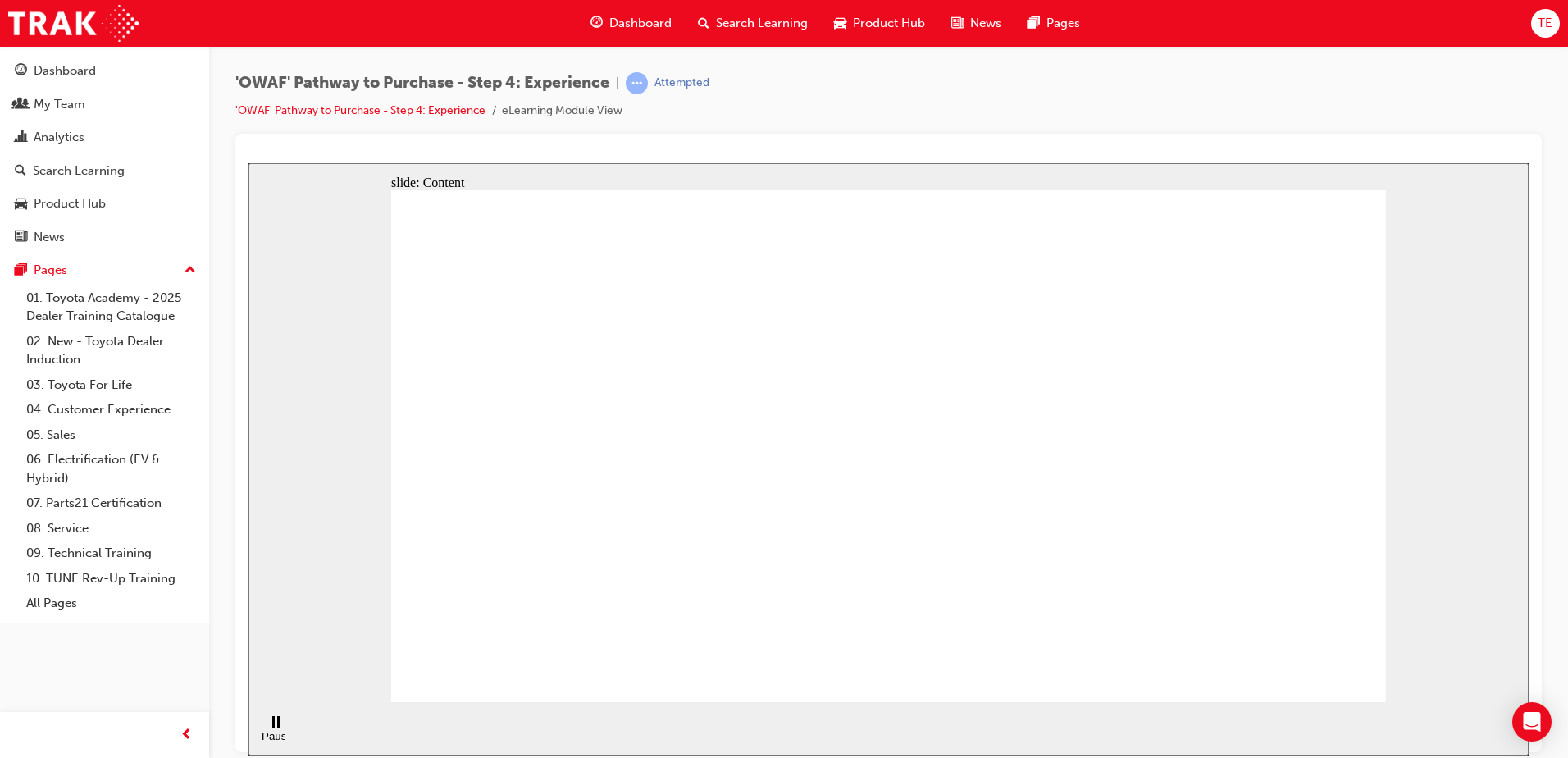
drag, startPoint x: 1081, startPoint y: 531, endPoint x: 1062, endPoint y: 517, distance: 23.6
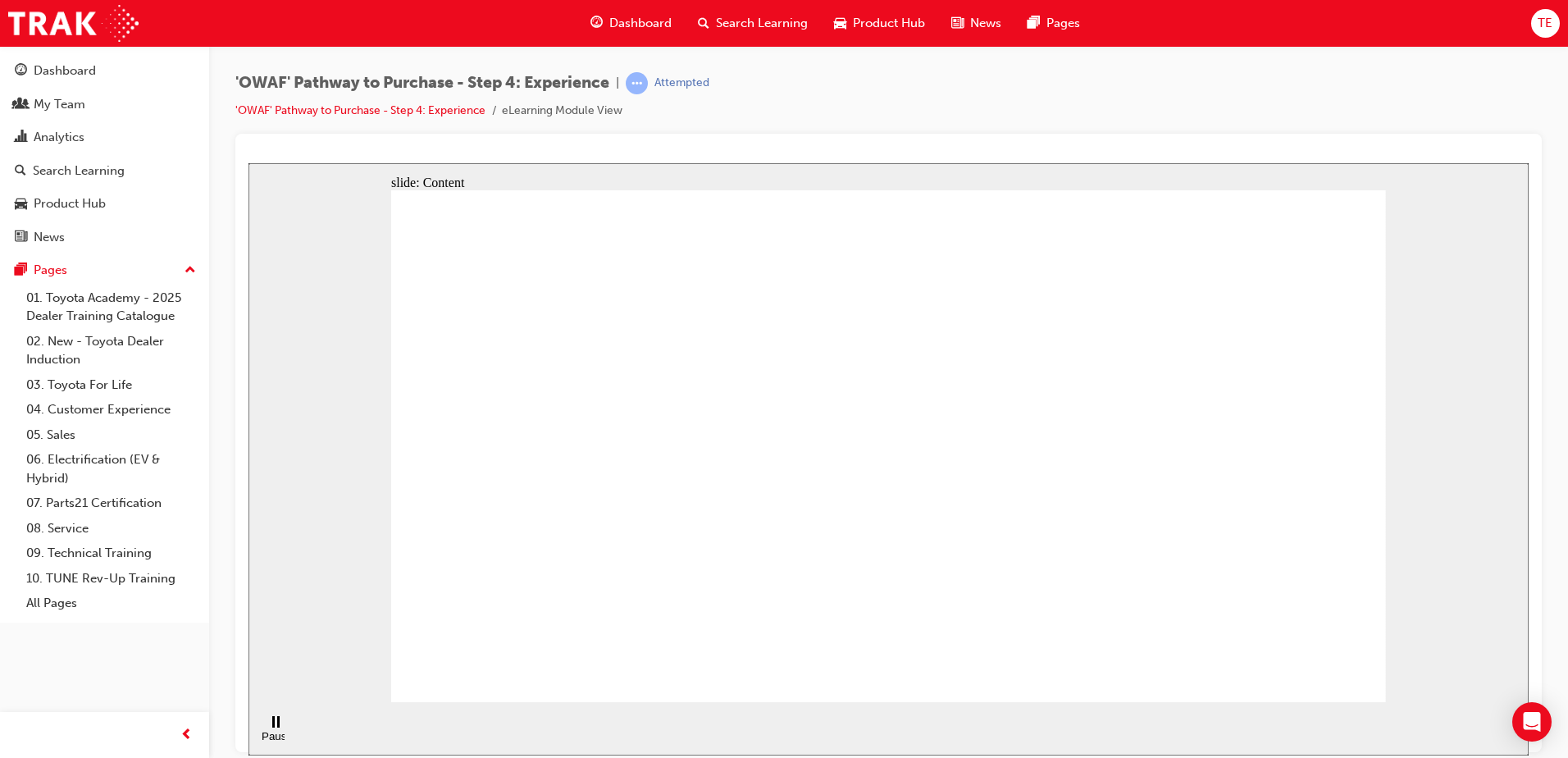
drag, startPoint x: 1084, startPoint y: 230, endPoint x: 954, endPoint y: 286, distance: 141.5
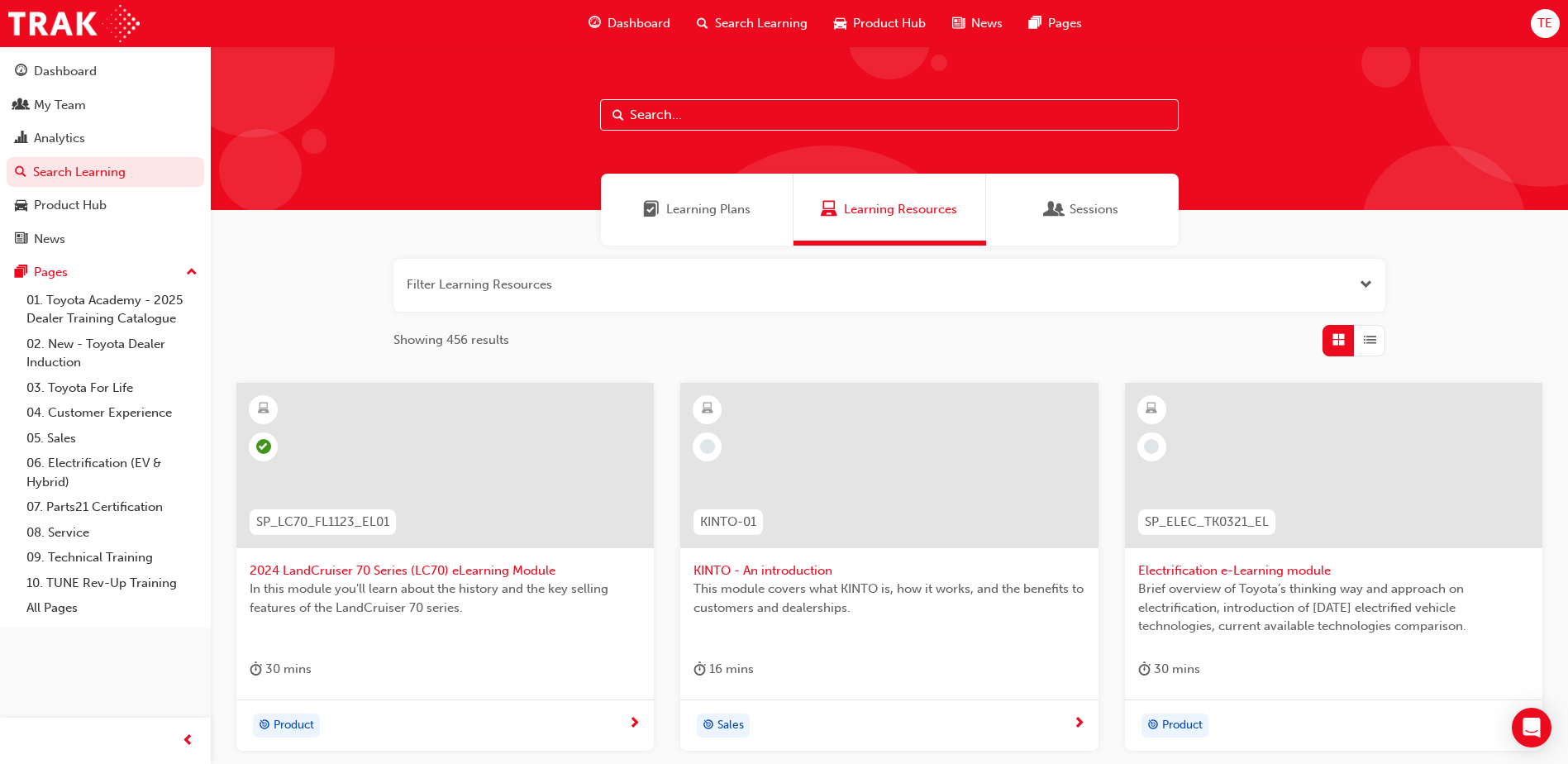
click at [700, 115] on input "text" at bounding box center [888, 115] width 578 height 32
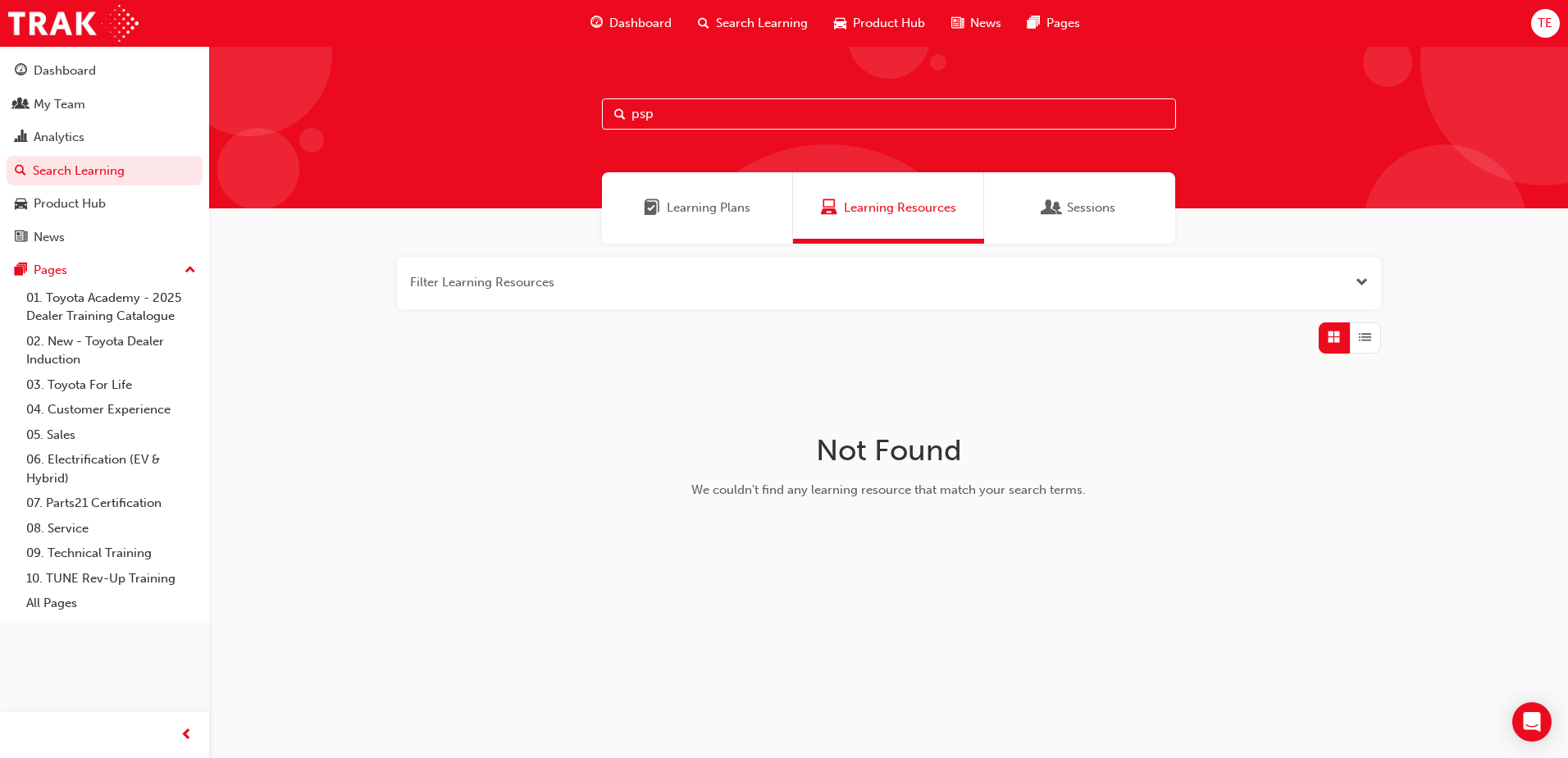
drag, startPoint x: 674, startPoint y: 125, endPoint x: 470, endPoint y: 159, distance: 206.8
click at [470, 159] on div "psp" at bounding box center [889, 127] width 1359 height 162
type input "p2p"
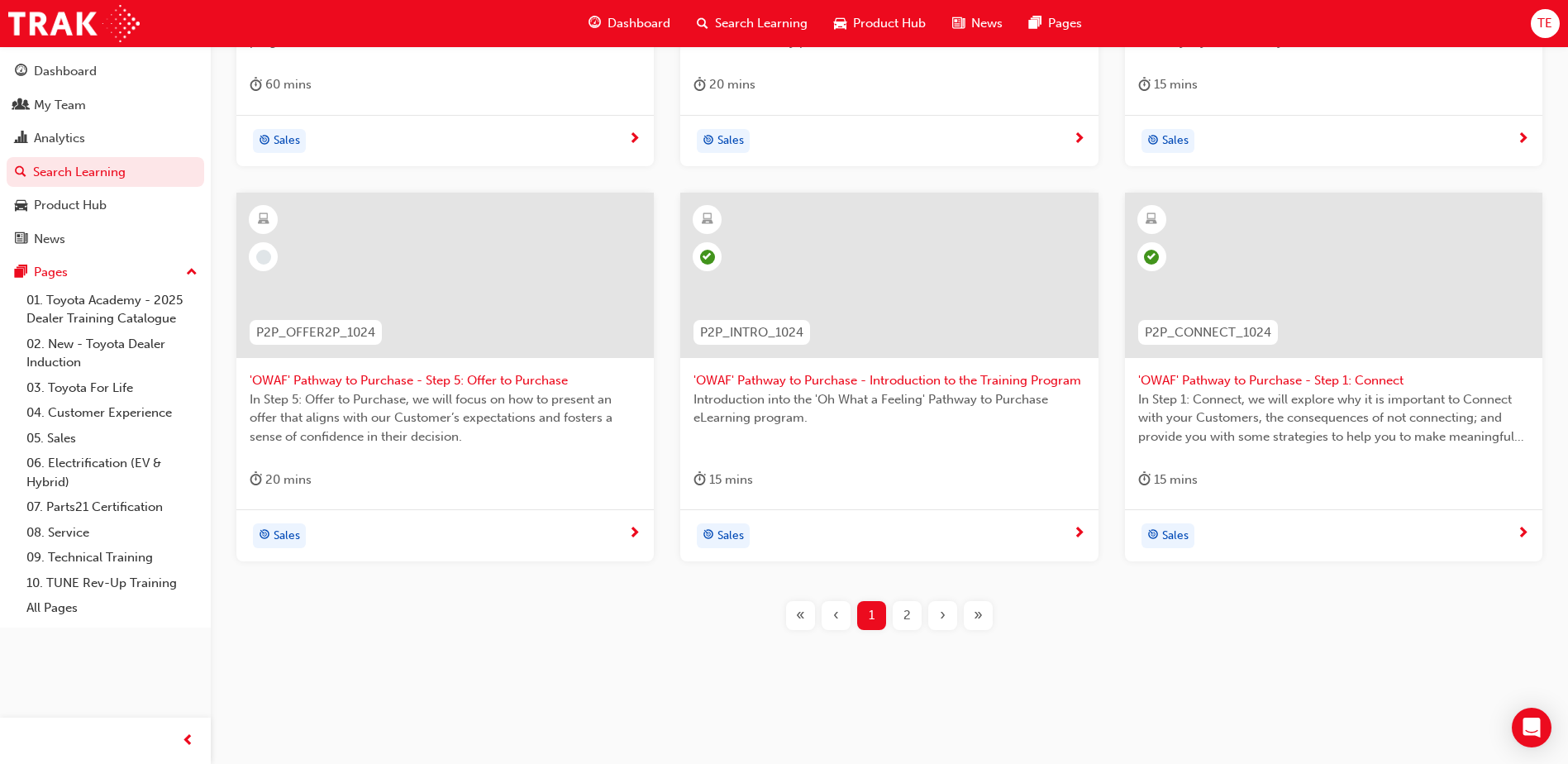
scroll to position [502, 0]
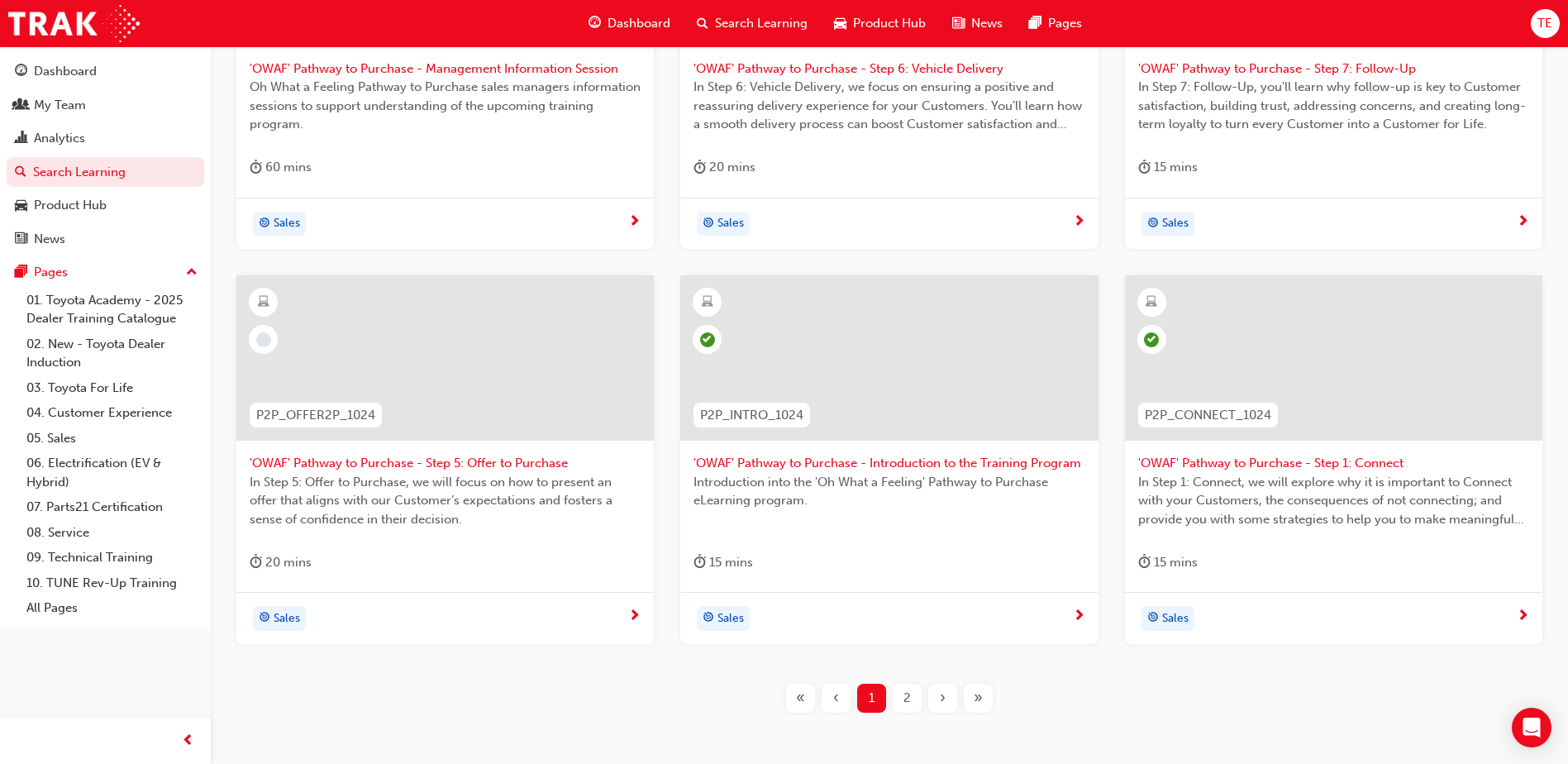
click at [473, 460] on span "'OWAF' Pathway to Purchase - Step 5: Offer to Purchase" at bounding box center [445, 463] width 391 height 19
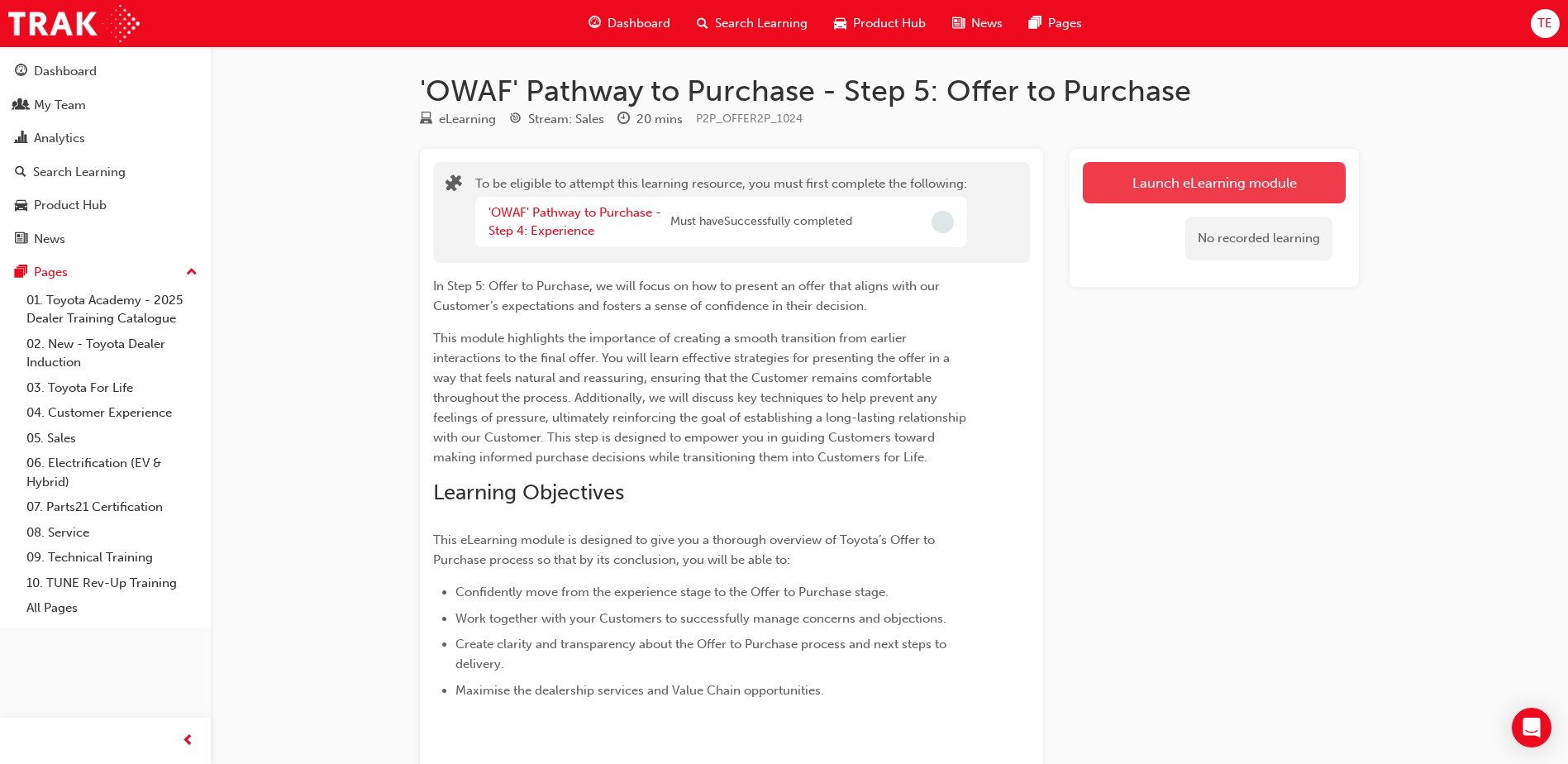
click at [1033, 174] on button "Launch eLearning module" at bounding box center [1213, 182] width 262 height 41
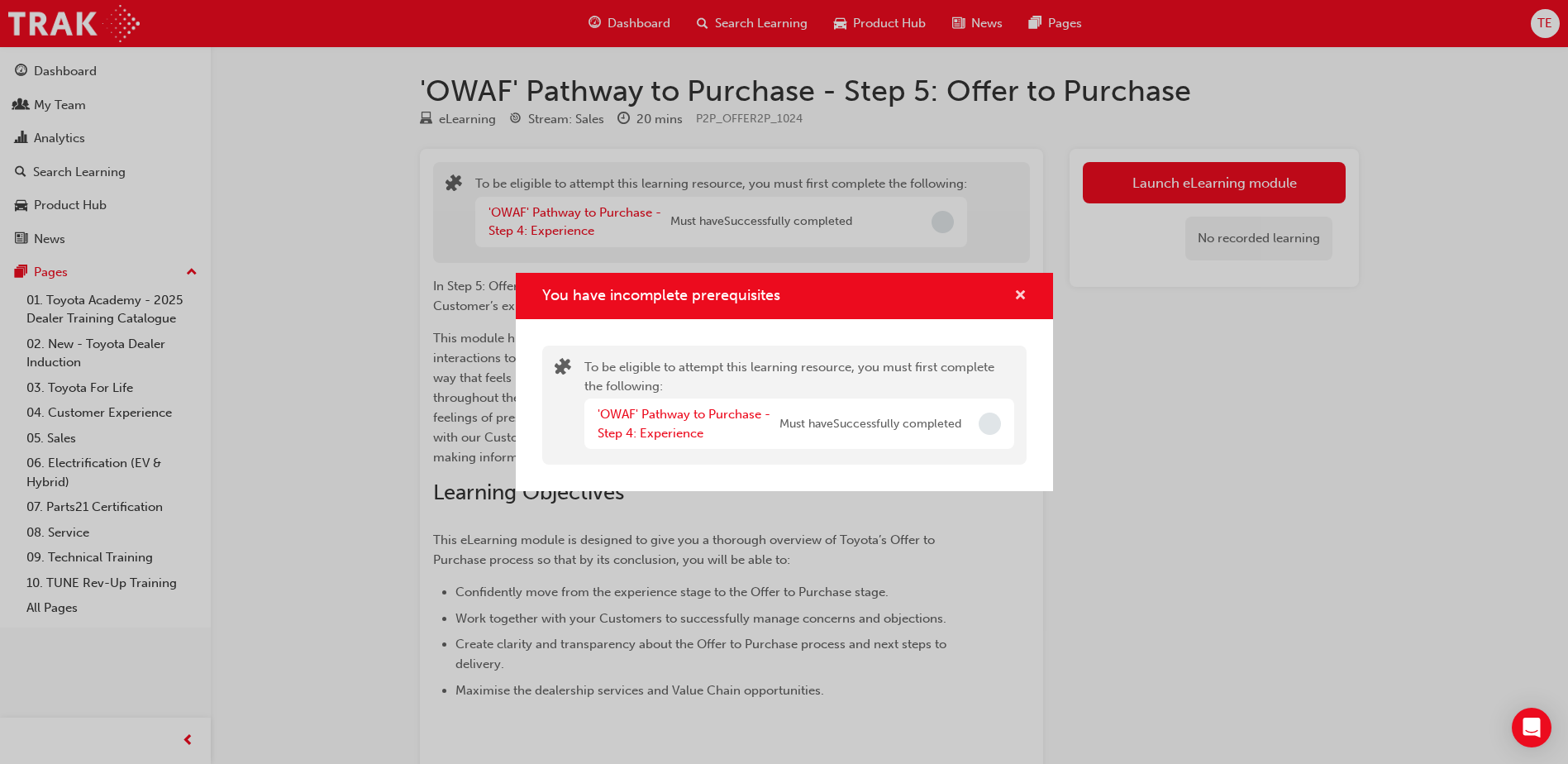
click at [1017, 299] on span "cross-icon" at bounding box center [1020, 297] width 12 height 15
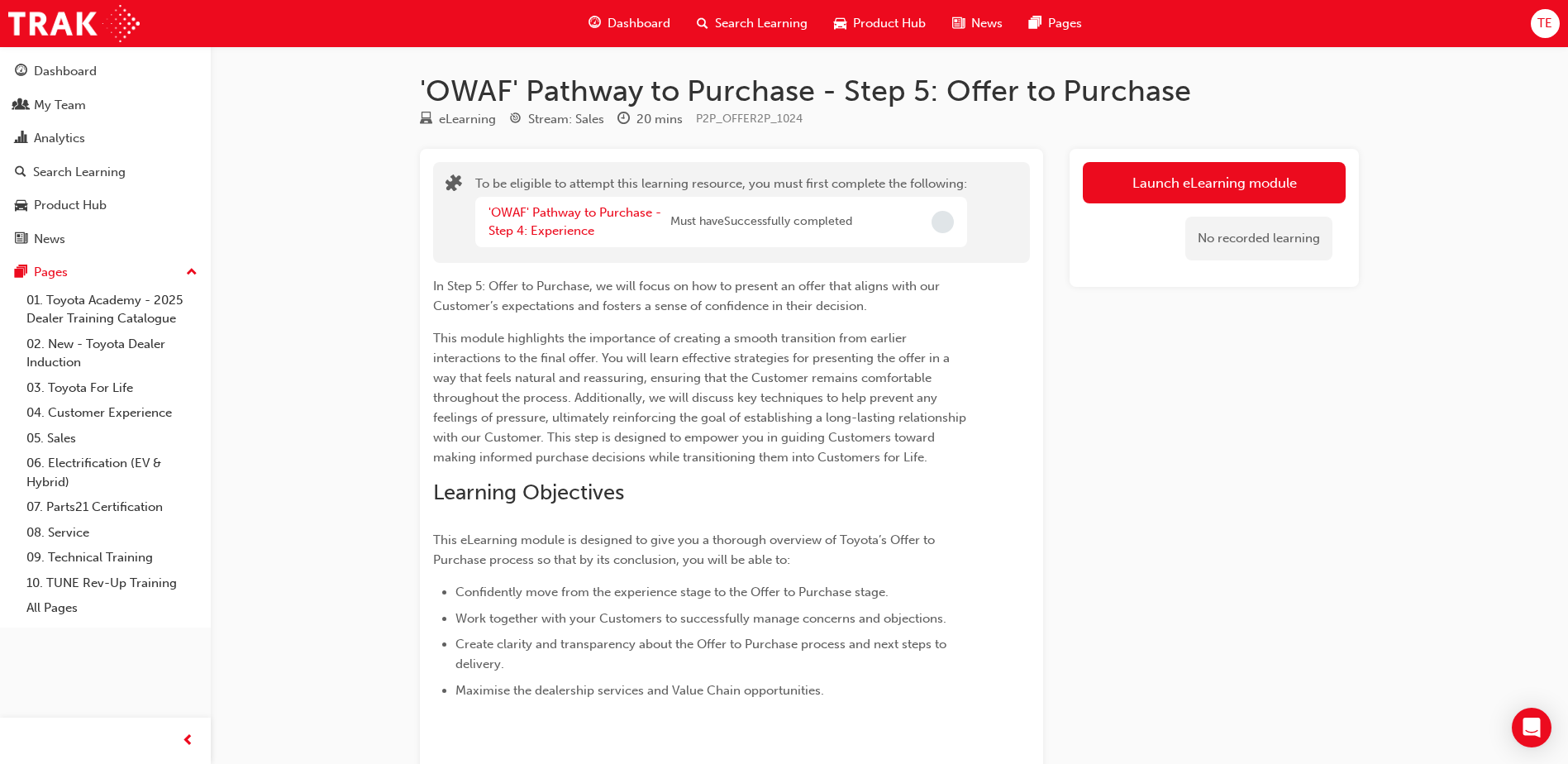
scroll to position [3, 0]
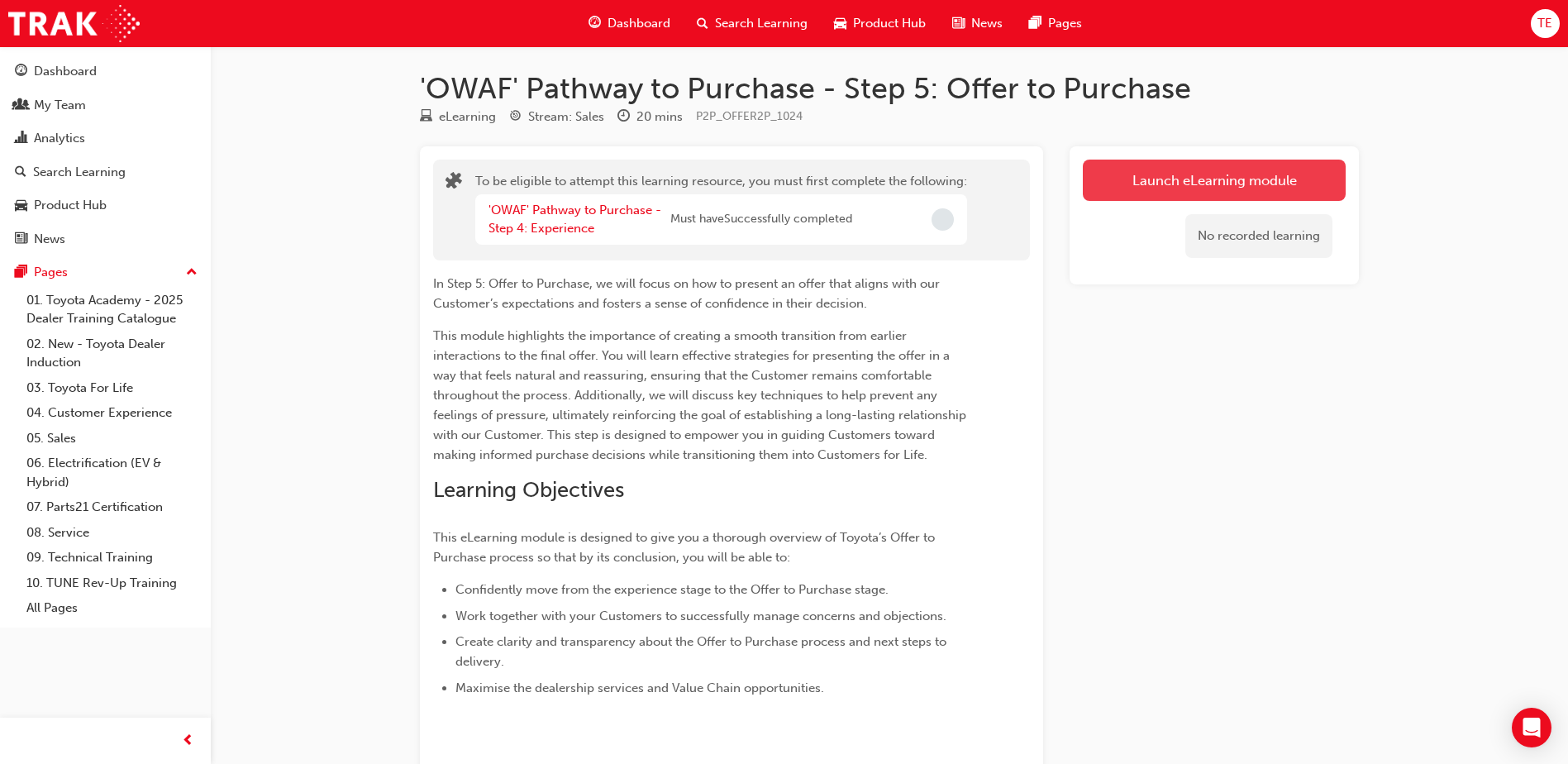
click at [1033, 163] on button "Launch eLearning module" at bounding box center [1213, 180] width 262 height 41
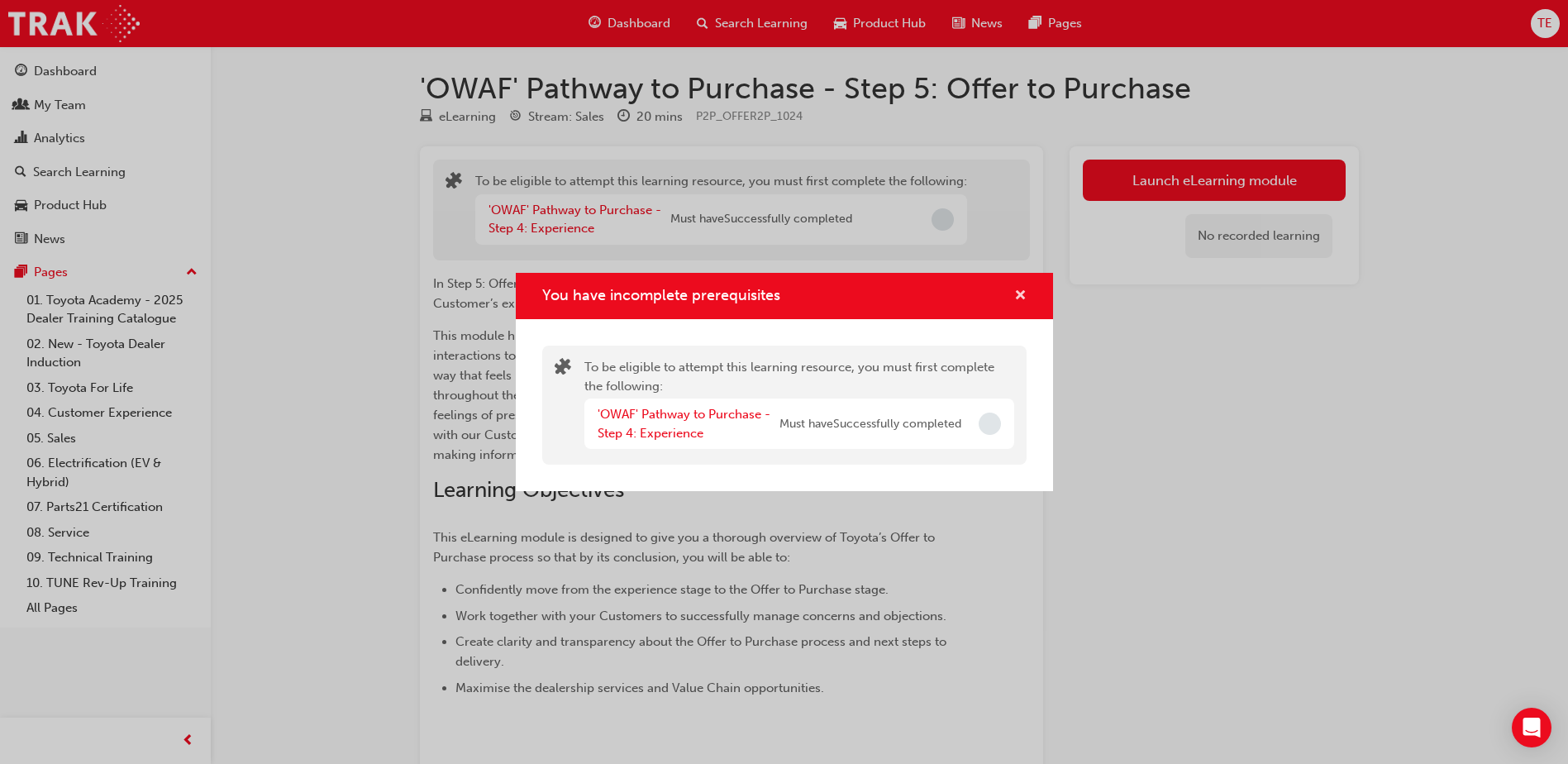
click at [1019, 296] on span "cross-icon" at bounding box center [1020, 297] width 12 height 15
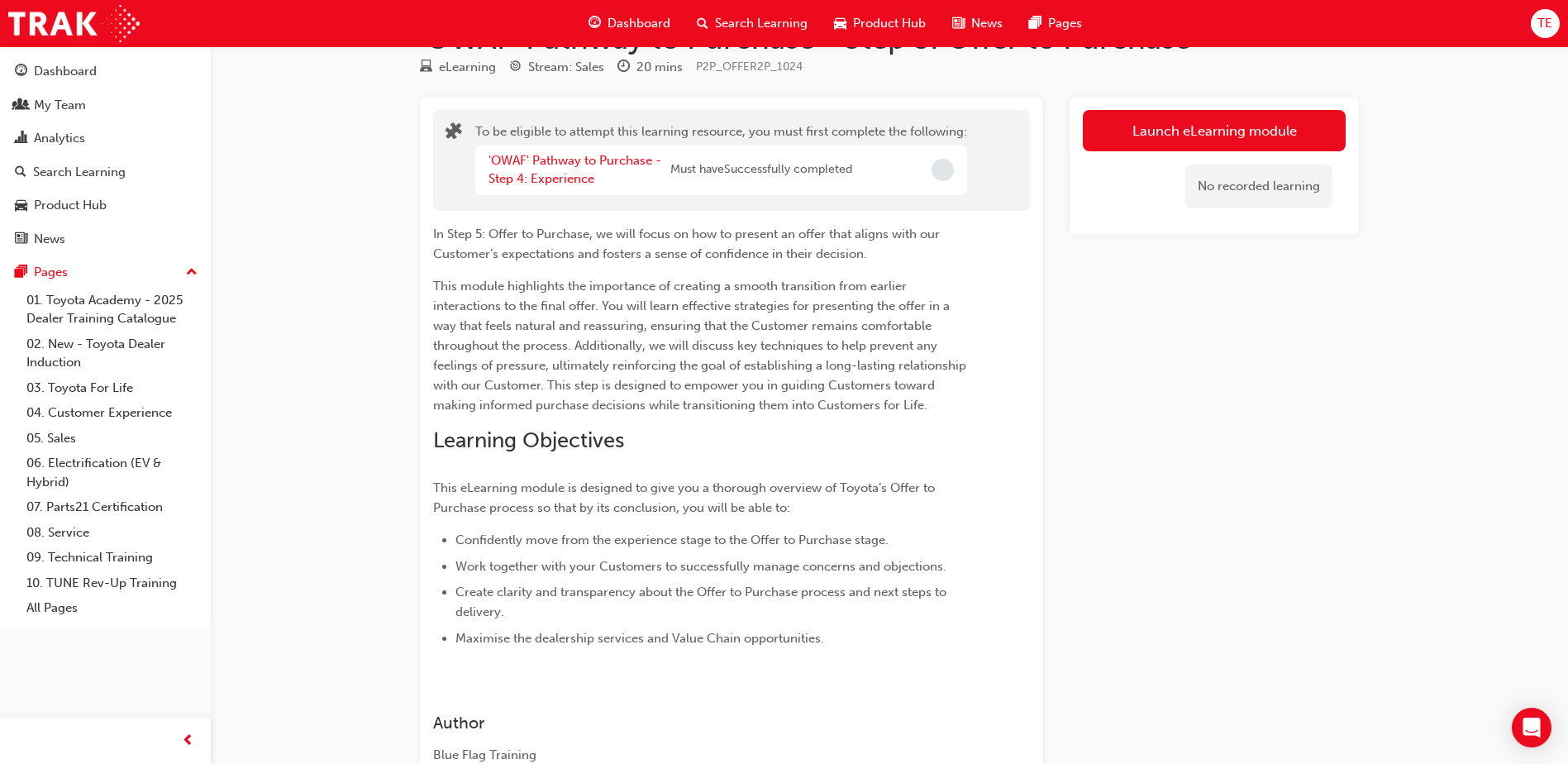
scroll to position [0, 0]
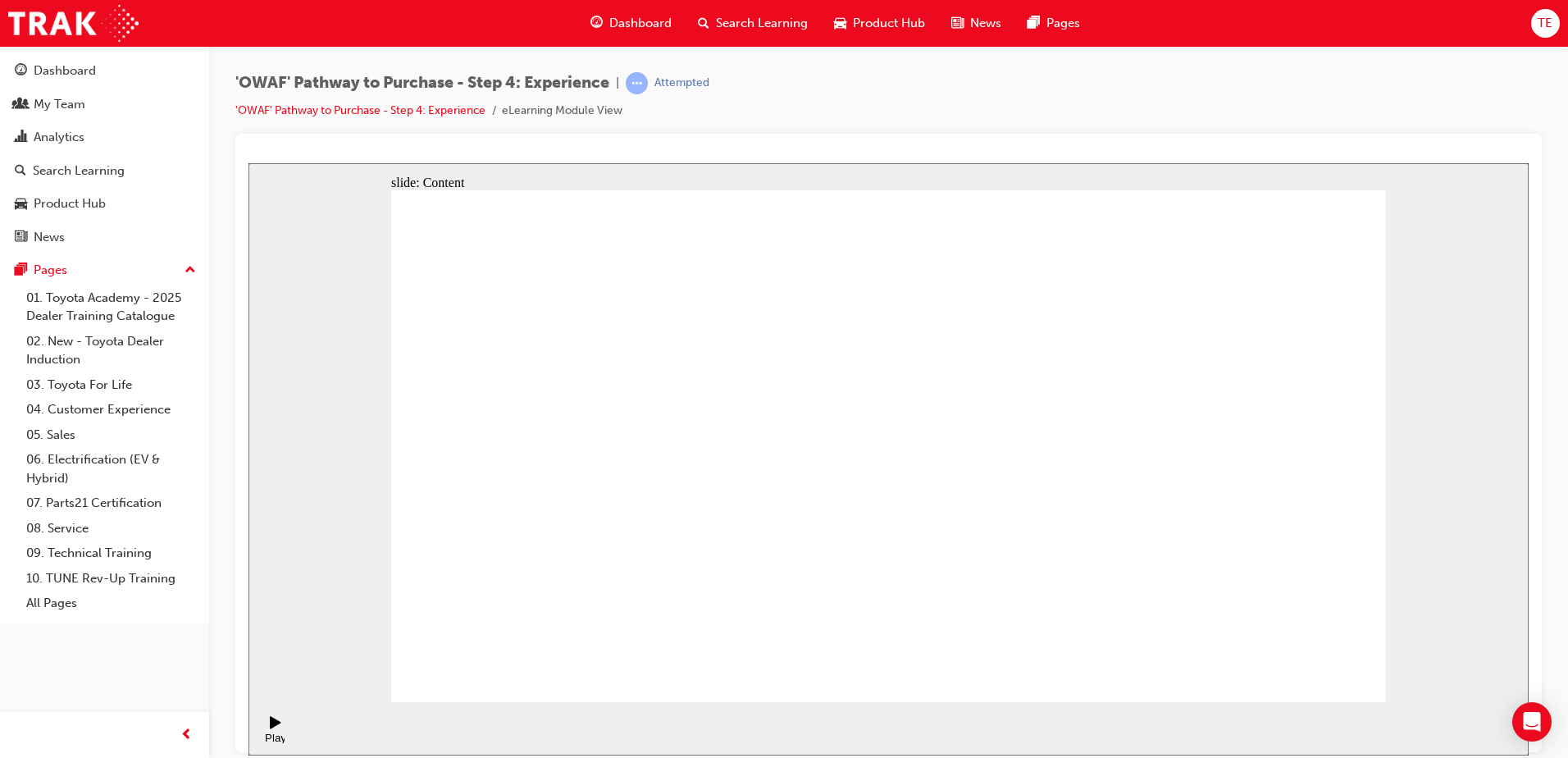
drag, startPoint x: 714, startPoint y: 360, endPoint x: 734, endPoint y: 359, distance: 20.0
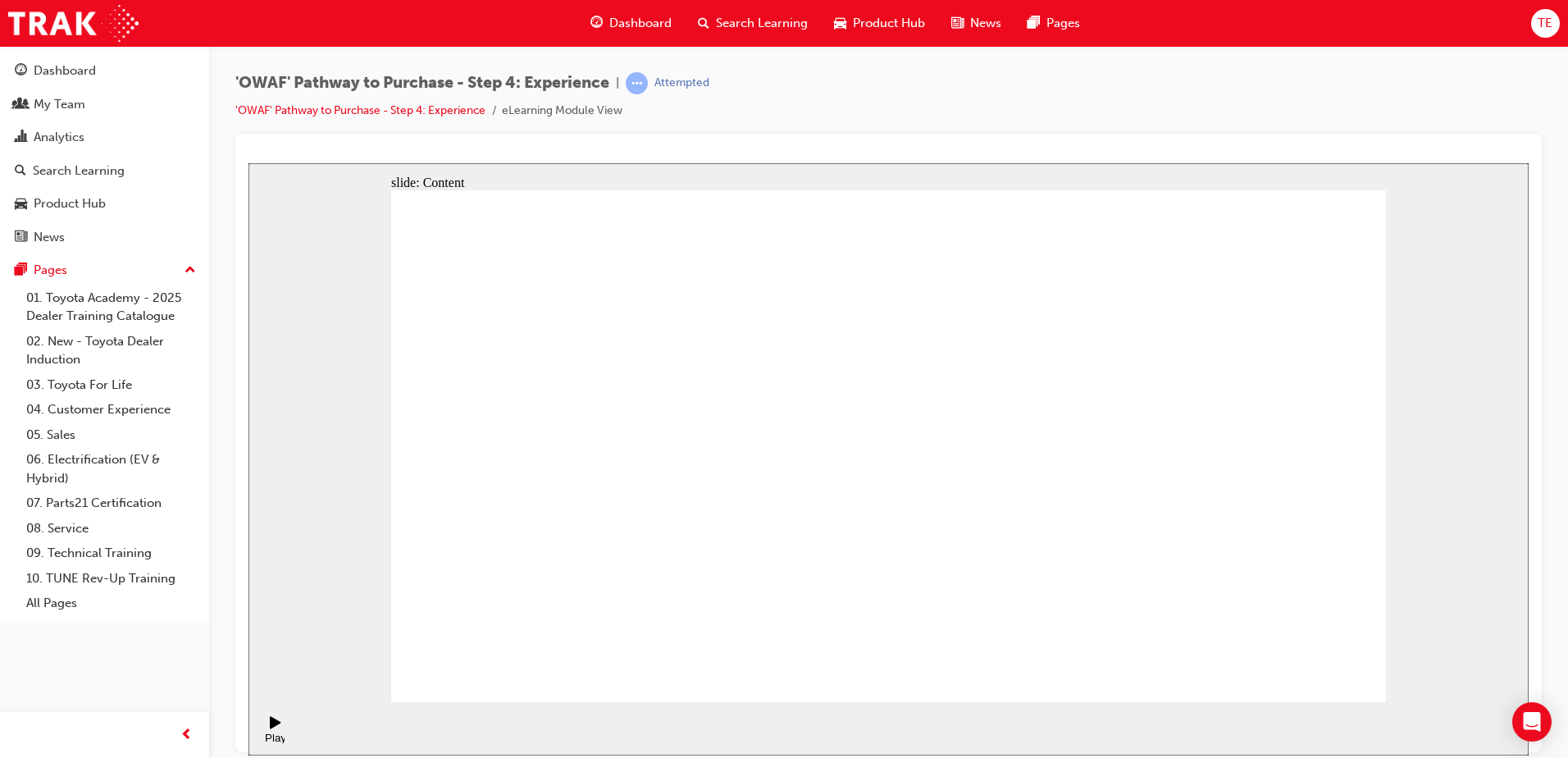
drag, startPoint x: 538, startPoint y: 321, endPoint x: 582, endPoint y: 321, distance: 44.0
drag, startPoint x: 657, startPoint y: 324, endPoint x: 802, endPoint y: 322, distance: 145.0
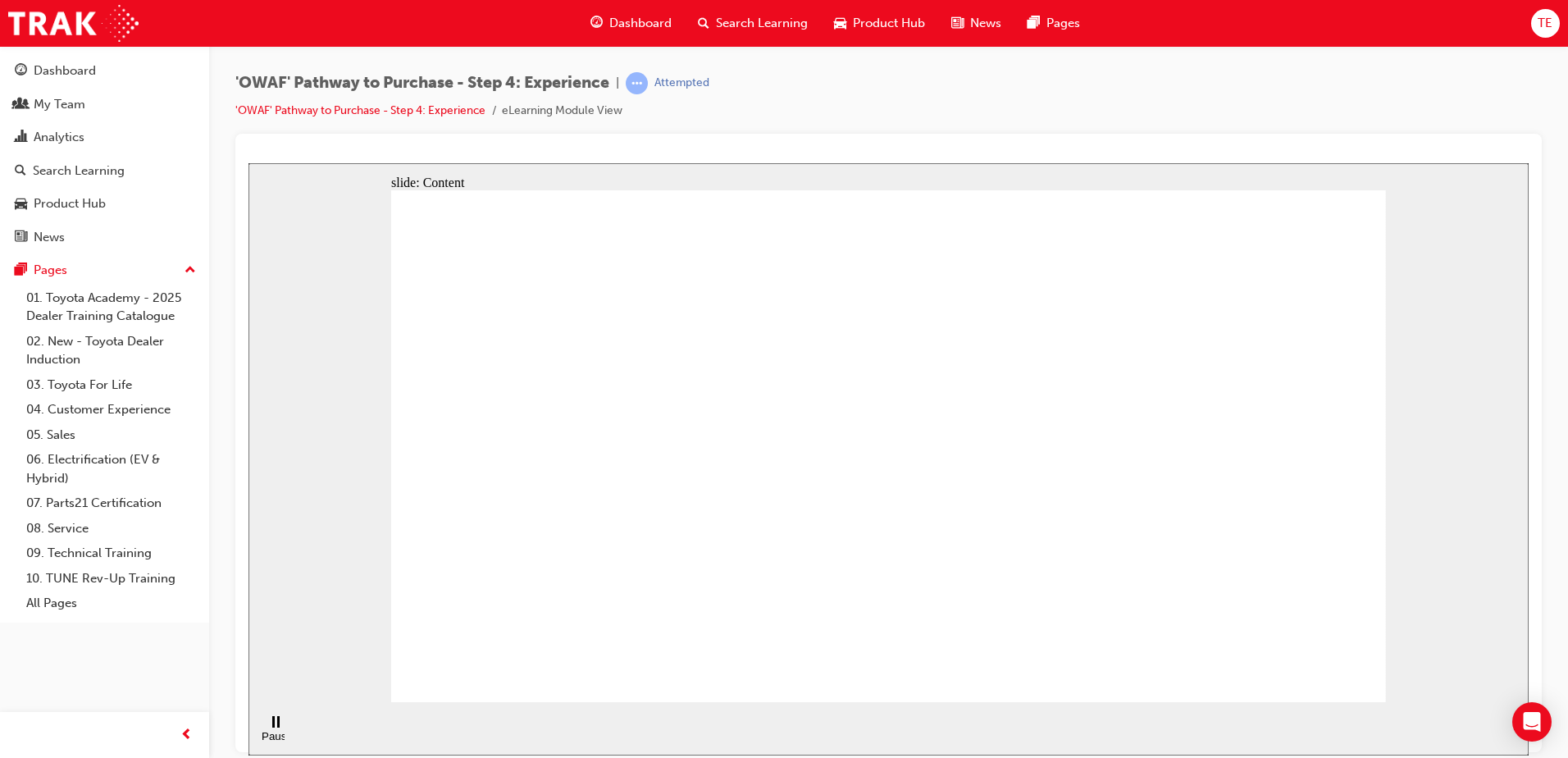
drag, startPoint x: 1191, startPoint y: 283, endPoint x: 1154, endPoint y: 296, distance: 39.2
drag, startPoint x: 531, startPoint y: 331, endPoint x: 540, endPoint y: 334, distance: 9.5
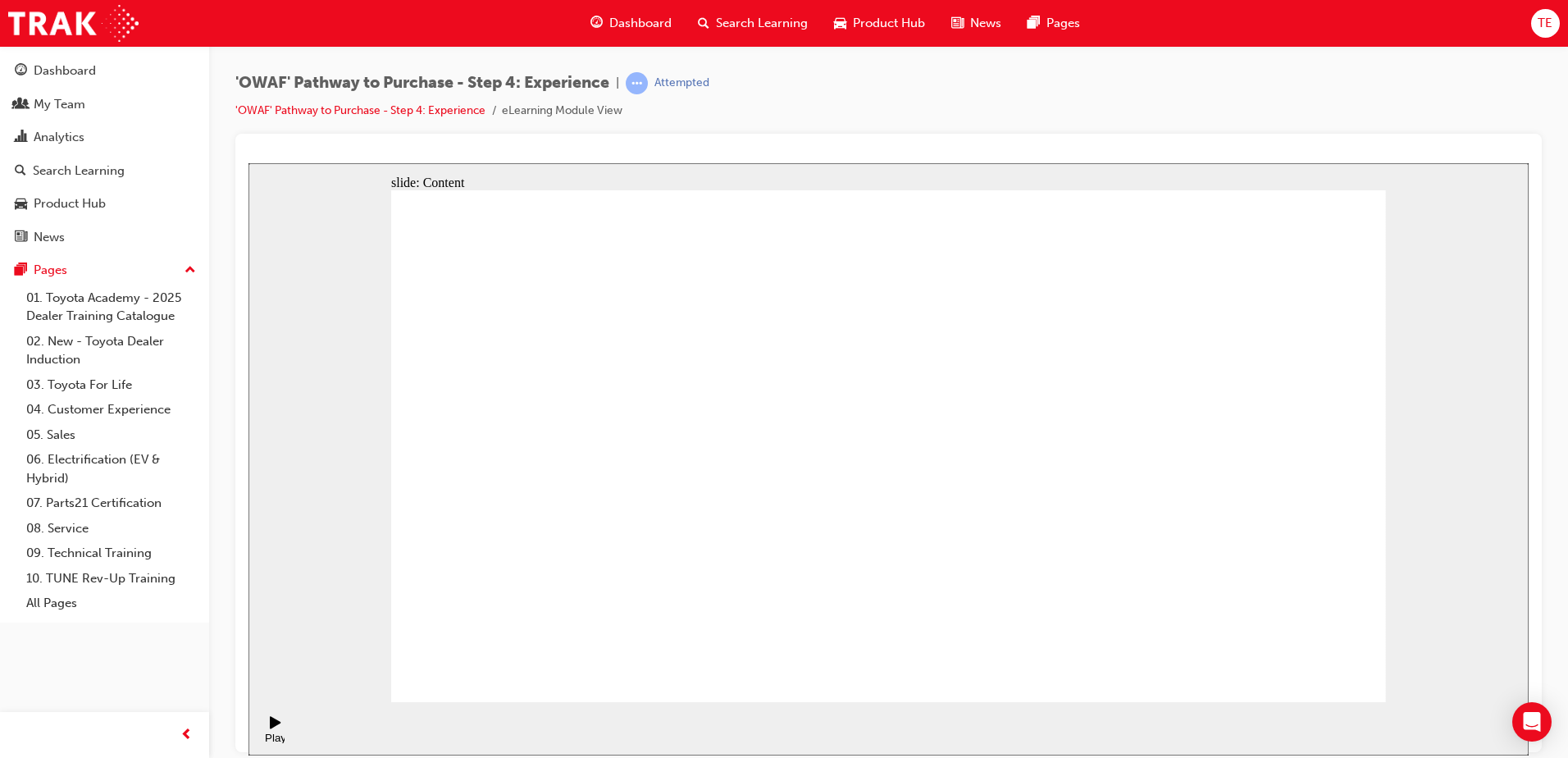
drag, startPoint x: 541, startPoint y: 460, endPoint x: 688, endPoint y: 451, distance: 147.3
drag, startPoint x: 688, startPoint y: 451, endPoint x: 899, endPoint y: 440, distance: 211.3
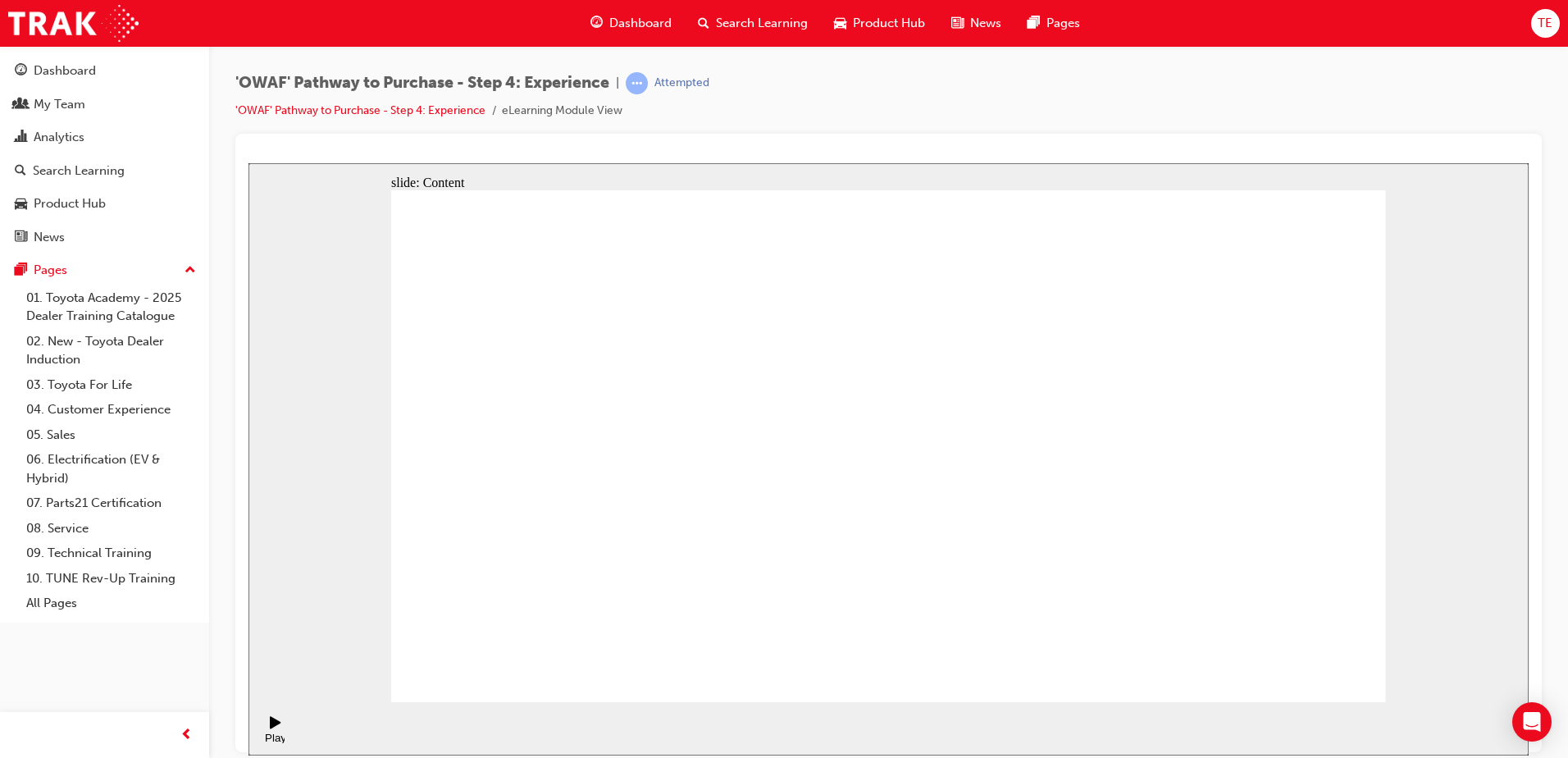
drag, startPoint x: 1156, startPoint y: 434, endPoint x: 1240, endPoint y: 431, distance: 84.1
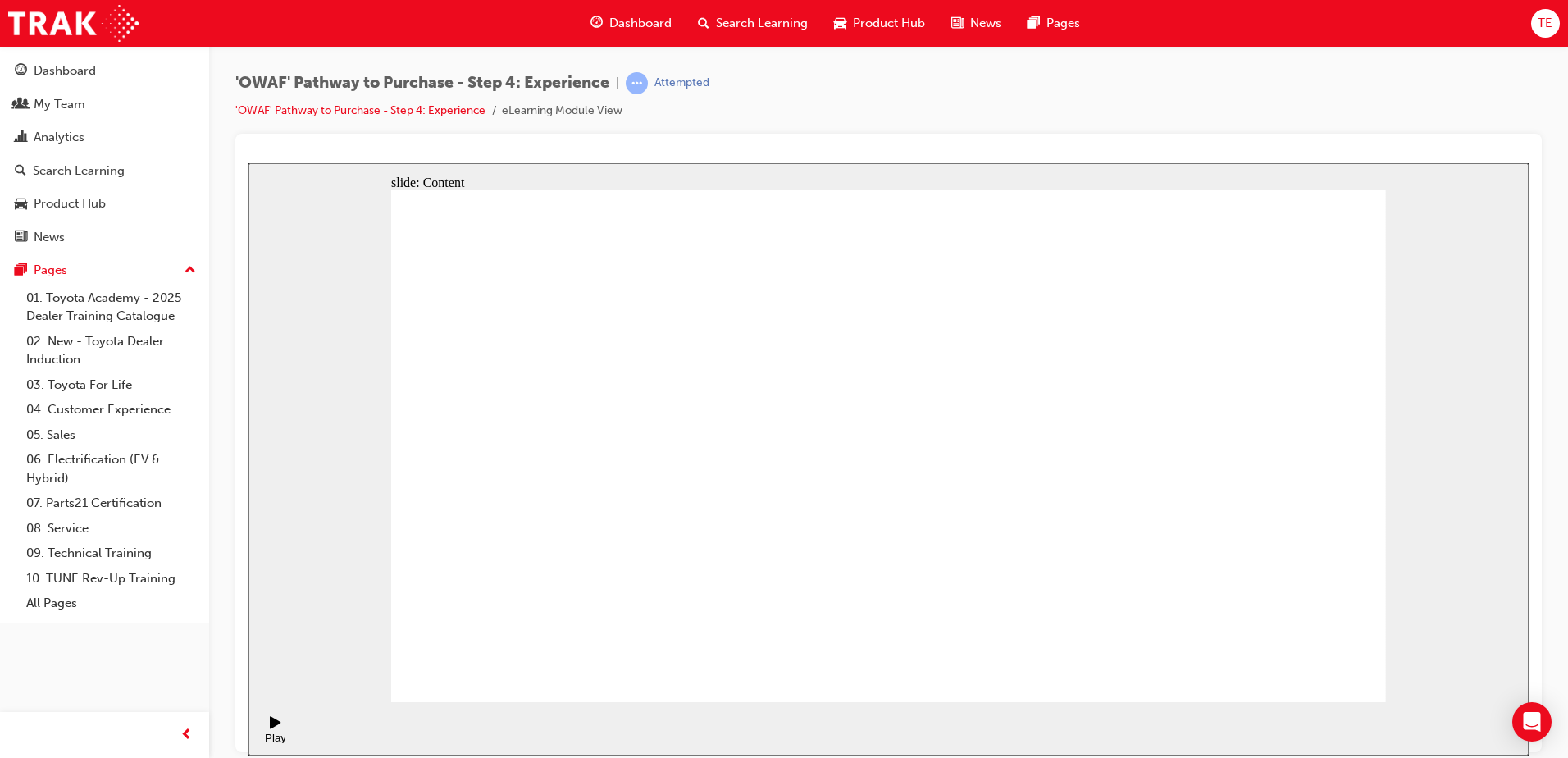
drag, startPoint x: 475, startPoint y: 486, endPoint x: 682, endPoint y: 461, distance: 208.5
drag, startPoint x: 517, startPoint y: 441, endPoint x: 836, endPoint y: 417, distance: 319.9
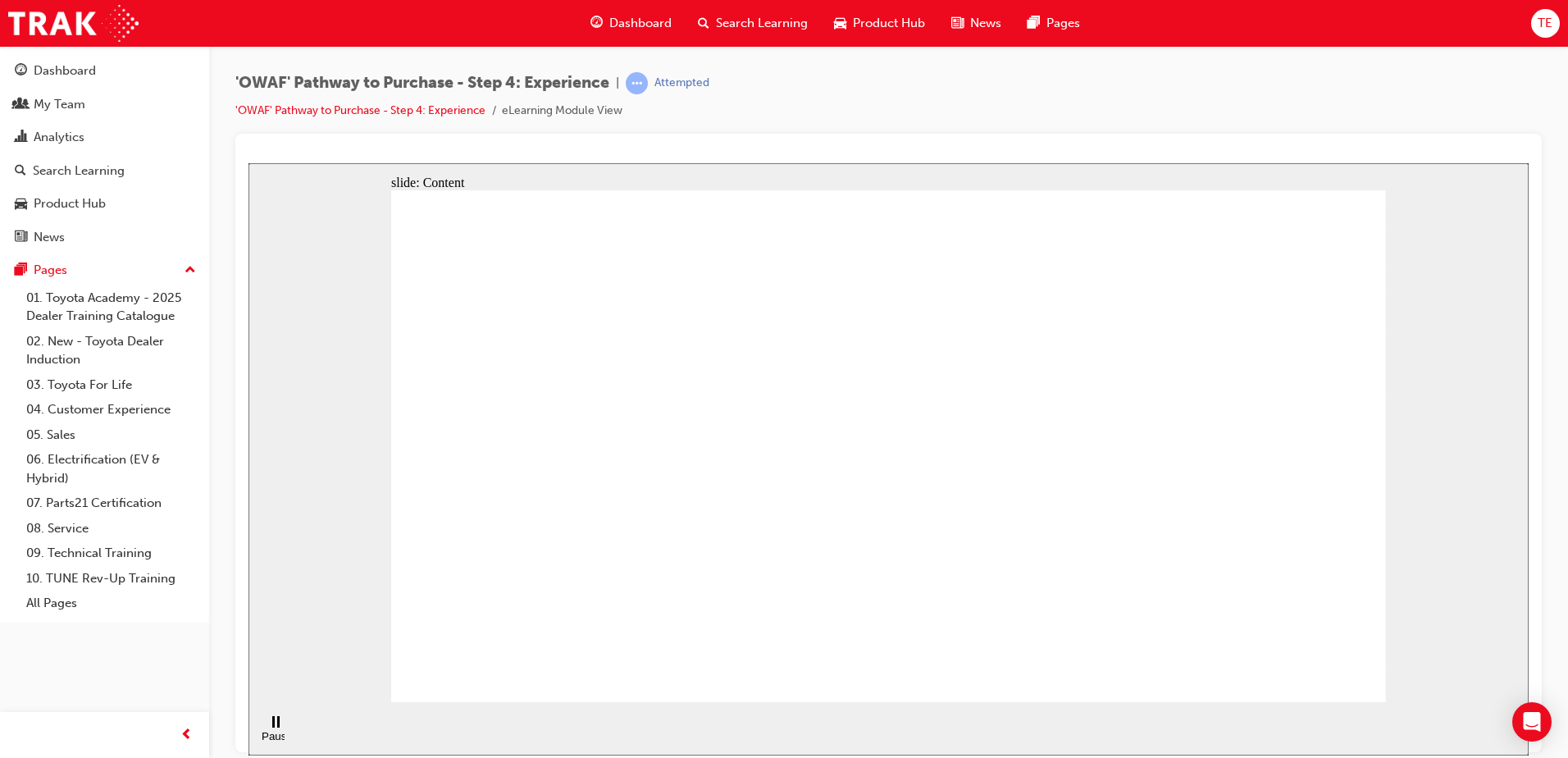
drag, startPoint x: 836, startPoint y: 417, endPoint x: 1031, endPoint y: 398, distance: 195.9
drag, startPoint x: 1031, startPoint y: 398, endPoint x: 1220, endPoint y: 396, distance: 189.0
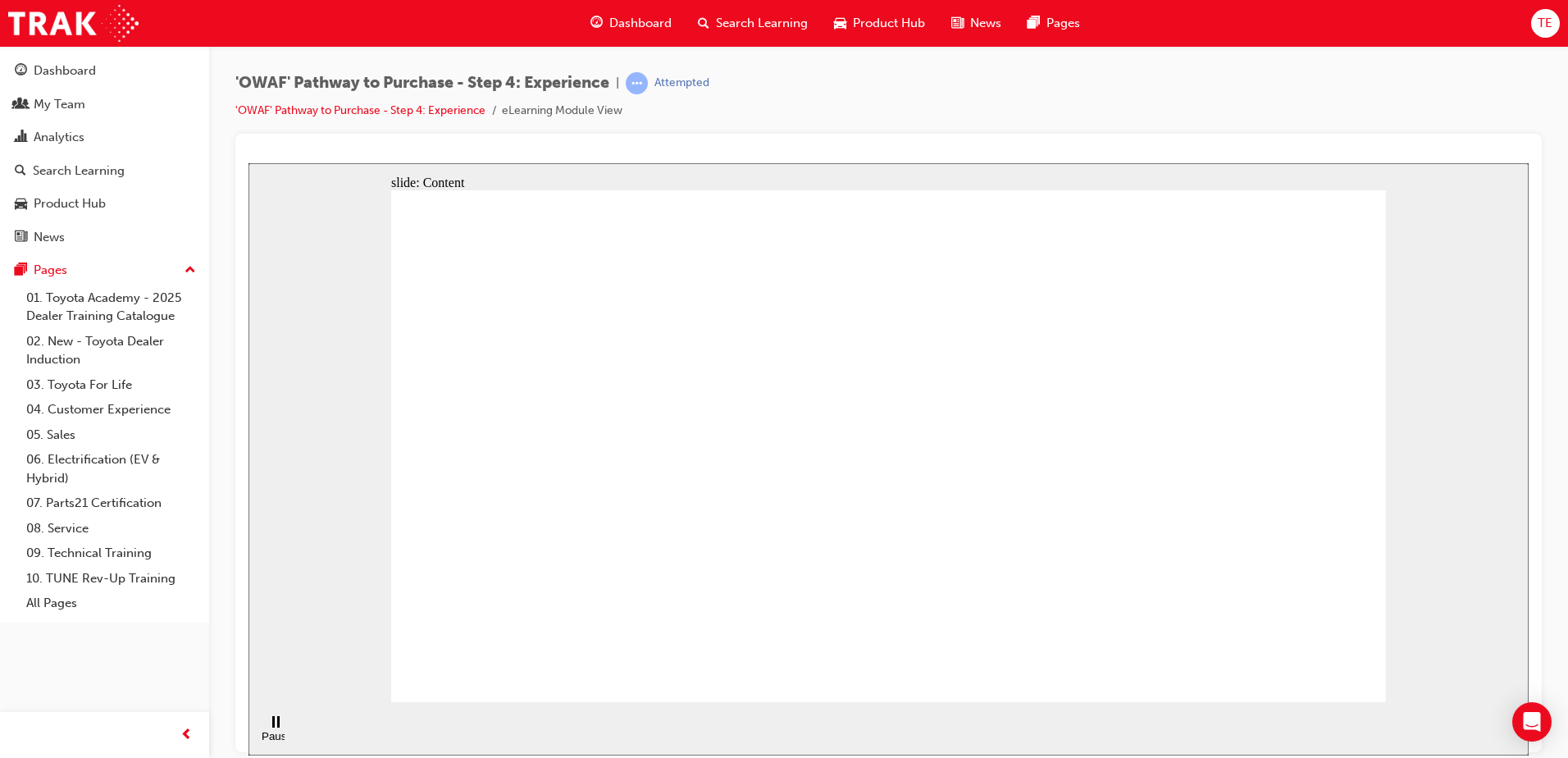
drag, startPoint x: 1220, startPoint y: 396, endPoint x: 693, endPoint y: 452, distance: 530.0
drag, startPoint x: 610, startPoint y: 466, endPoint x: 626, endPoint y: 461, distance: 16.8
drag, startPoint x: 791, startPoint y: 438, endPoint x: 870, endPoint y: 446, distance: 79.4
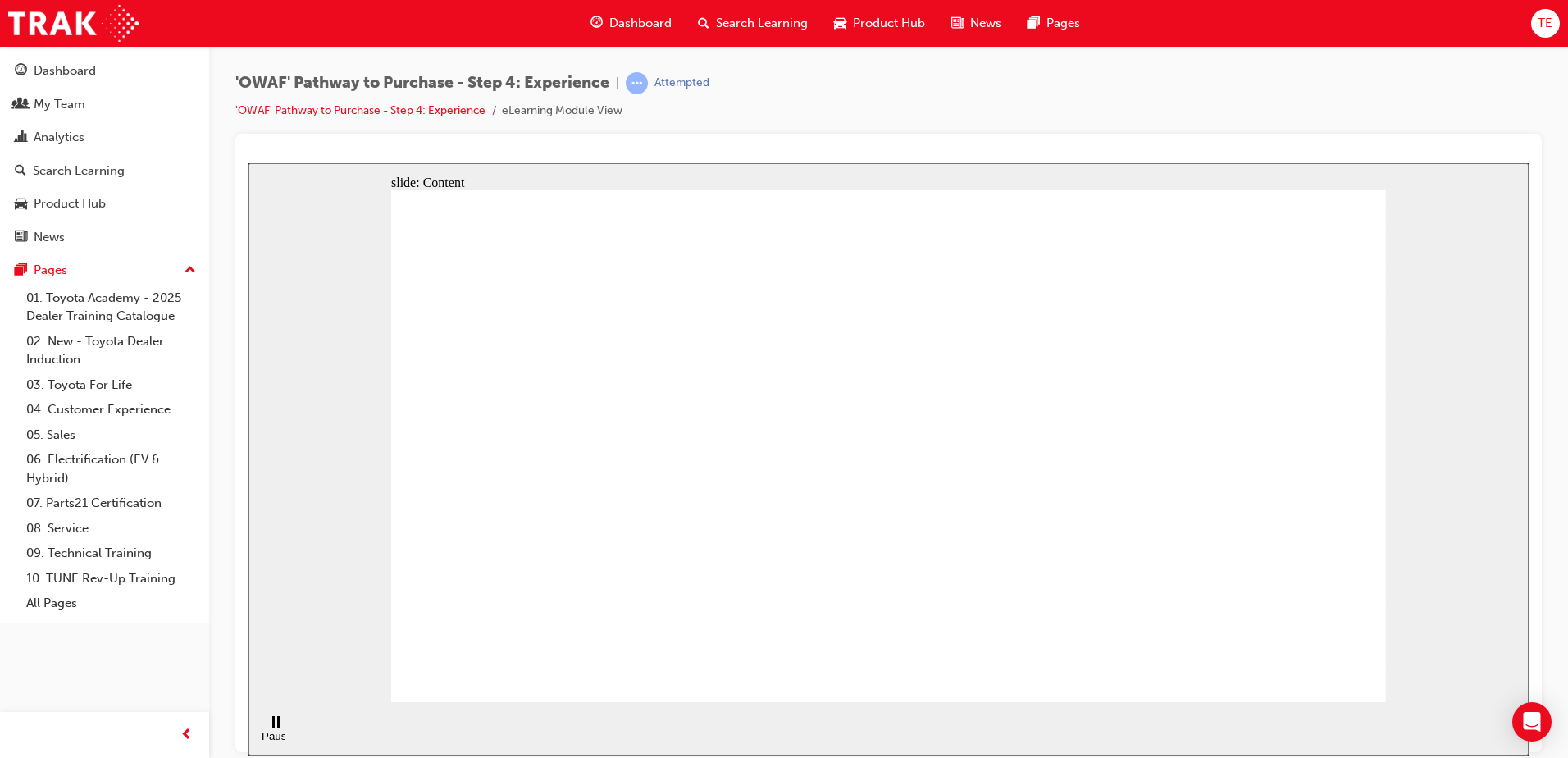
drag, startPoint x: 847, startPoint y: 283, endPoint x: 885, endPoint y: 283, distance: 38.0
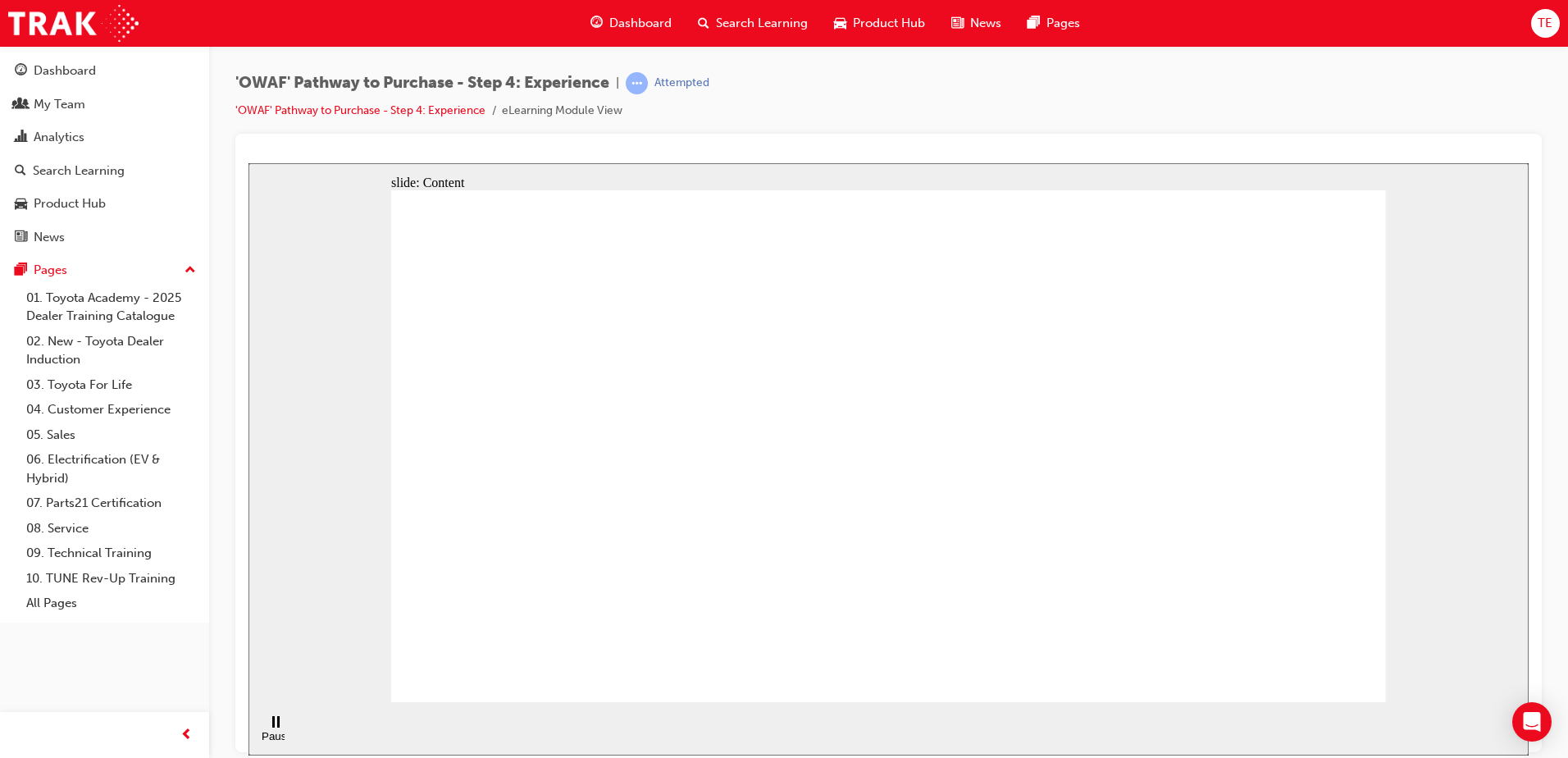
drag, startPoint x: 1219, startPoint y: 259, endPoint x: 887, endPoint y: 339, distance: 341.5
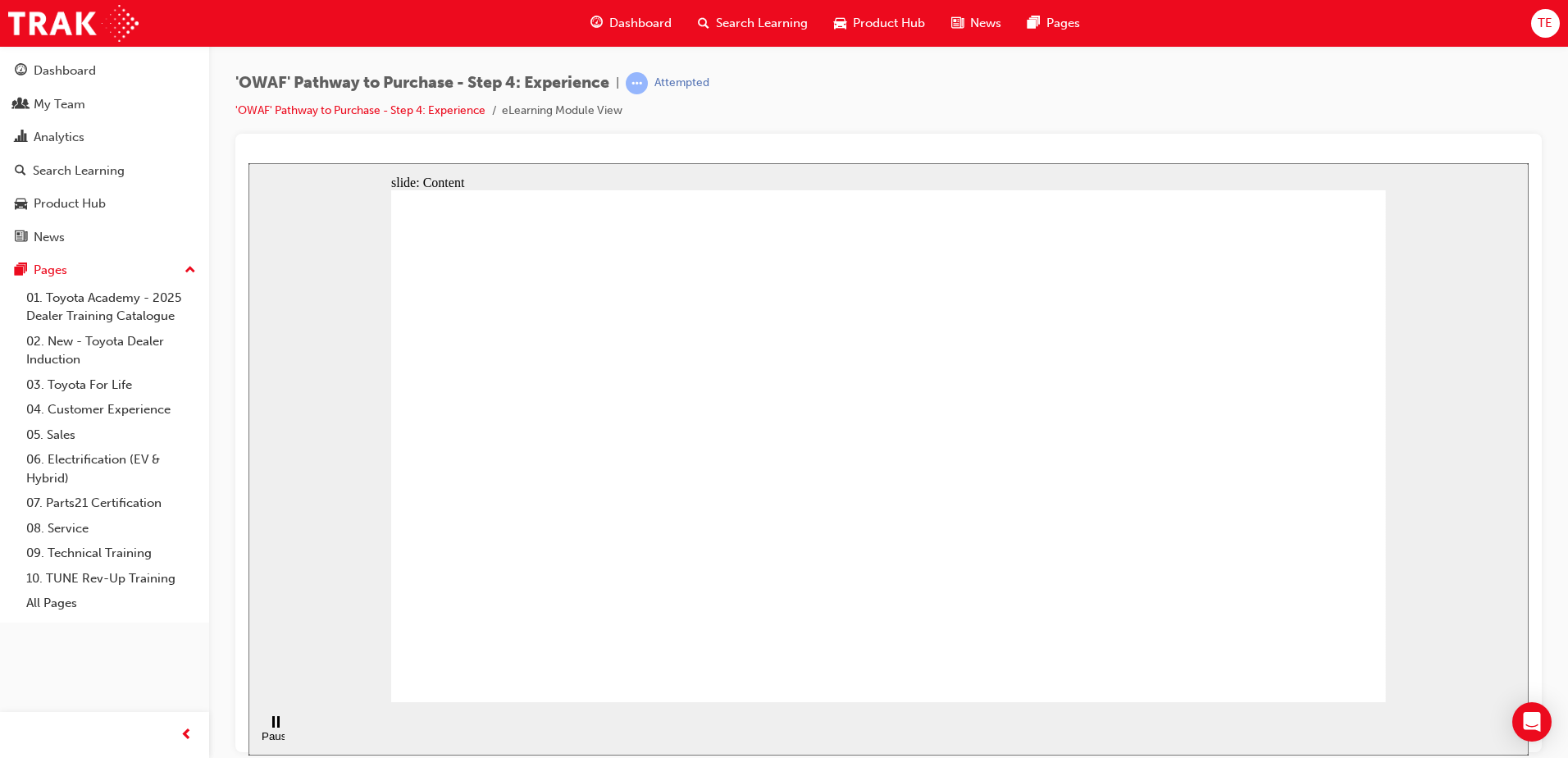
drag, startPoint x: 838, startPoint y: 271, endPoint x: 1138, endPoint y: 259, distance: 300.2
drag, startPoint x: 1049, startPoint y: 247, endPoint x: 1016, endPoint y: 259, distance: 35.1
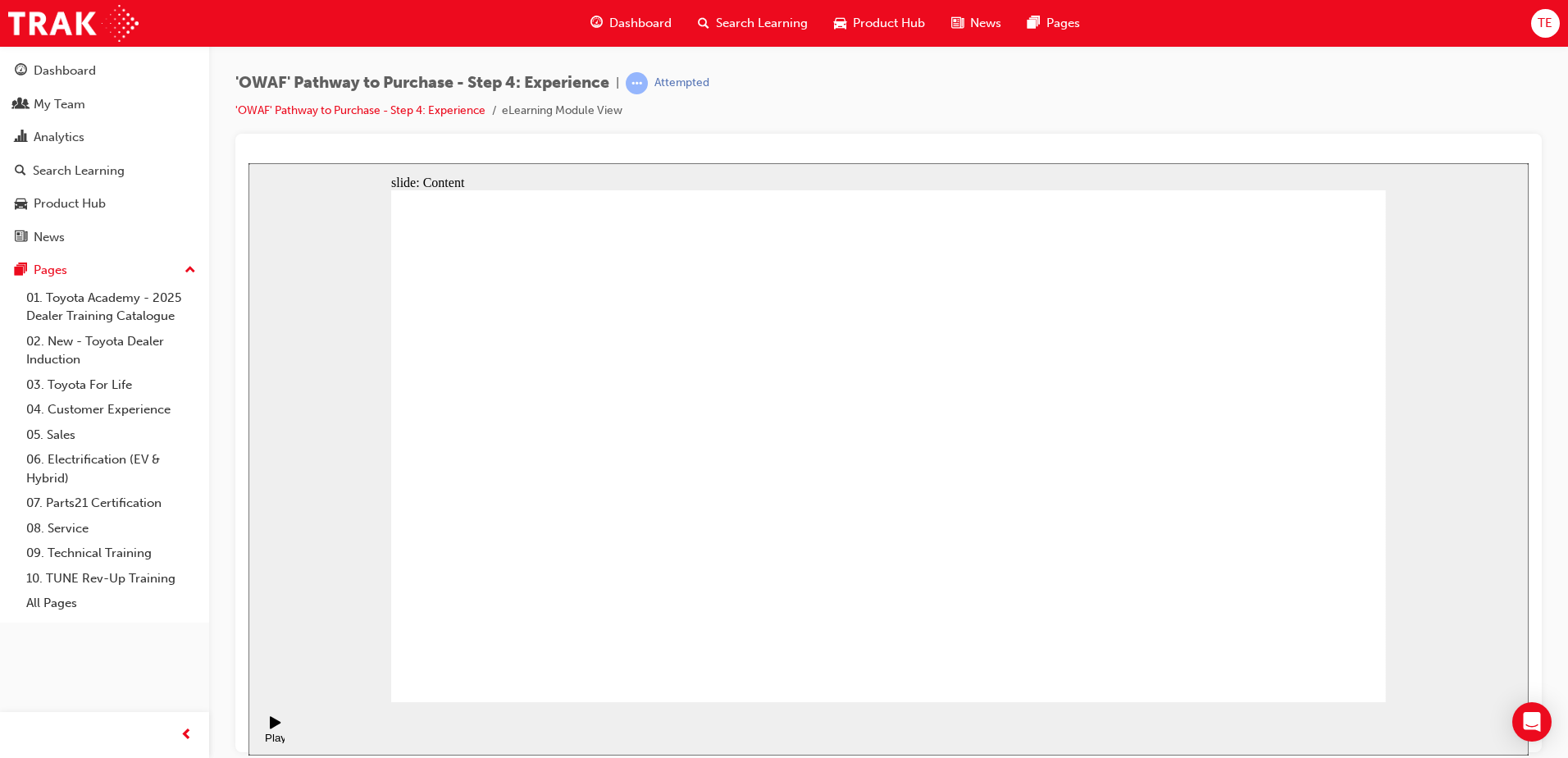
drag, startPoint x: 828, startPoint y: 289, endPoint x: 1038, endPoint y: 257, distance: 212.4
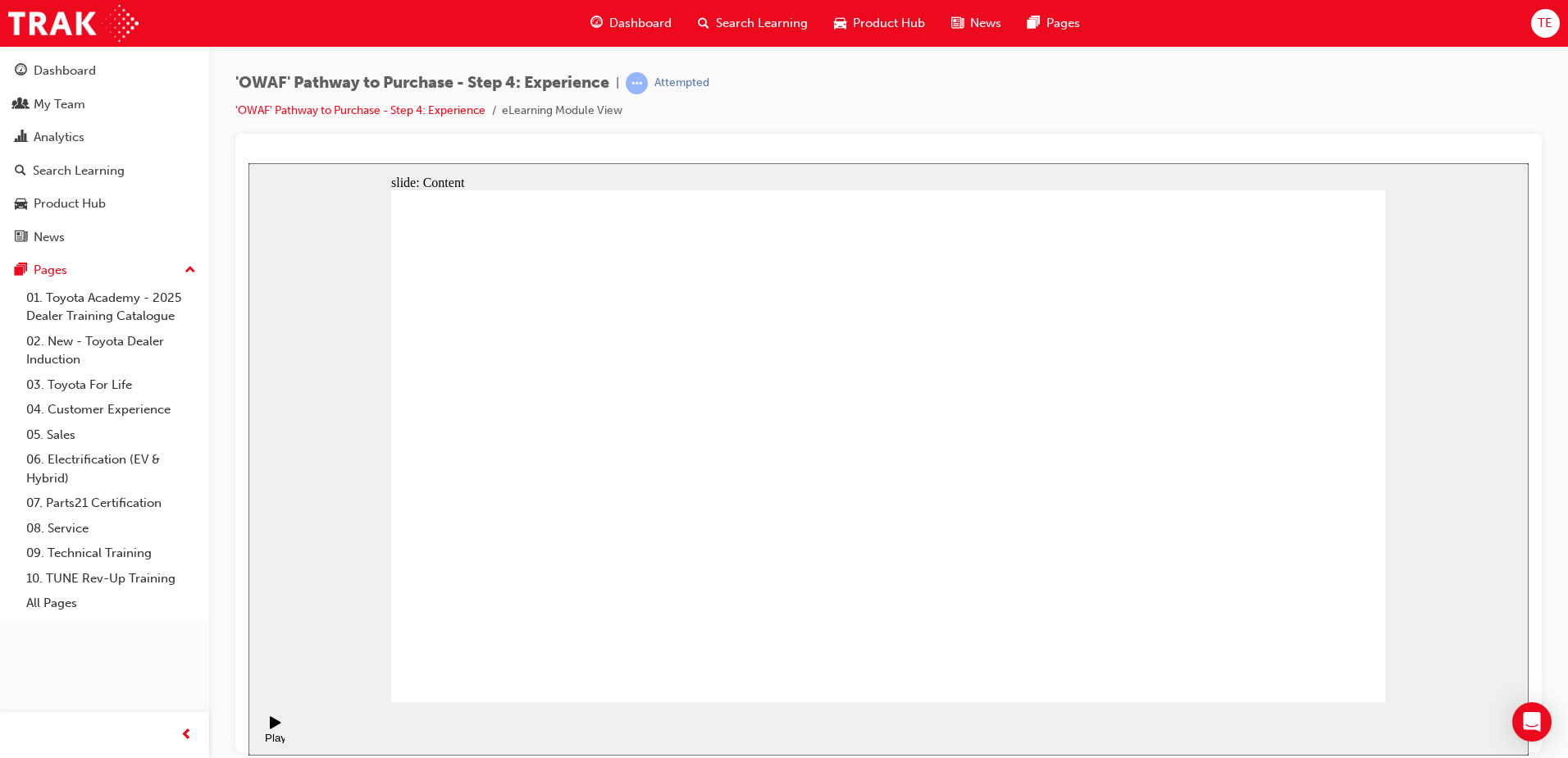
drag, startPoint x: 807, startPoint y: 257, endPoint x: 1028, endPoint y: 259, distance: 221.0
drag, startPoint x: 1031, startPoint y: 259, endPoint x: 997, endPoint y: 272, distance: 36.4
drag, startPoint x: 873, startPoint y: 333, endPoint x: 1115, endPoint y: 312, distance: 242.9
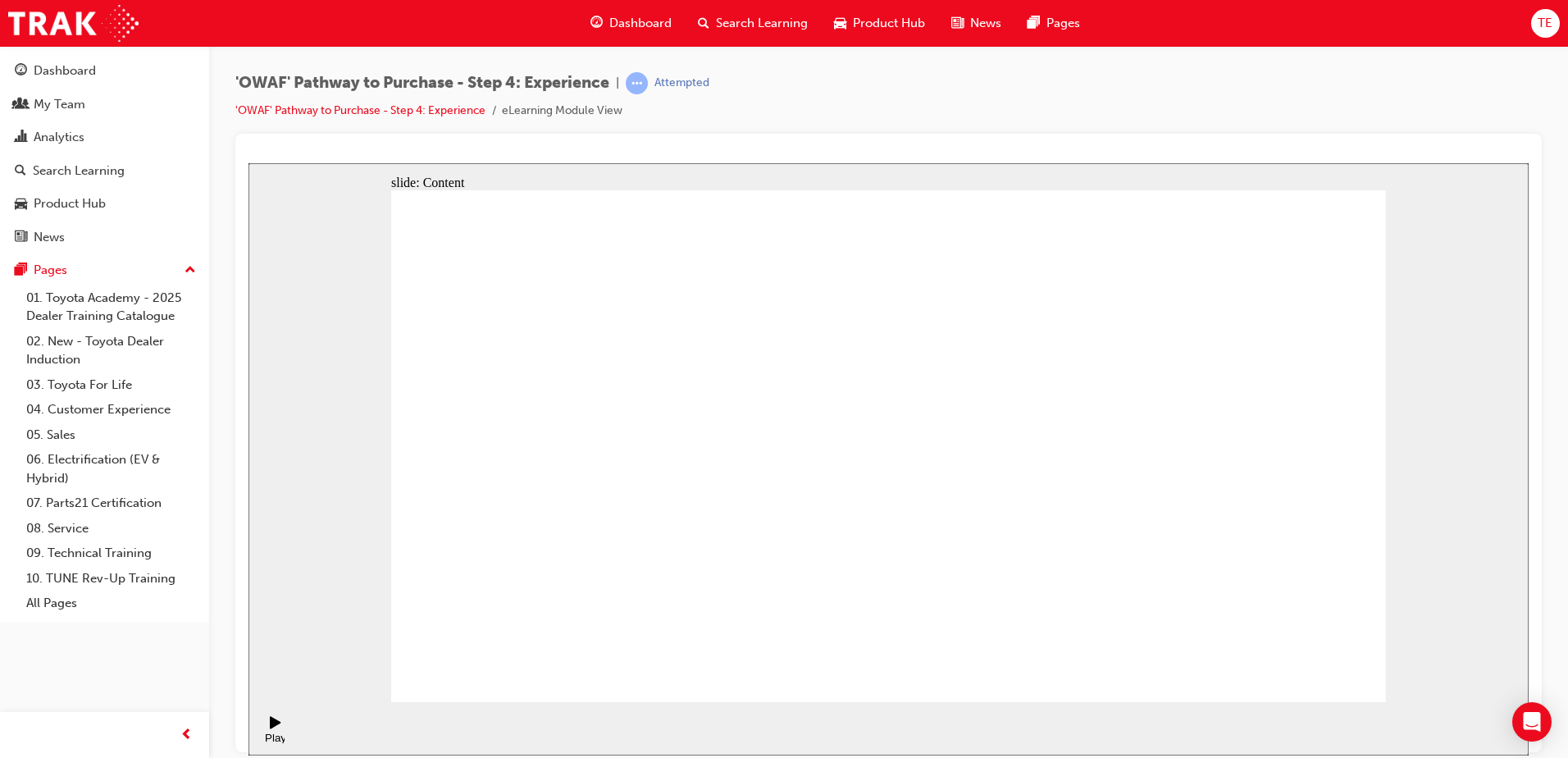
drag, startPoint x: 1115, startPoint y: 312, endPoint x: 869, endPoint y: 234, distance: 258.1
drag, startPoint x: 869, startPoint y: 234, endPoint x: 880, endPoint y: 234, distance: 11.0
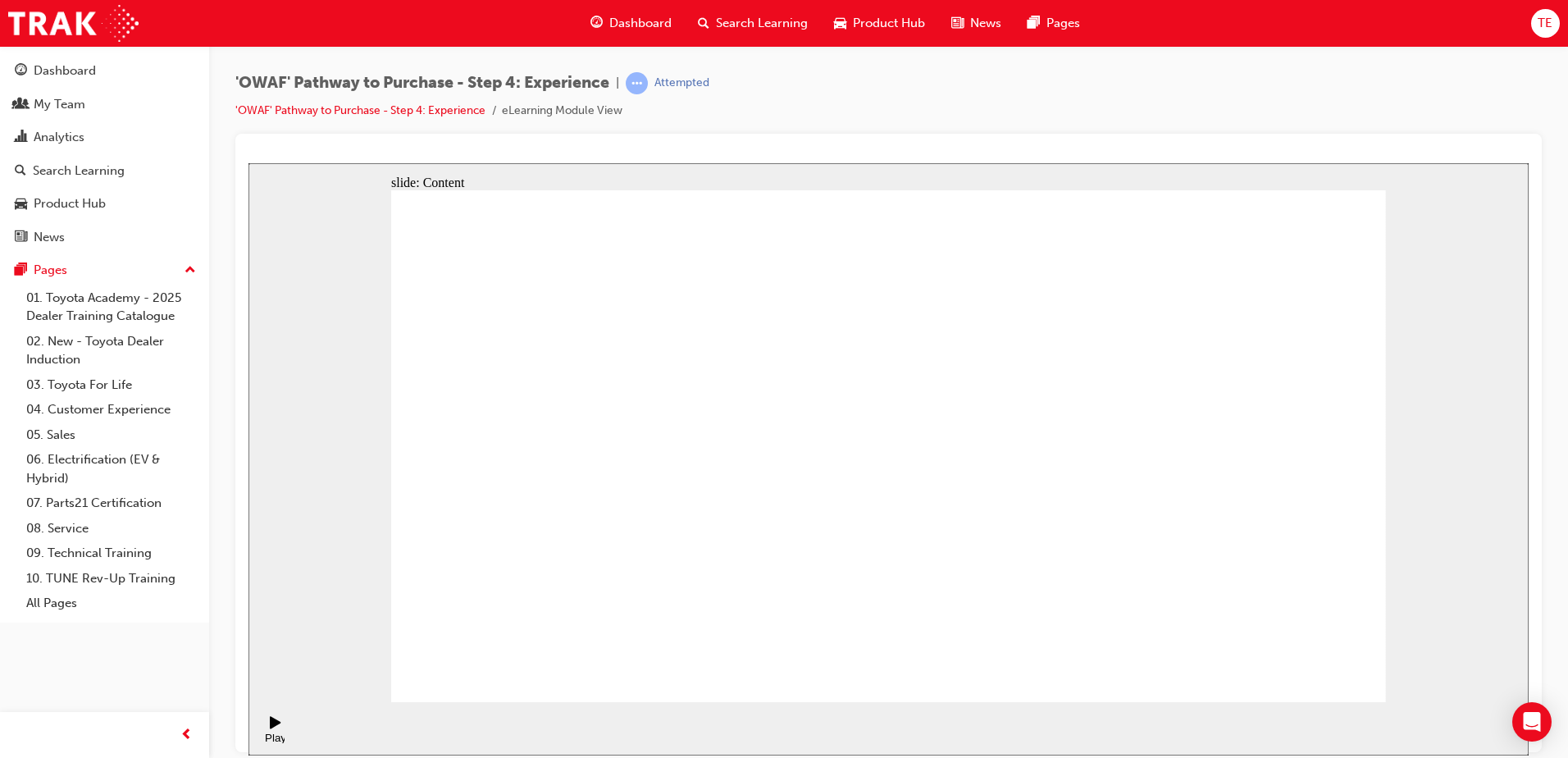
drag, startPoint x: 839, startPoint y: 314, endPoint x: 1055, endPoint y: 309, distance: 216.1
drag, startPoint x: 715, startPoint y: 285, endPoint x: 898, endPoint y: 266, distance: 184.0
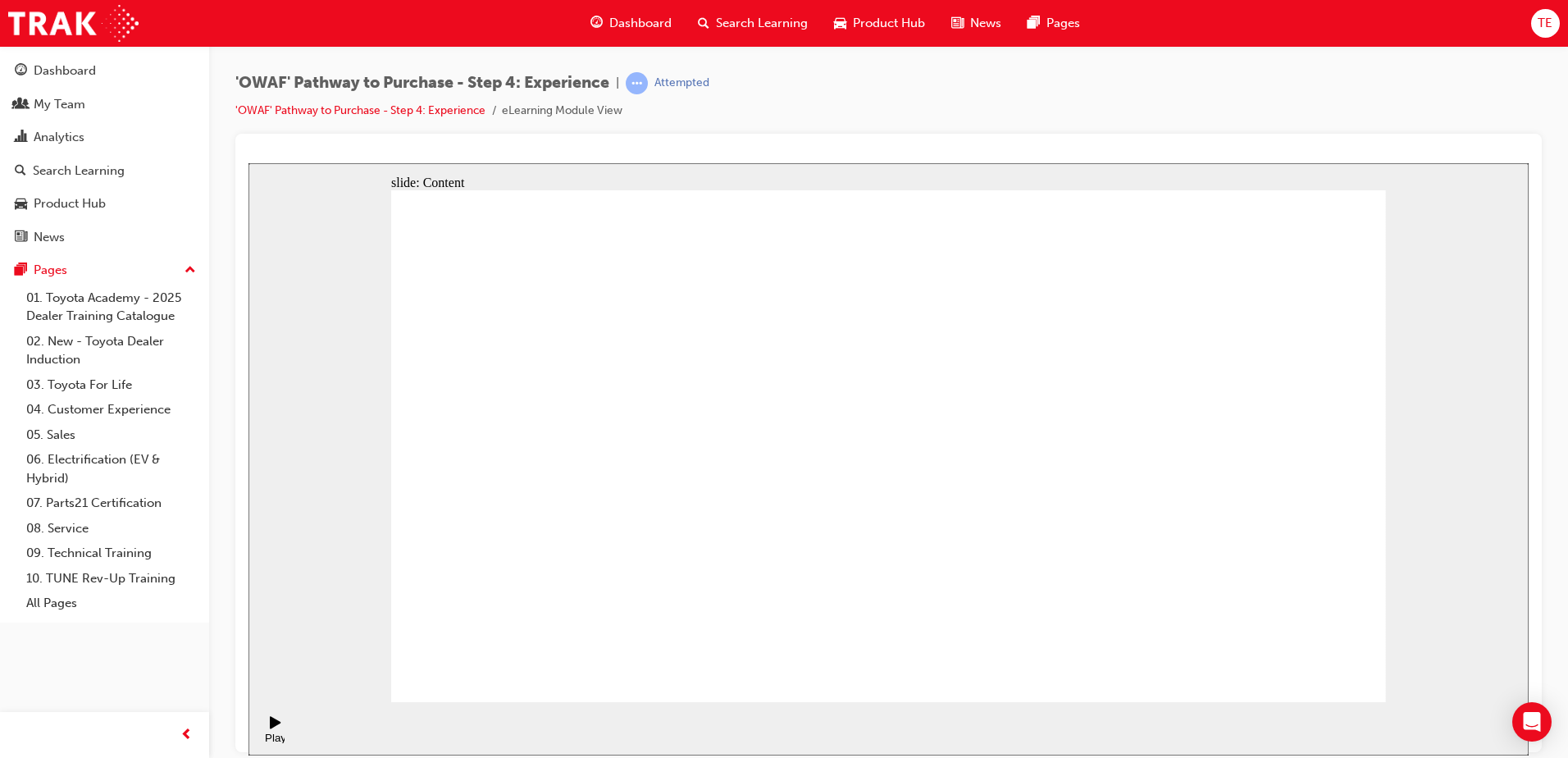
drag, startPoint x: 898, startPoint y: 266, endPoint x: 871, endPoint y: 310, distance: 51.6
drag, startPoint x: 871, startPoint y: 310, endPoint x: 1031, endPoint y: 322, distance: 160.4
drag, startPoint x: 868, startPoint y: 262, endPoint x: 933, endPoint y: 260, distance: 65.0
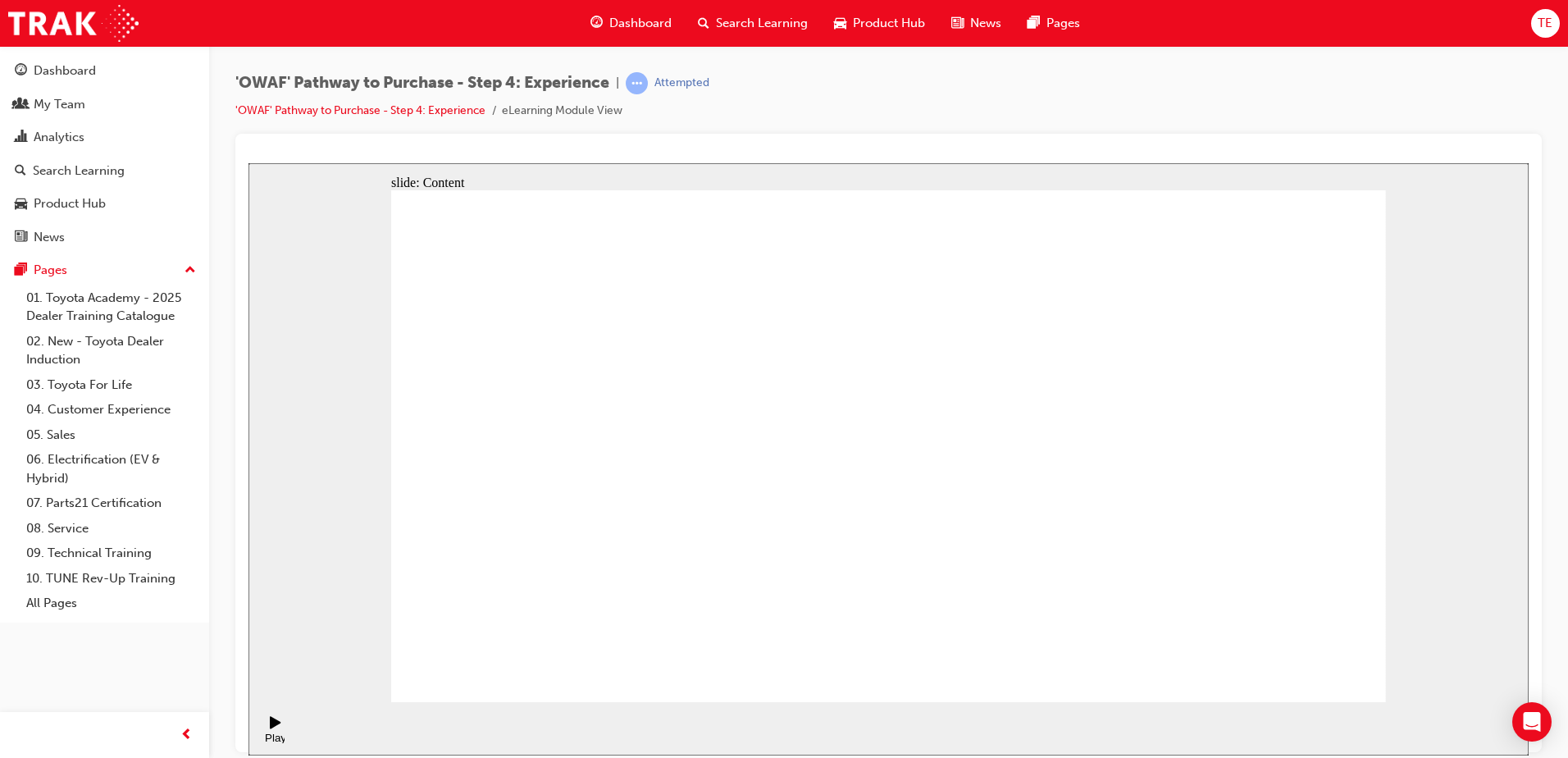
drag, startPoint x: 954, startPoint y: 524, endPoint x: 859, endPoint y: 520, distance: 95.1
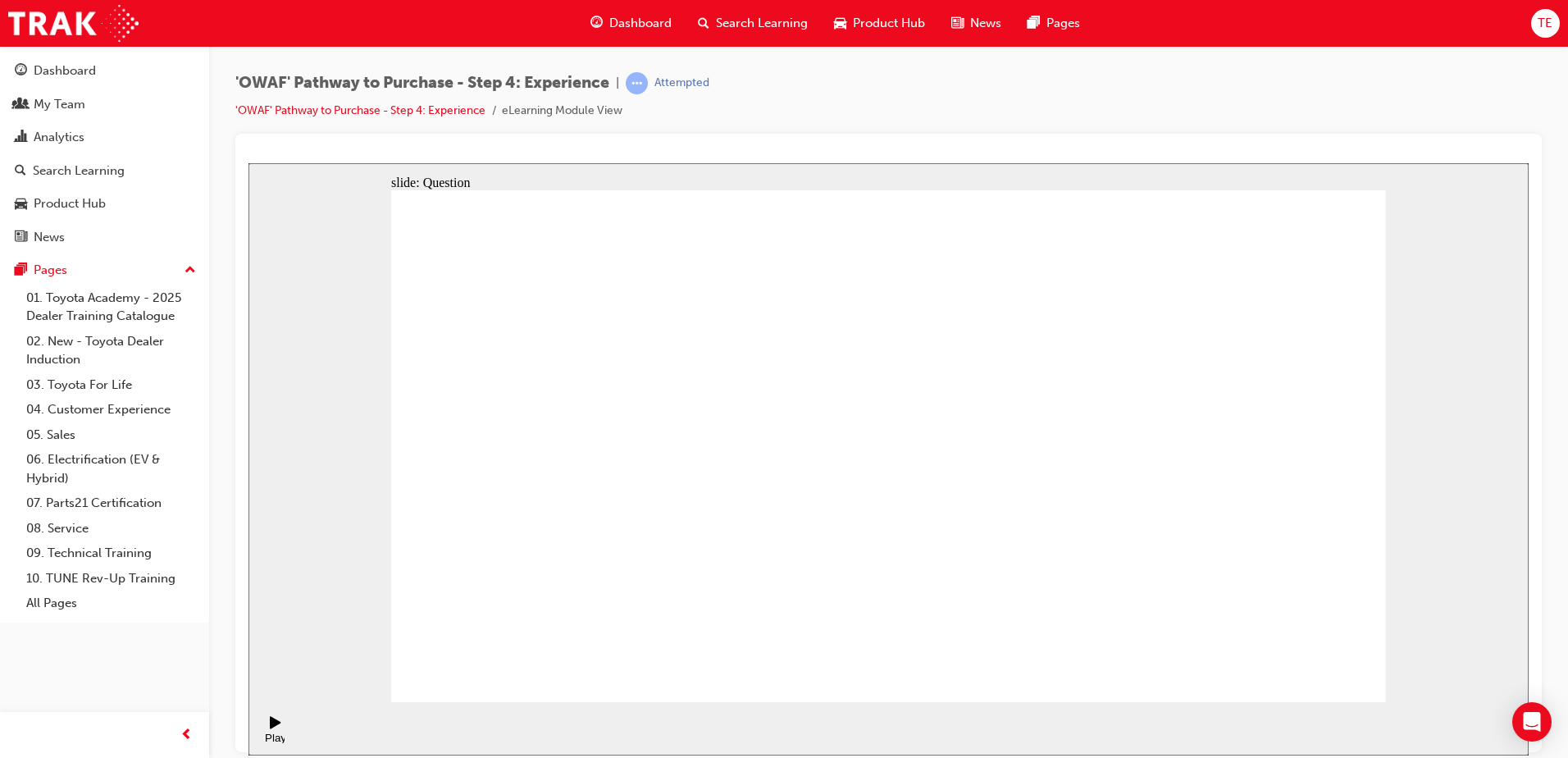
checkbox input "true"
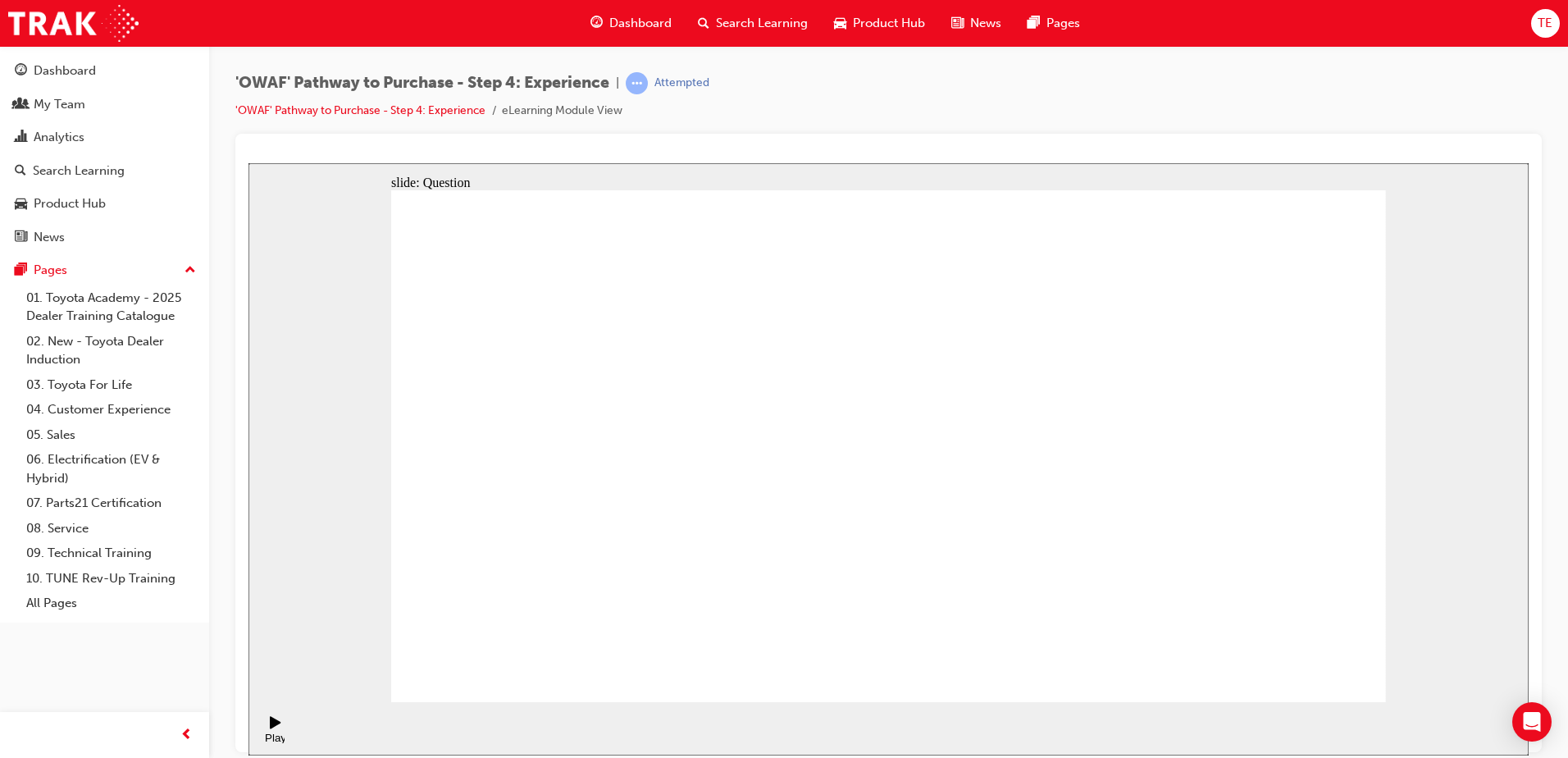
drag, startPoint x: 1237, startPoint y: 467, endPoint x: 631, endPoint y: 477, distance: 606.1
drag, startPoint x: 1165, startPoint y: 461, endPoint x: 834, endPoint y: 476, distance: 331.3
drag, startPoint x: 1267, startPoint y: 522, endPoint x: 1040, endPoint y: 540, distance: 227.7
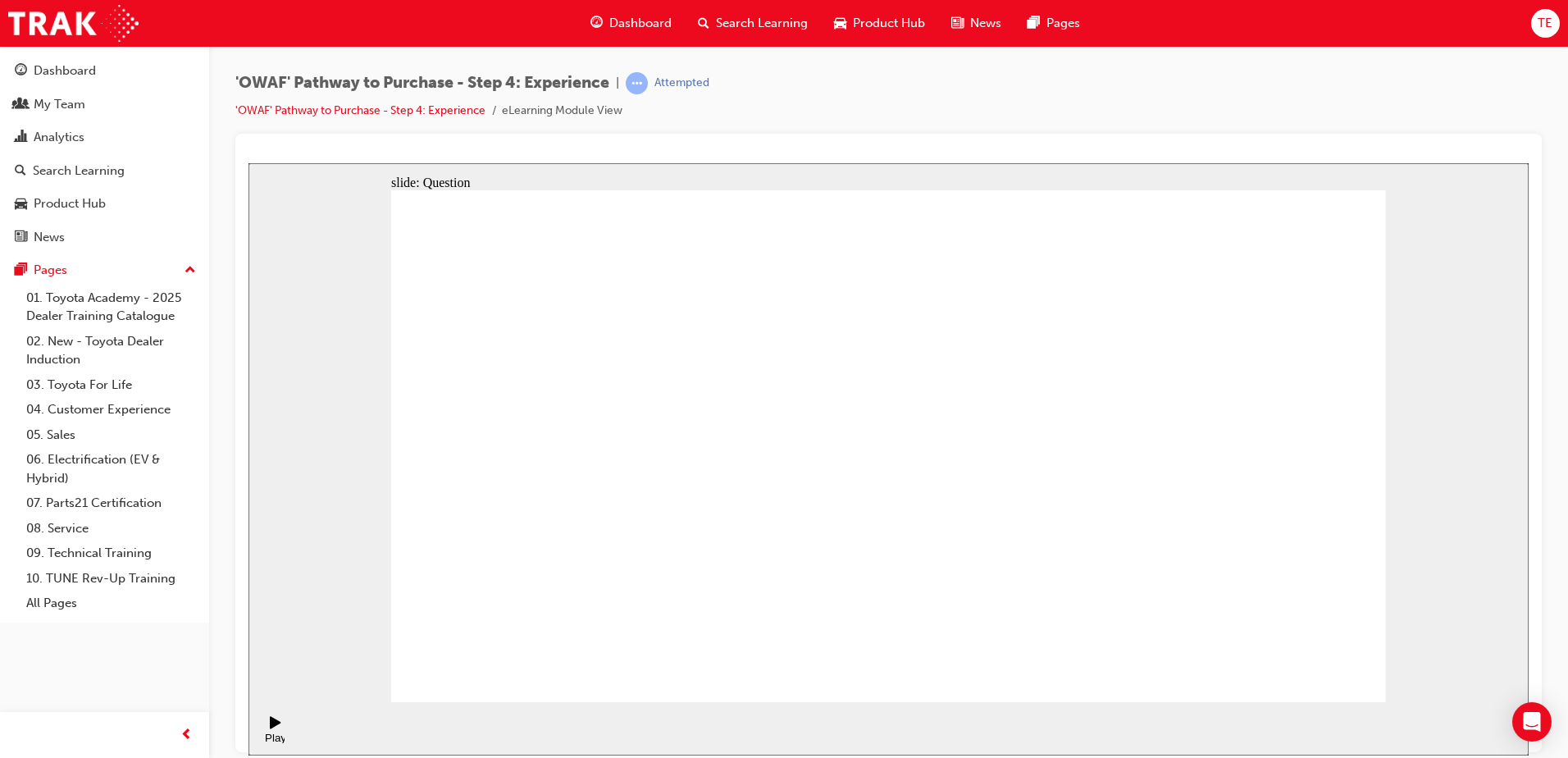
drag, startPoint x: 1216, startPoint y: 522, endPoint x: 755, endPoint y: 498, distance: 461.6
drag, startPoint x: 1242, startPoint y: 503, endPoint x: 1032, endPoint y: 513, distance: 210.2
drag, startPoint x: 1215, startPoint y: 496, endPoint x: 987, endPoint y: 499, distance: 228.0
drag, startPoint x: 1205, startPoint y: 495, endPoint x: 985, endPoint y: 504, distance: 220.2
drag, startPoint x: 1194, startPoint y: 485, endPoint x: 889, endPoint y: 503, distance: 305.5
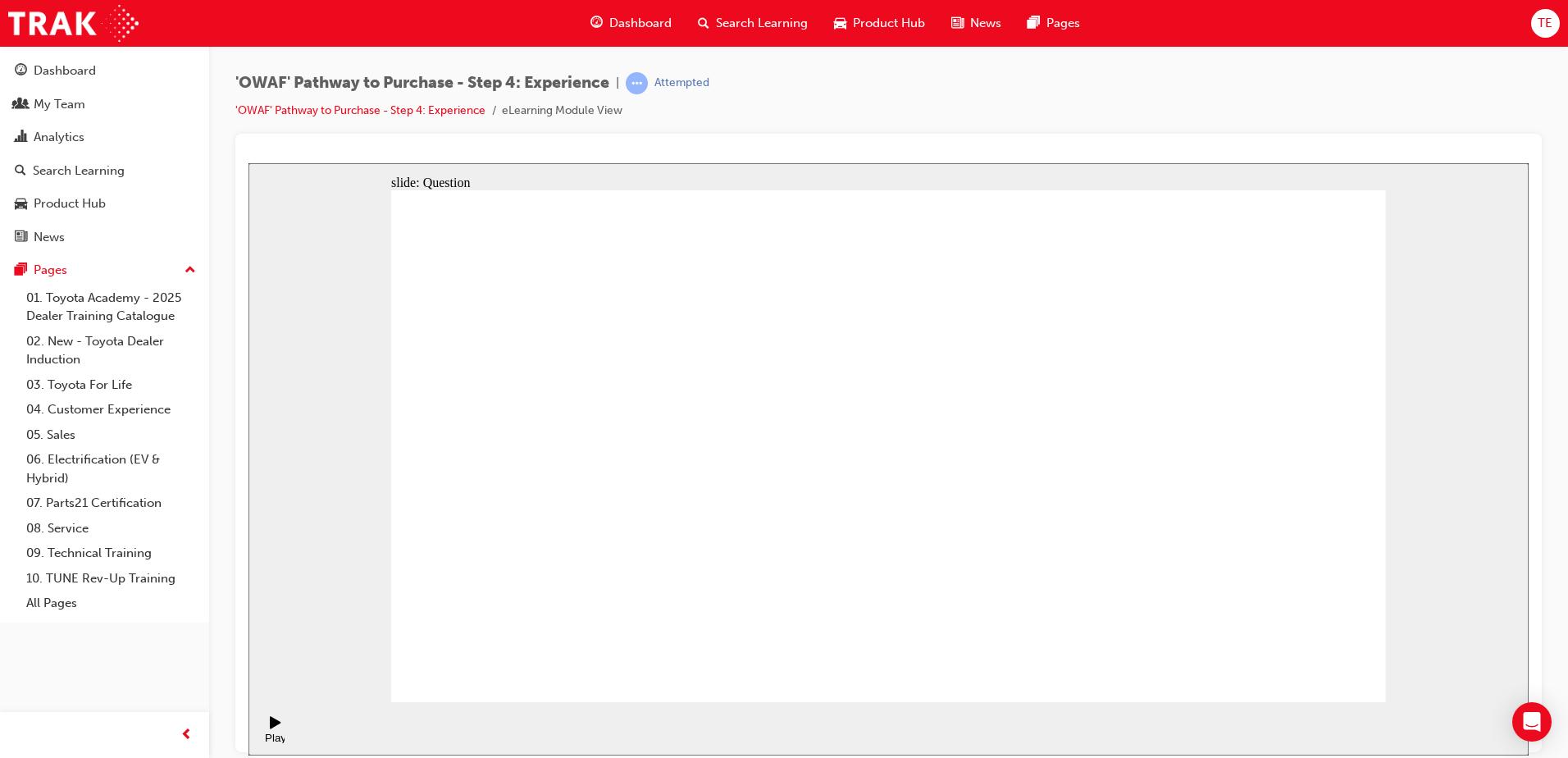
drag, startPoint x: 1217, startPoint y: 499, endPoint x: 727, endPoint y: 489, distance: 490.1
drag, startPoint x: 1189, startPoint y: 521, endPoint x: 579, endPoint y: 555, distance: 610.9
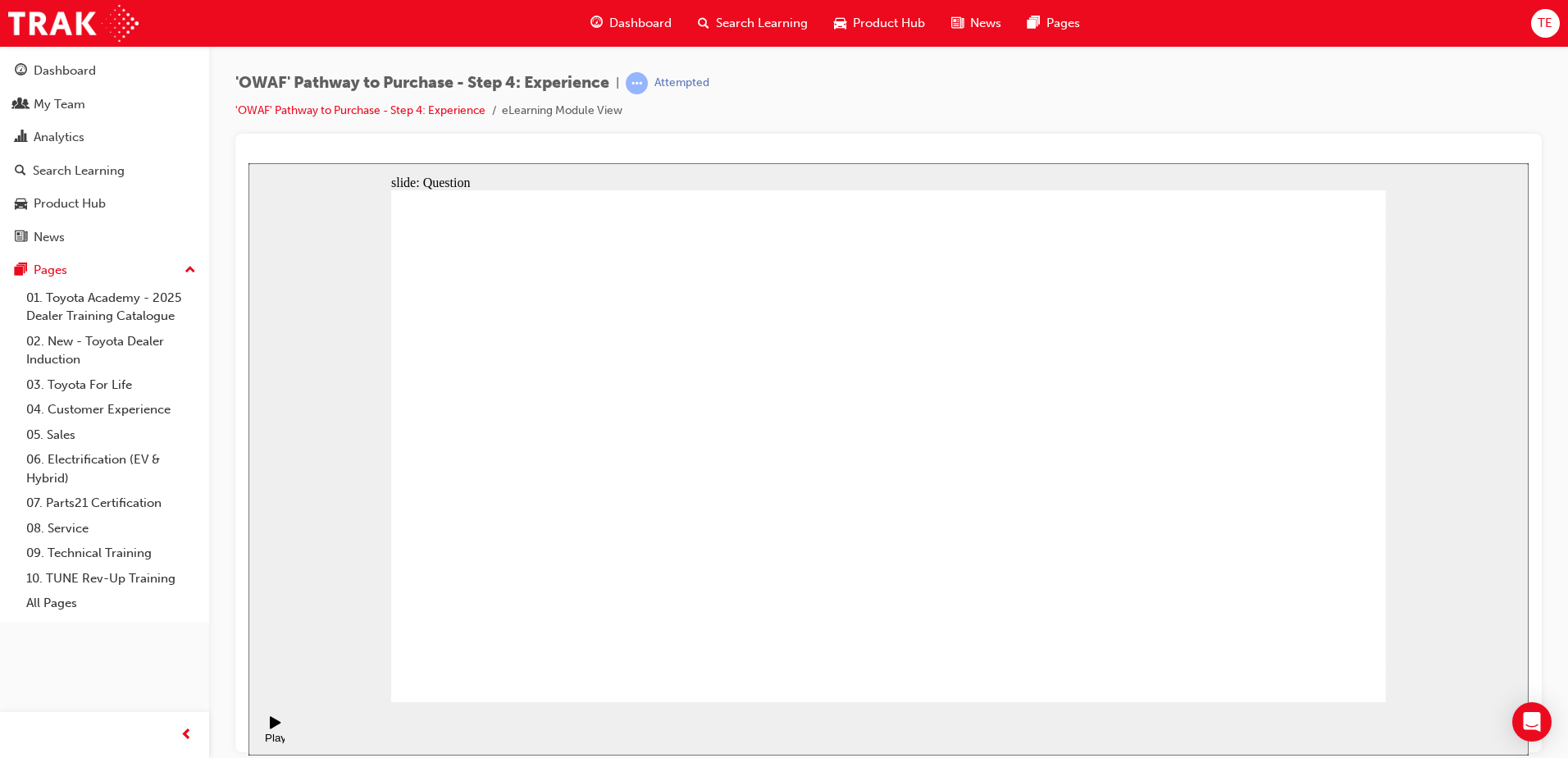
drag, startPoint x: 1230, startPoint y: 522, endPoint x: 1034, endPoint y: 553, distance: 198.4
drag, startPoint x: 1180, startPoint y: 519, endPoint x: 626, endPoint y: 561, distance: 555.6
drag, startPoint x: 1217, startPoint y: 514, endPoint x: 571, endPoint y: 534, distance: 646.3
drag, startPoint x: 1220, startPoint y: 490, endPoint x: 991, endPoint y: 551, distance: 237.0
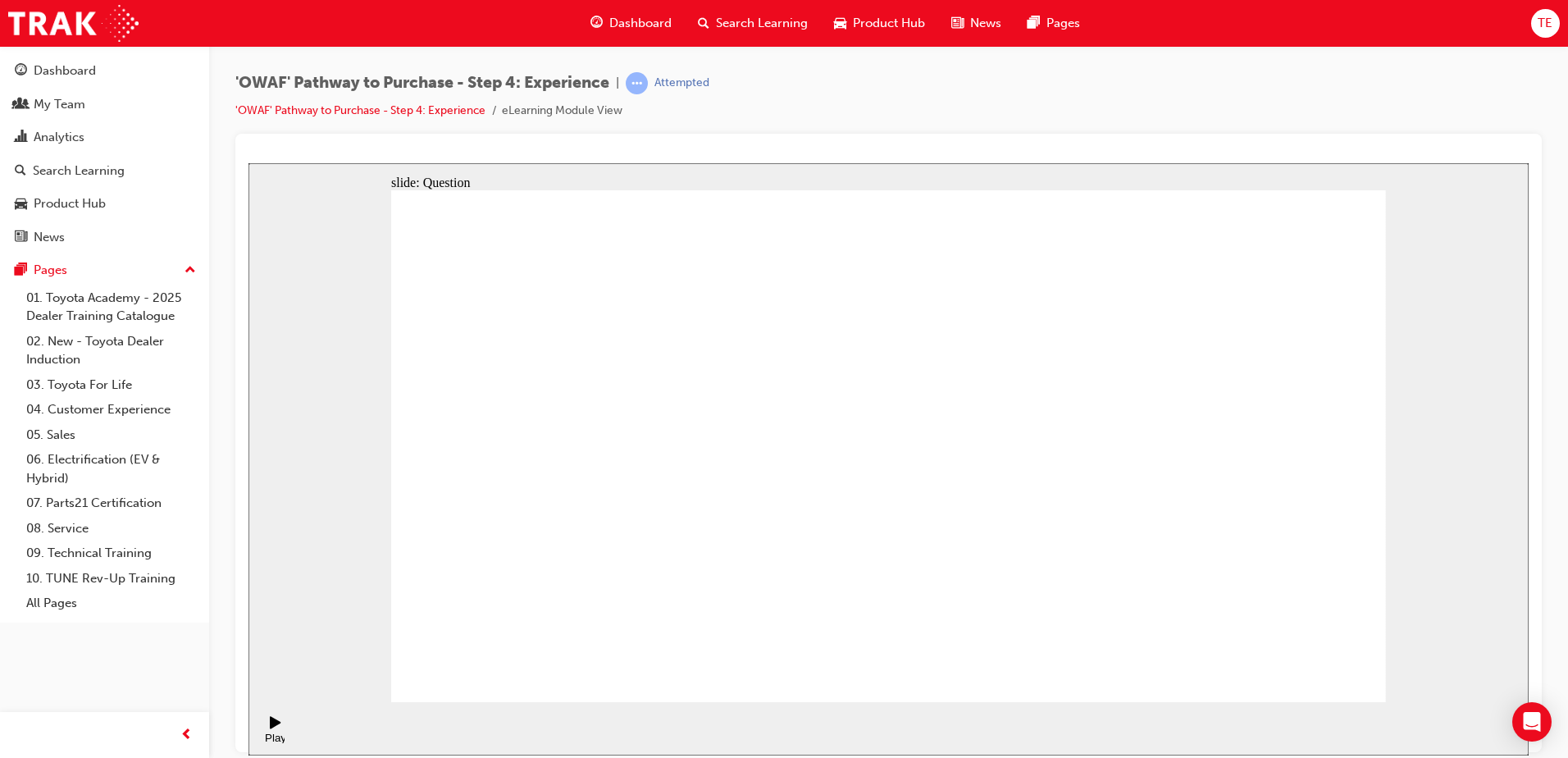
drag, startPoint x: 1205, startPoint y: 528, endPoint x: 626, endPoint y: 560, distance: 579.9
drag, startPoint x: 1198, startPoint y: 504, endPoint x: 615, endPoint y: 525, distance: 583.4
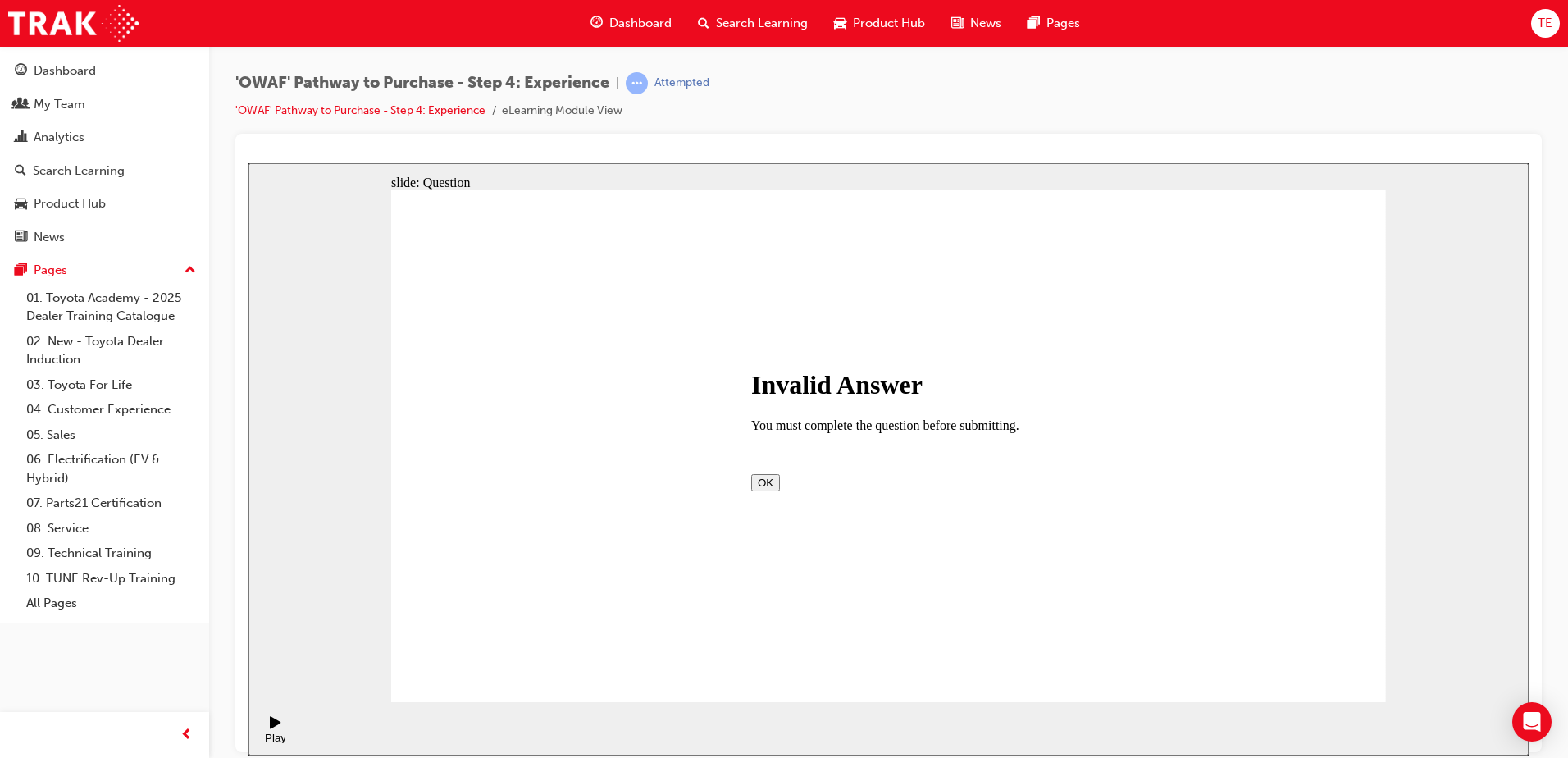
click at [922, 490] on div "OK" at bounding box center [889, 482] width 275 height 18
click at [780, 490] on button "OK" at bounding box center [765, 482] width 29 height 18
click at [1514, 362] on div "slide: Question Rectangle 1 I INFORM ABOUT OPTIONS & ACCESSORIES V VEHICLE APPR…" at bounding box center [888, 458] width 1280 height 592
